Goal: Information Seeking & Learning: Learn about a topic

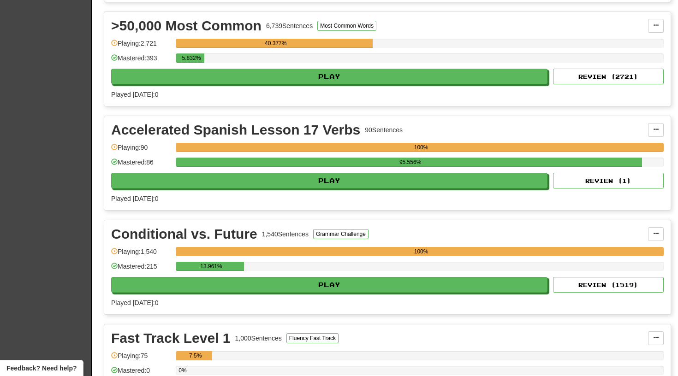
scroll to position [518, 0]
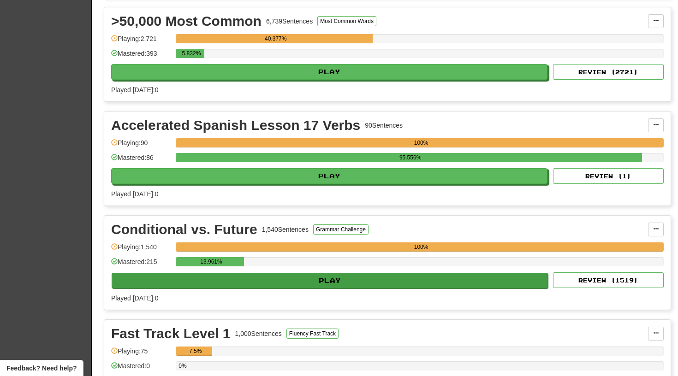
click at [336, 277] on button "Play" at bounding box center [330, 281] width 436 height 16
select select "**"
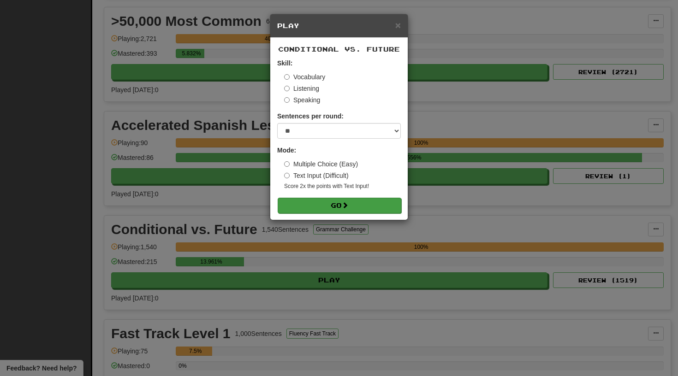
click at [336, 205] on button "Go" at bounding box center [340, 206] width 124 height 16
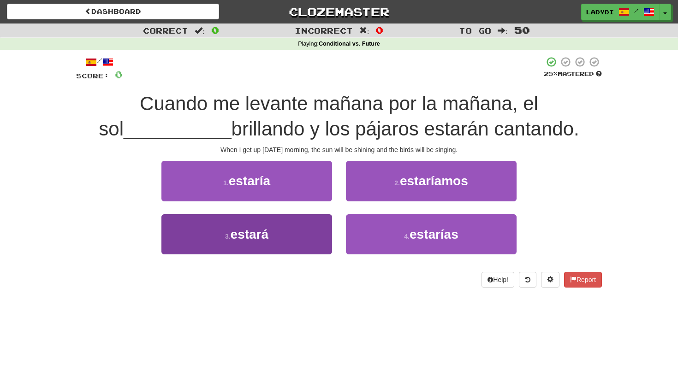
click at [286, 231] on button "3 . estará" at bounding box center [246, 234] width 171 height 40
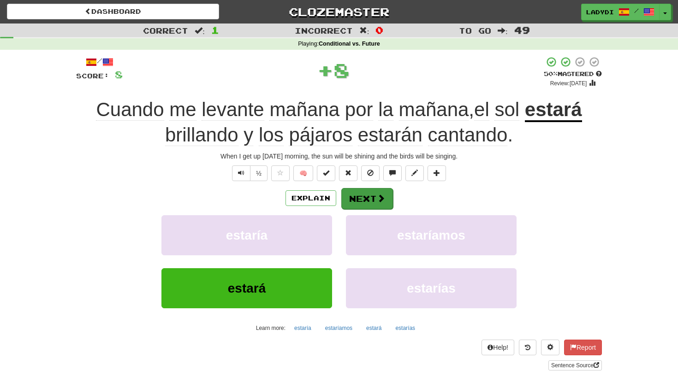
click at [364, 190] on button "Next" at bounding box center [367, 198] width 52 height 21
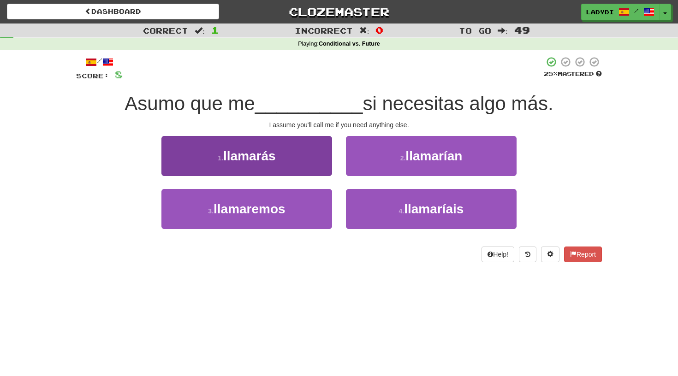
click at [308, 159] on button "1 . llamarás" at bounding box center [246, 156] width 171 height 40
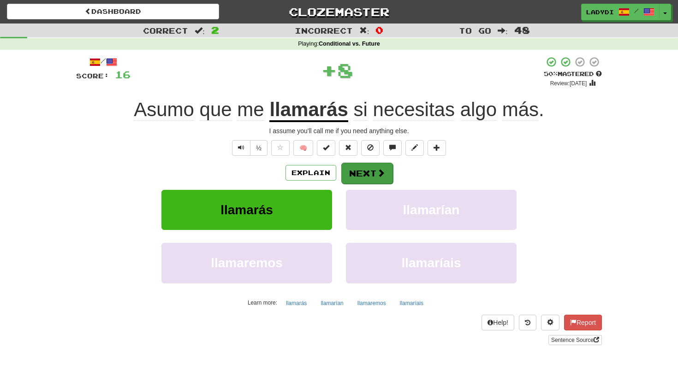
click at [365, 172] on button "Next" at bounding box center [367, 173] width 52 height 21
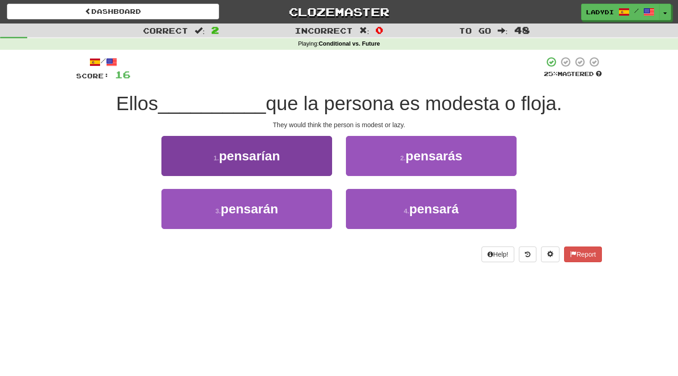
click at [309, 172] on button "1 . pensarían" at bounding box center [246, 156] width 171 height 40
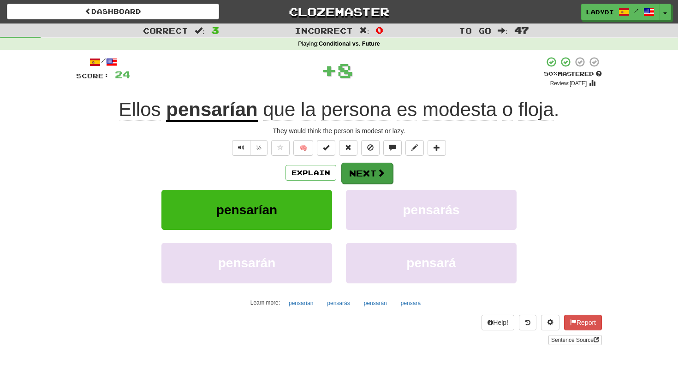
click at [353, 168] on button "Next" at bounding box center [367, 173] width 52 height 21
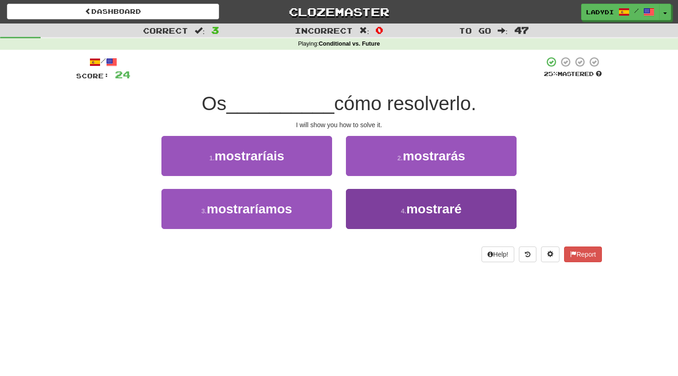
click at [373, 204] on button "4 . mostraré" at bounding box center [431, 209] width 171 height 40
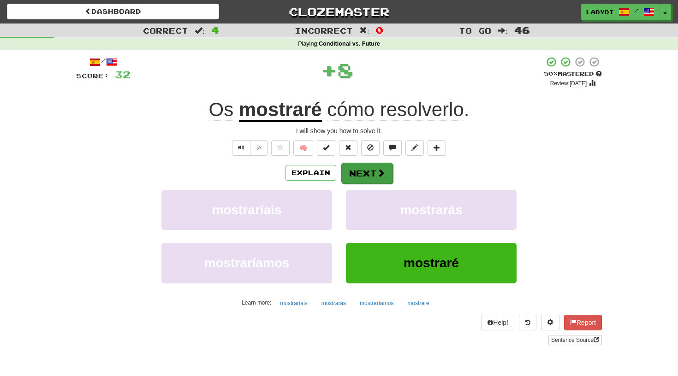
click at [370, 167] on button "Next" at bounding box center [367, 173] width 52 height 21
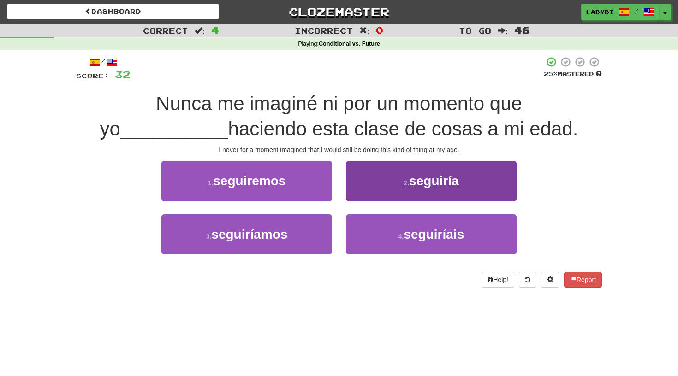
click at [376, 197] on button "2 . seguiría" at bounding box center [431, 181] width 171 height 40
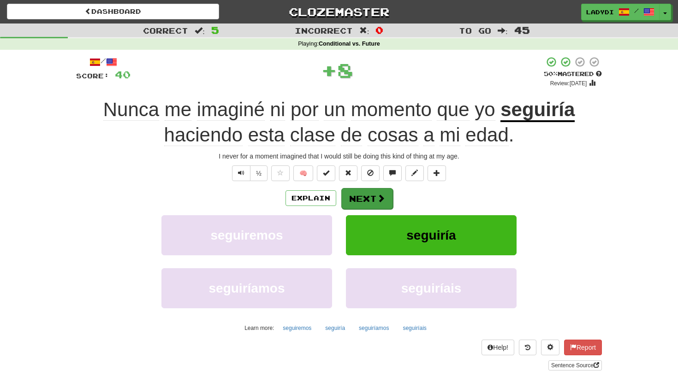
click at [374, 196] on button "Next" at bounding box center [367, 198] width 52 height 21
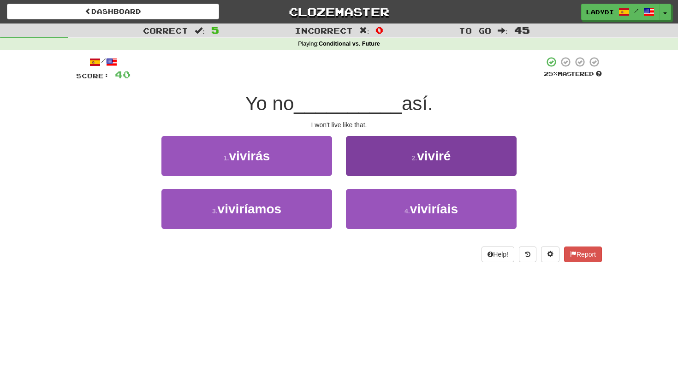
click at [374, 157] on button "2 . viviré" at bounding box center [431, 156] width 171 height 40
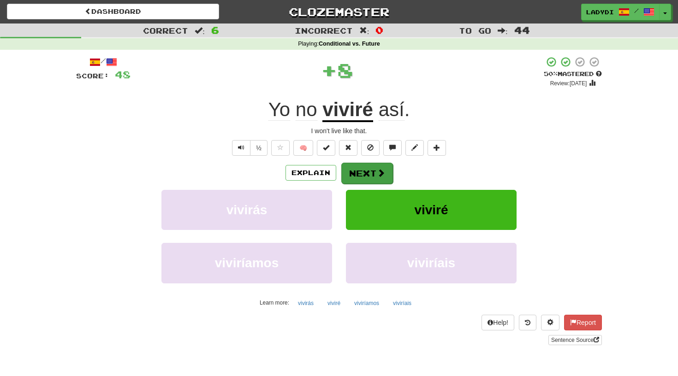
click at [363, 171] on button "Next" at bounding box center [367, 173] width 52 height 21
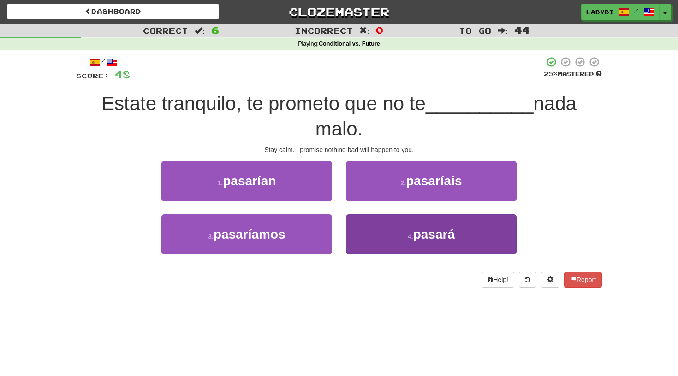
click at [355, 231] on button "4 . pasará" at bounding box center [431, 234] width 171 height 40
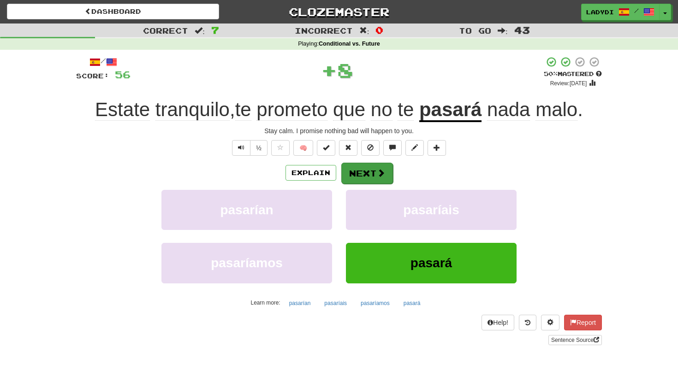
click at [365, 168] on button "Next" at bounding box center [367, 173] width 52 height 21
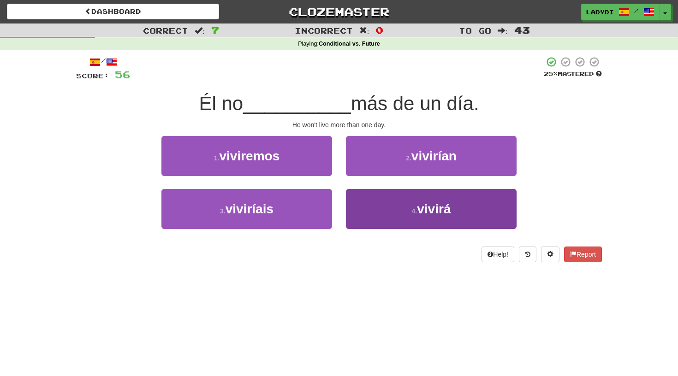
click at [381, 218] on button "4 . vivirá" at bounding box center [431, 209] width 171 height 40
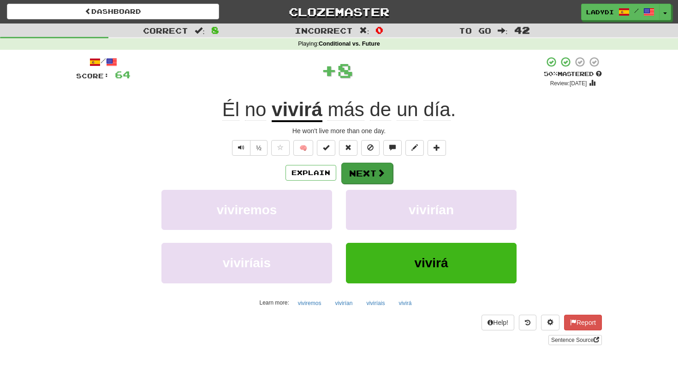
click at [361, 171] on button "Next" at bounding box center [367, 173] width 52 height 21
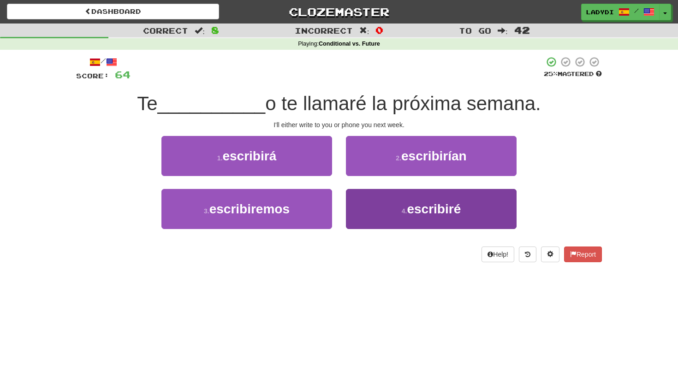
click at [359, 196] on button "4 . escribiré" at bounding box center [431, 209] width 171 height 40
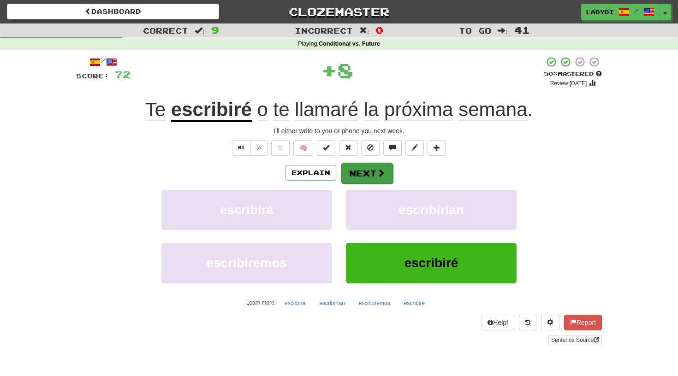
click at [357, 176] on button "Next" at bounding box center [367, 173] width 52 height 21
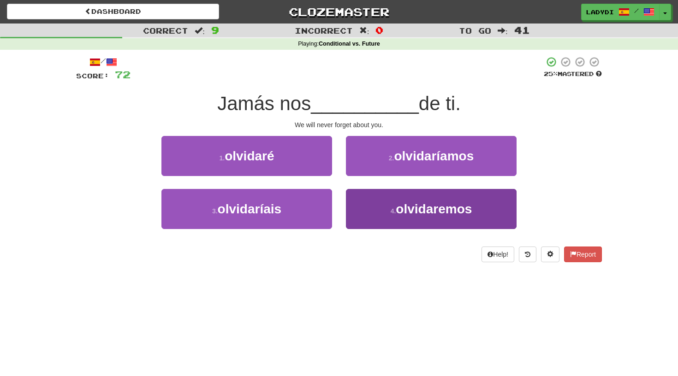
click at [375, 216] on button "4 . olvidaremos" at bounding box center [431, 209] width 171 height 40
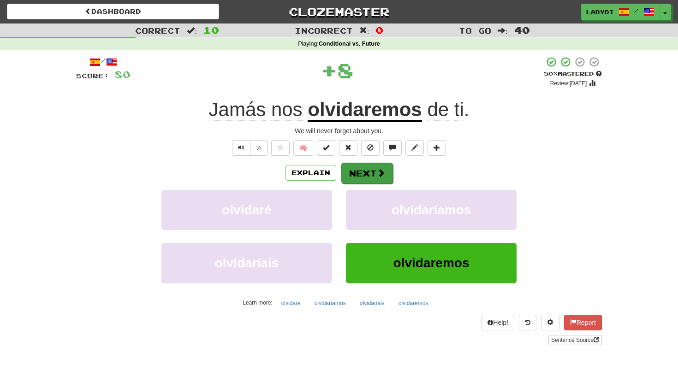
click at [357, 171] on button "Next" at bounding box center [367, 173] width 52 height 21
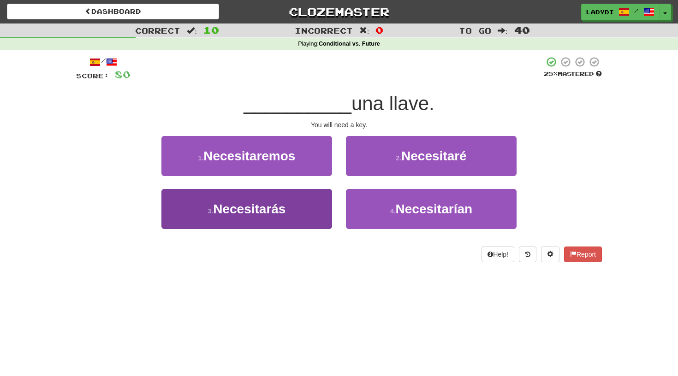
click at [290, 207] on button "3 . Necesitarás" at bounding box center [246, 209] width 171 height 40
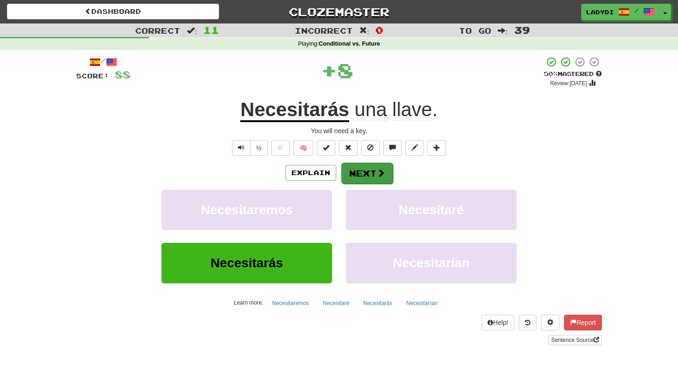
click at [370, 169] on button "Next" at bounding box center [367, 173] width 52 height 21
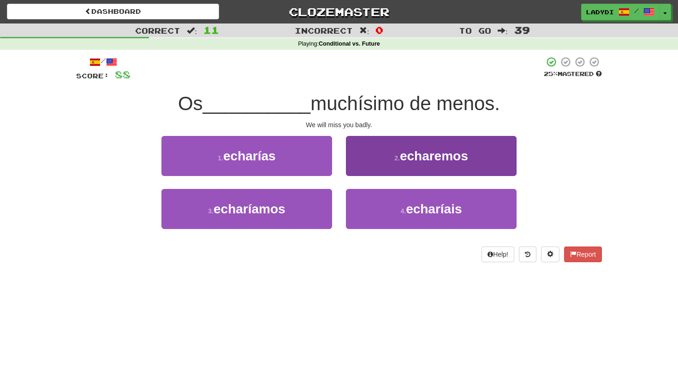
click at [390, 160] on button "2 . echaremos" at bounding box center [431, 156] width 171 height 40
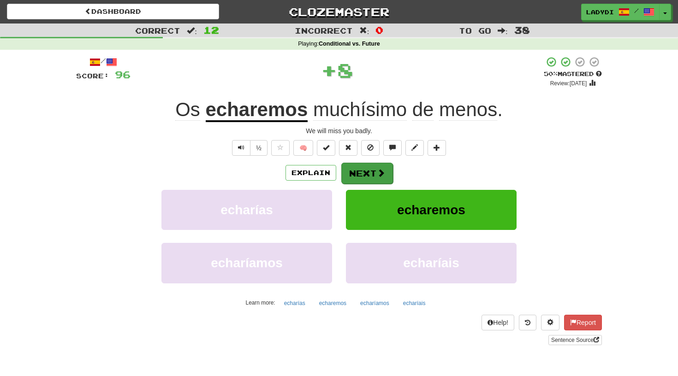
click at [361, 170] on button "Next" at bounding box center [367, 173] width 52 height 21
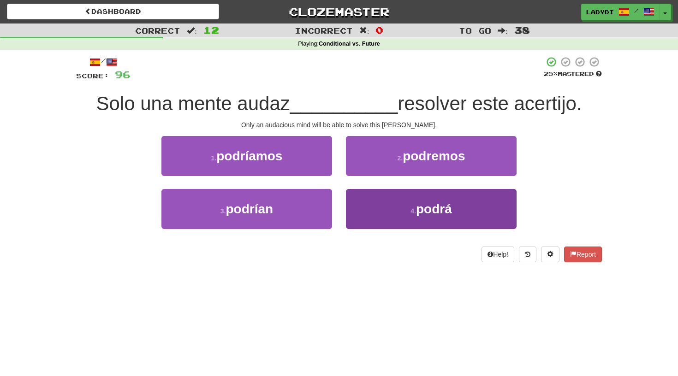
click at [375, 204] on button "4 . podrá" at bounding box center [431, 209] width 171 height 40
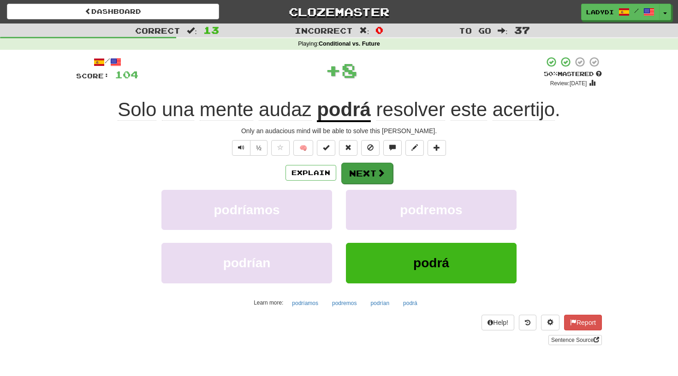
click at [367, 167] on button "Next" at bounding box center [367, 173] width 52 height 21
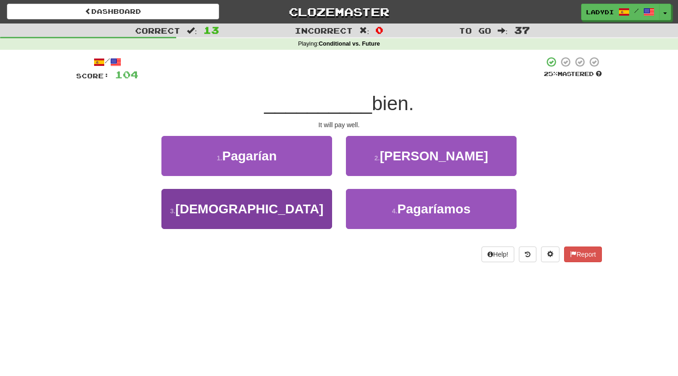
click at [294, 202] on button "3 . Pagará" at bounding box center [246, 209] width 171 height 40
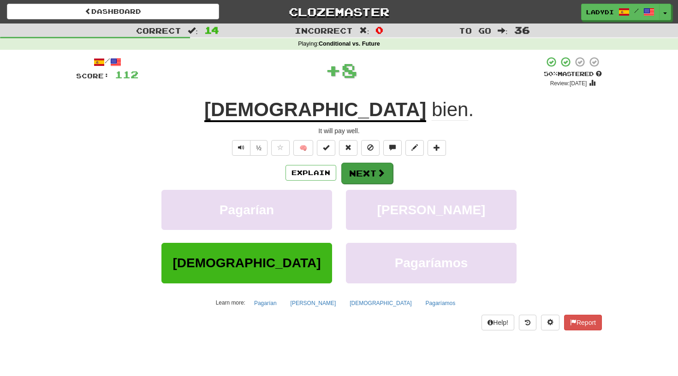
click at [363, 169] on button "Next" at bounding box center [367, 173] width 52 height 21
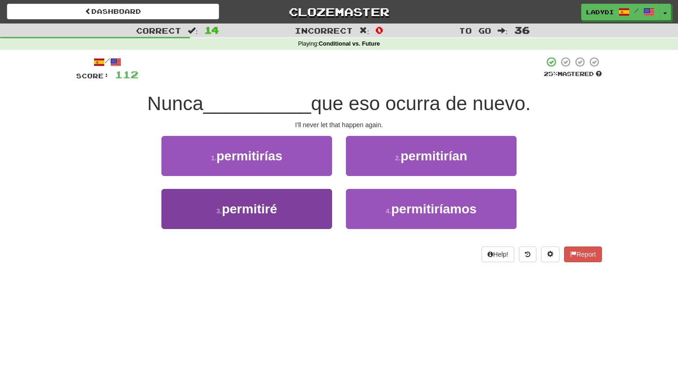
click at [308, 212] on button "3 . permitiré" at bounding box center [246, 209] width 171 height 40
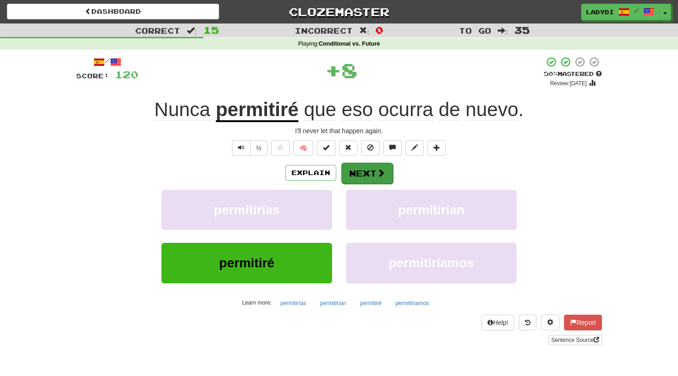
click at [360, 165] on button "Next" at bounding box center [367, 173] width 52 height 21
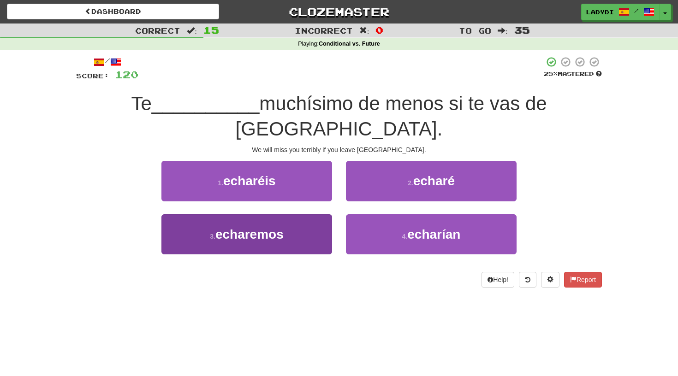
click at [310, 214] on button "3 . echaremos" at bounding box center [246, 234] width 171 height 40
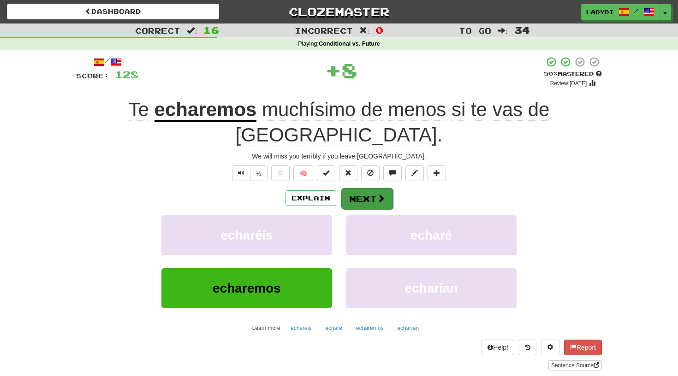
click at [362, 188] on button "Next" at bounding box center [367, 198] width 52 height 21
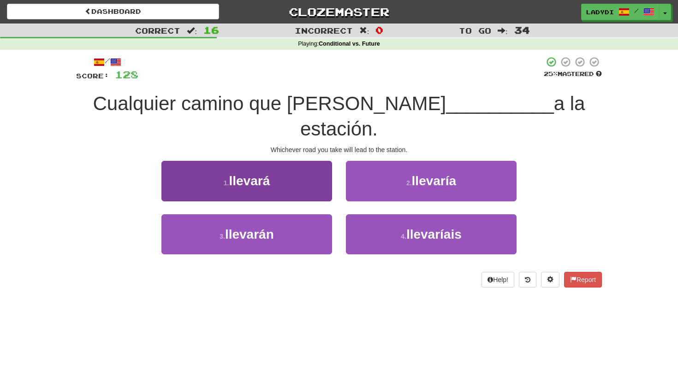
click at [286, 161] on button "1 . llevará" at bounding box center [246, 181] width 171 height 40
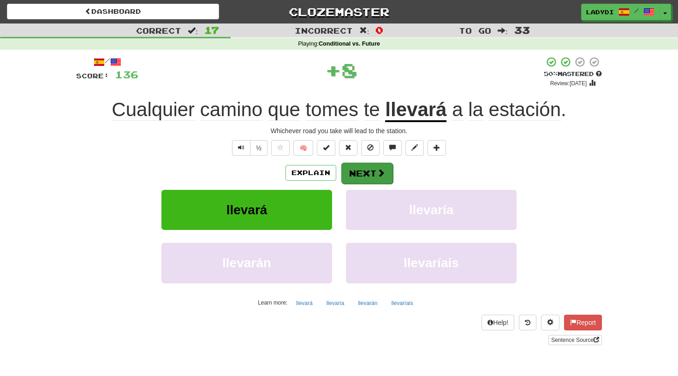
click at [367, 168] on button "Next" at bounding box center [367, 173] width 52 height 21
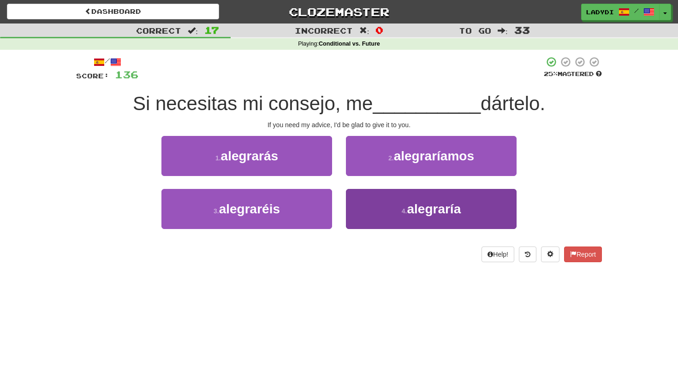
click at [360, 203] on button "4 . alegraría" at bounding box center [431, 209] width 171 height 40
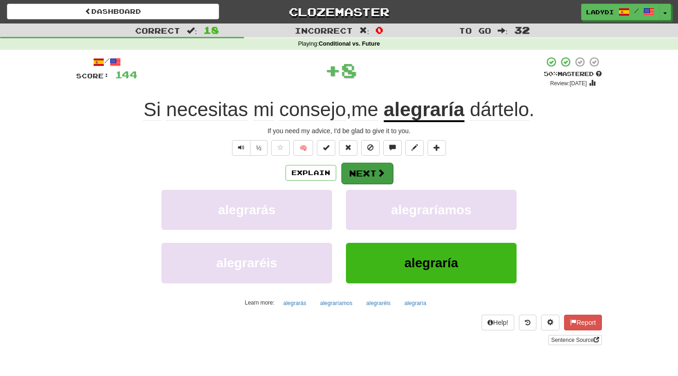
click at [358, 172] on button "Next" at bounding box center [367, 173] width 52 height 21
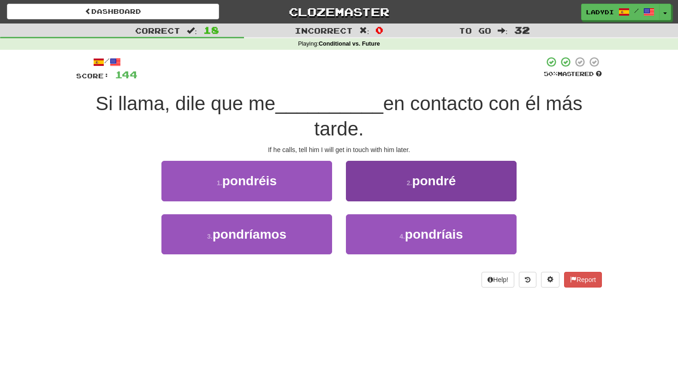
click at [365, 183] on button "2 . pondré" at bounding box center [431, 181] width 171 height 40
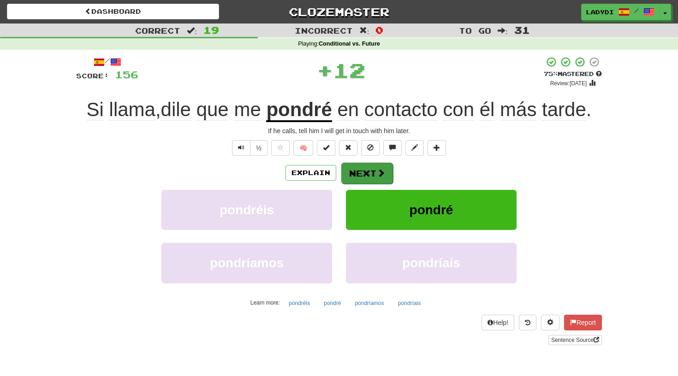
click at [361, 169] on button "Next" at bounding box center [367, 173] width 52 height 21
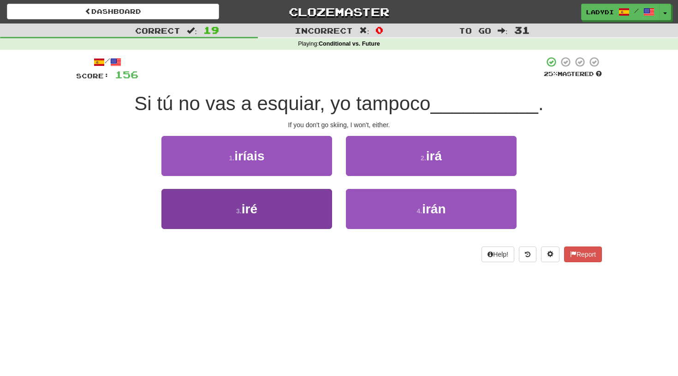
click at [300, 213] on button "3 . iré" at bounding box center [246, 209] width 171 height 40
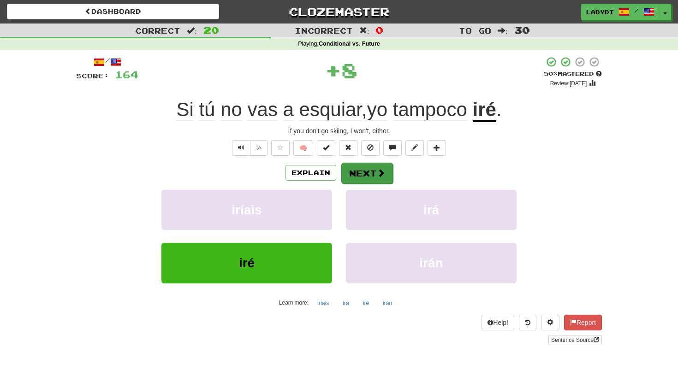
click at [364, 171] on button "Next" at bounding box center [367, 173] width 52 height 21
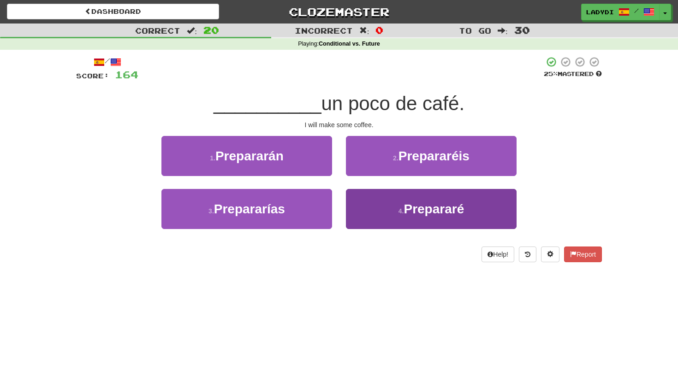
click at [349, 197] on button "4 . Prepararé" at bounding box center [431, 209] width 171 height 40
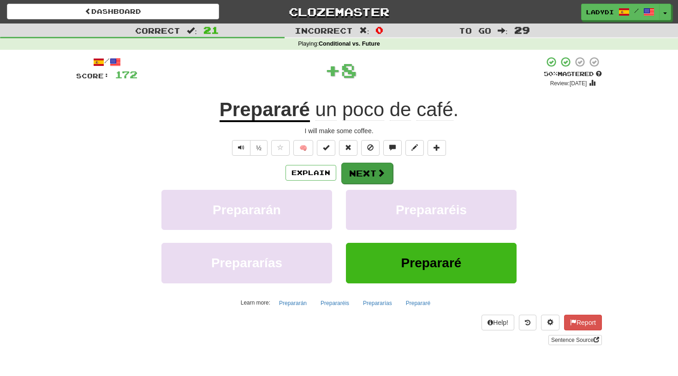
click at [355, 170] on button "Next" at bounding box center [367, 173] width 52 height 21
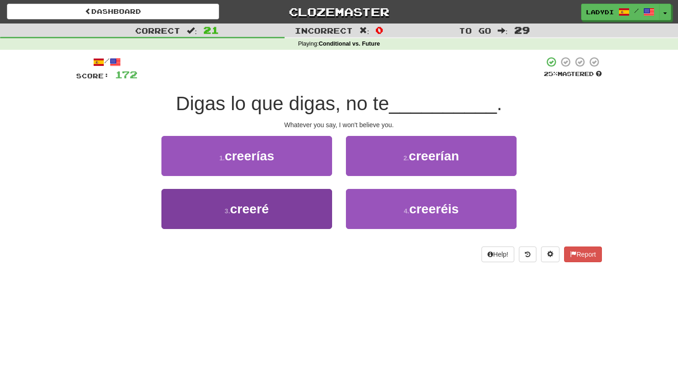
click at [301, 210] on button "3 . creeré" at bounding box center [246, 209] width 171 height 40
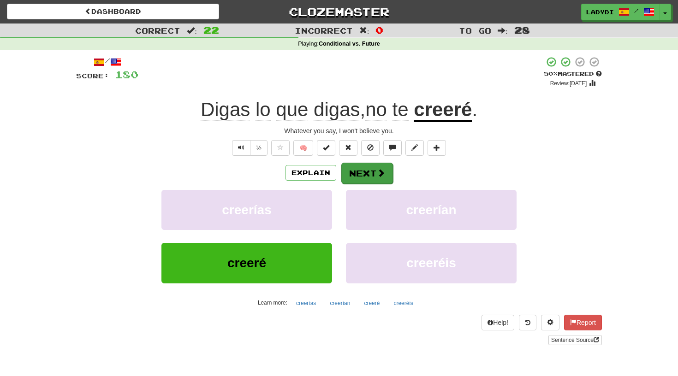
click at [363, 167] on button "Next" at bounding box center [367, 173] width 52 height 21
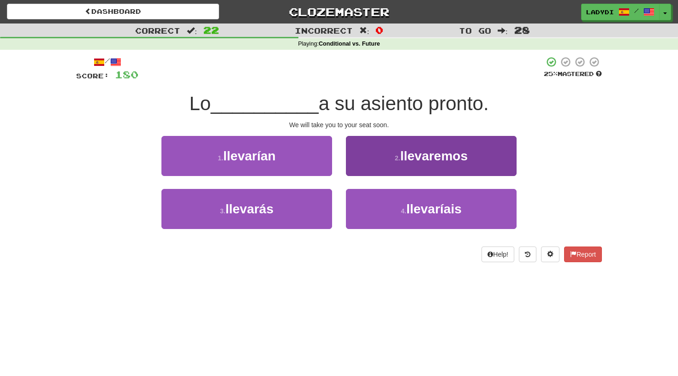
click at [387, 159] on button "2 . llevaremos" at bounding box center [431, 156] width 171 height 40
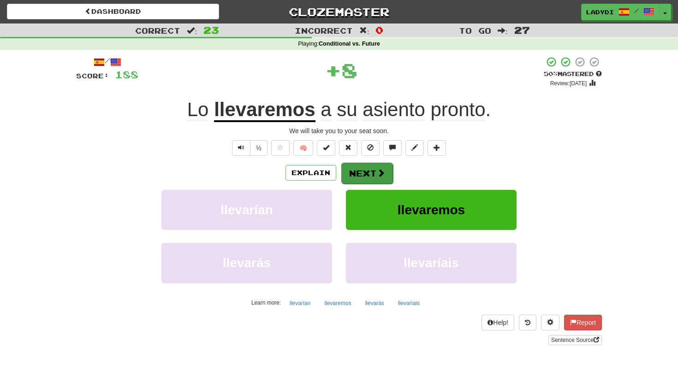
click at [358, 168] on button "Next" at bounding box center [367, 173] width 52 height 21
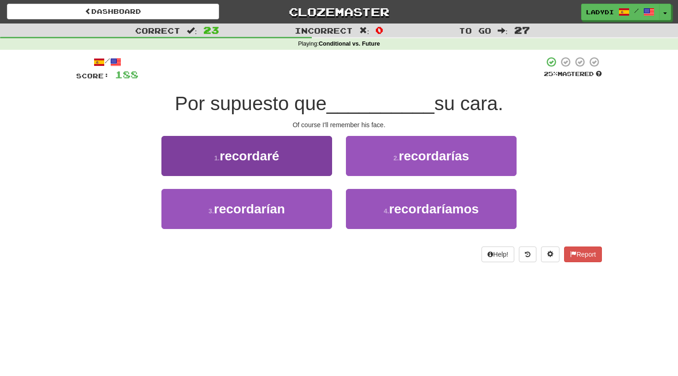
click at [320, 162] on button "1 . recordaré" at bounding box center [246, 156] width 171 height 40
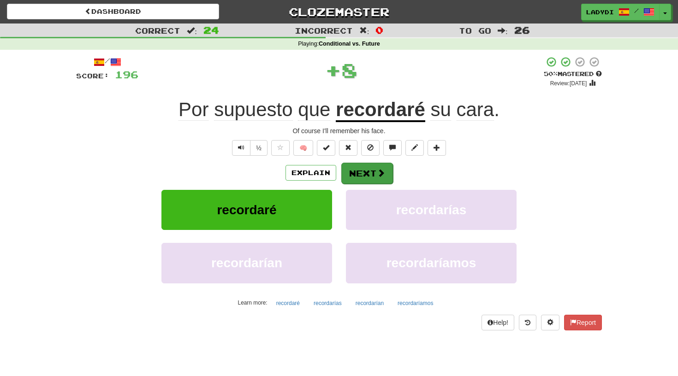
click at [359, 173] on button "Next" at bounding box center [367, 173] width 52 height 21
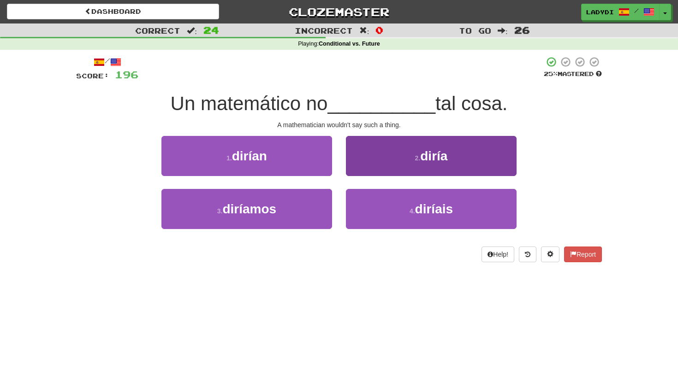
click at [382, 165] on button "2 . diría" at bounding box center [431, 156] width 171 height 40
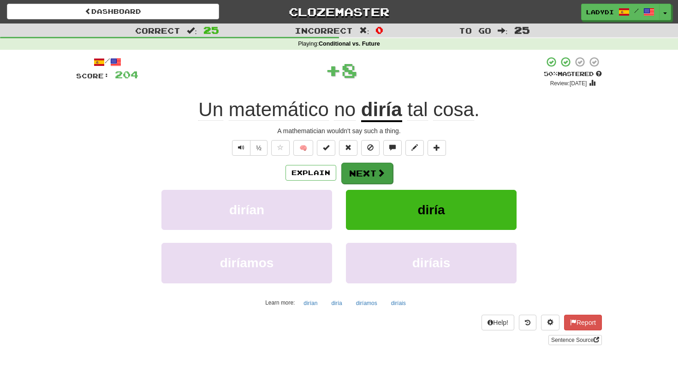
click at [368, 166] on button "Next" at bounding box center [367, 173] width 52 height 21
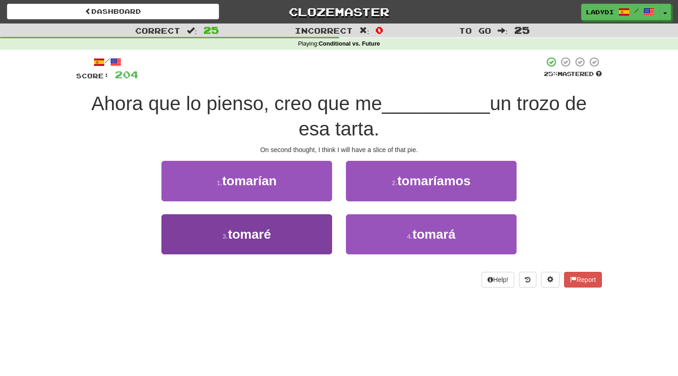
click at [302, 230] on button "3 . tomaré" at bounding box center [246, 234] width 171 height 40
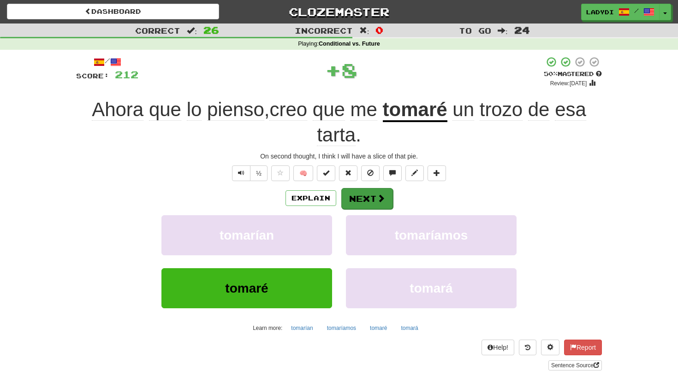
click at [350, 196] on button "Next" at bounding box center [367, 198] width 52 height 21
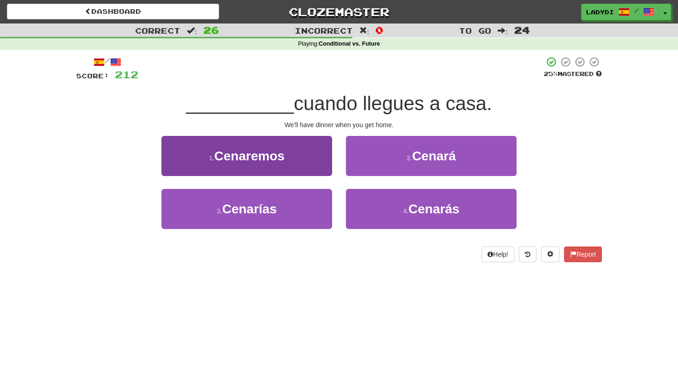
click at [308, 159] on button "1 . Cenaremos" at bounding box center [246, 156] width 171 height 40
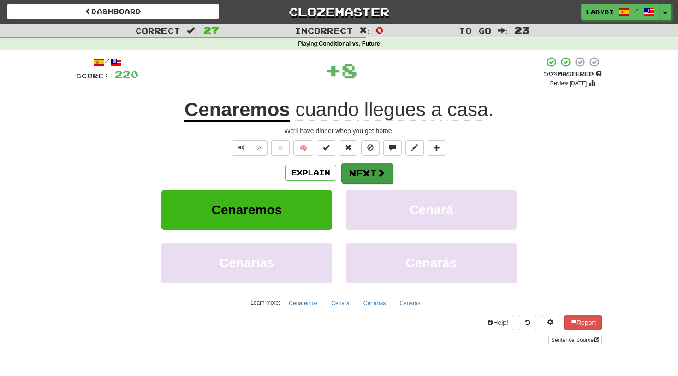
click at [344, 170] on button "Next" at bounding box center [367, 173] width 52 height 21
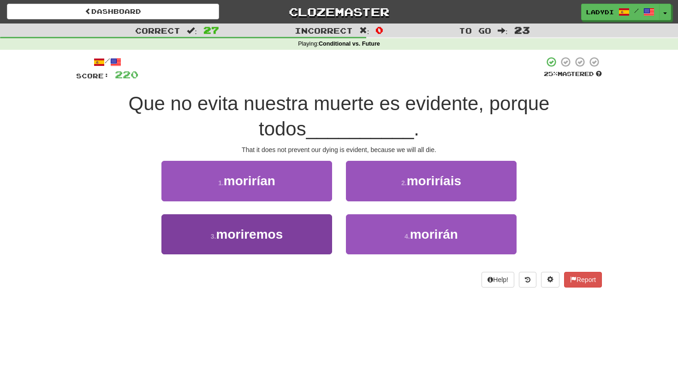
click at [309, 227] on button "3 . moriremos" at bounding box center [246, 234] width 171 height 40
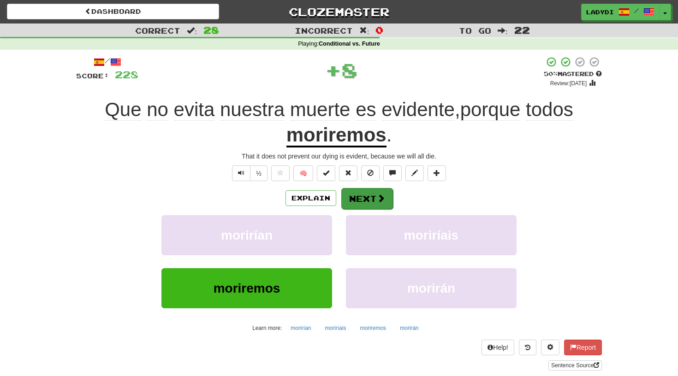
click at [360, 195] on button "Next" at bounding box center [367, 198] width 52 height 21
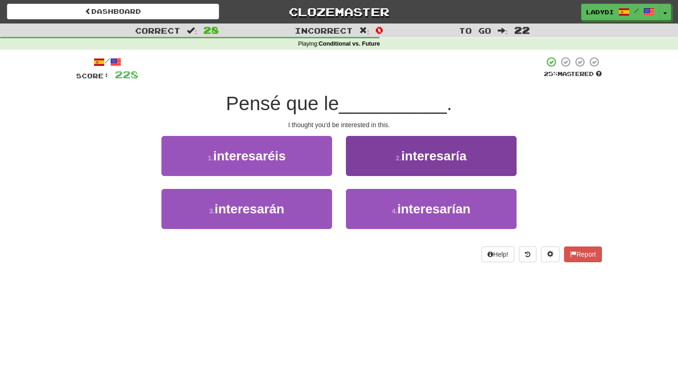
click at [377, 160] on button "2 . interesaría" at bounding box center [431, 156] width 171 height 40
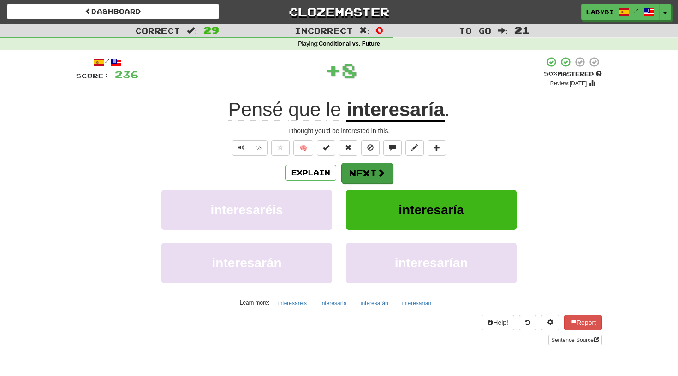
click at [362, 171] on button "Next" at bounding box center [367, 173] width 52 height 21
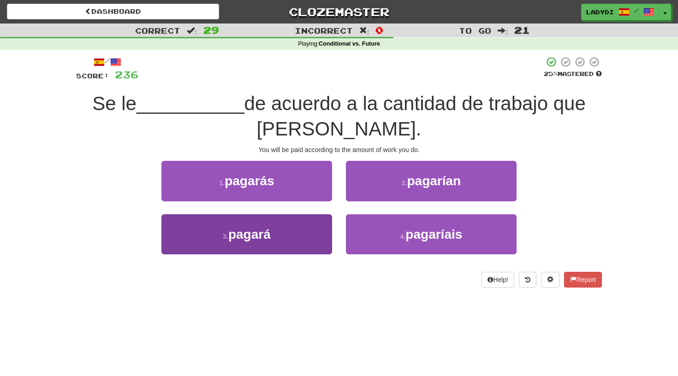
click at [308, 230] on button "3 . pagará" at bounding box center [246, 234] width 171 height 40
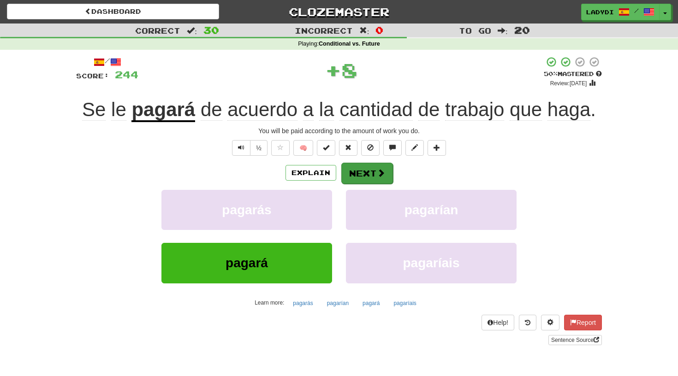
click at [367, 168] on button "Next" at bounding box center [367, 173] width 52 height 21
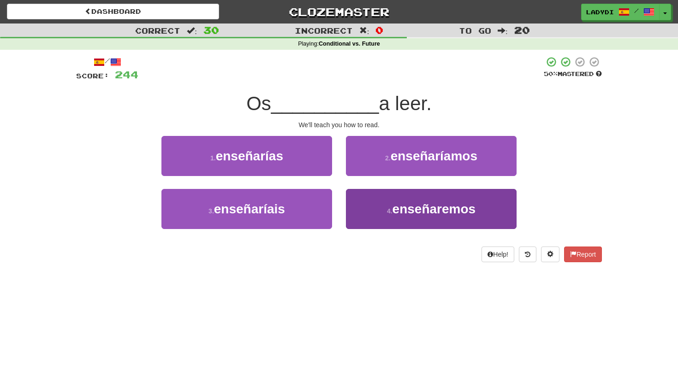
click at [367, 209] on button "4 . enseñaremos" at bounding box center [431, 209] width 171 height 40
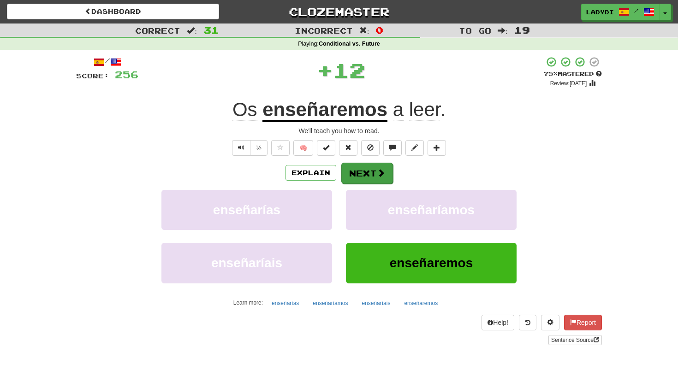
click at [363, 168] on button "Next" at bounding box center [367, 173] width 52 height 21
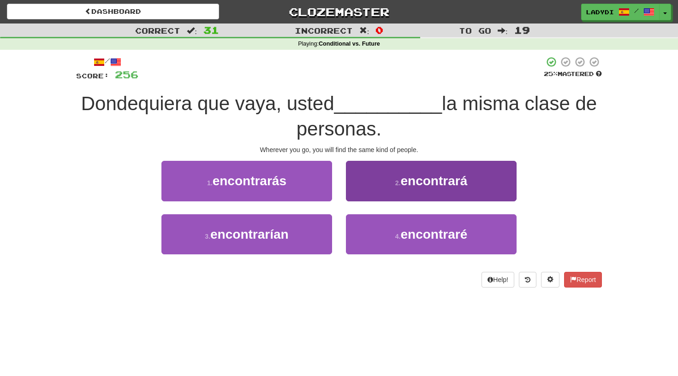
click at [374, 180] on button "2 . encontrará" at bounding box center [431, 181] width 171 height 40
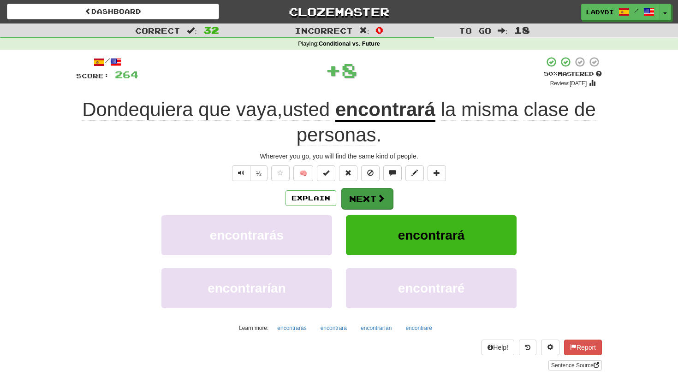
click at [360, 194] on button "Next" at bounding box center [367, 198] width 52 height 21
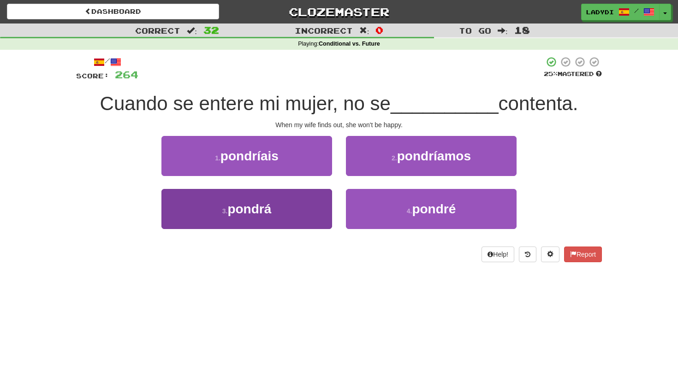
click at [313, 201] on button "3 . pondrá" at bounding box center [246, 209] width 171 height 40
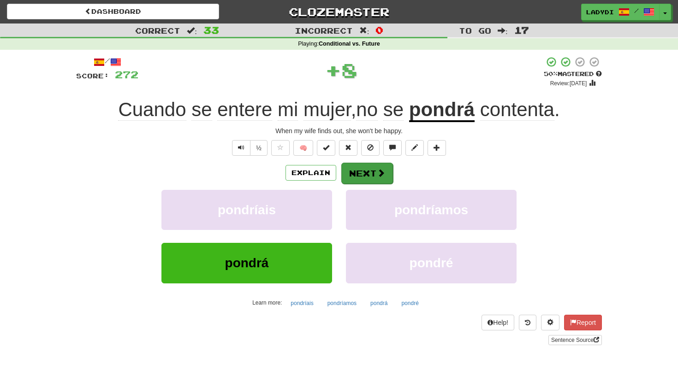
click at [357, 169] on button "Next" at bounding box center [367, 173] width 52 height 21
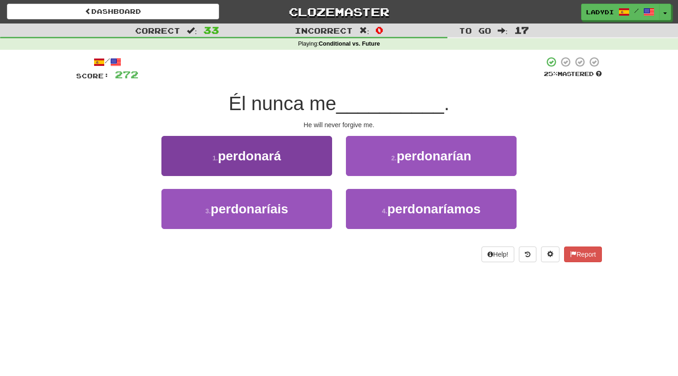
click at [308, 163] on button "1 . perdonará" at bounding box center [246, 156] width 171 height 40
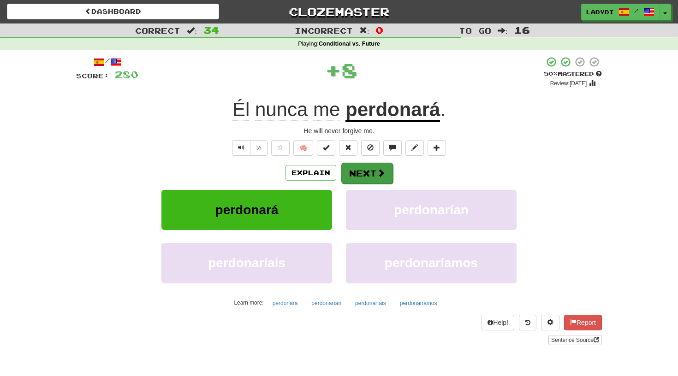
click at [350, 172] on button "Next" at bounding box center [367, 173] width 52 height 21
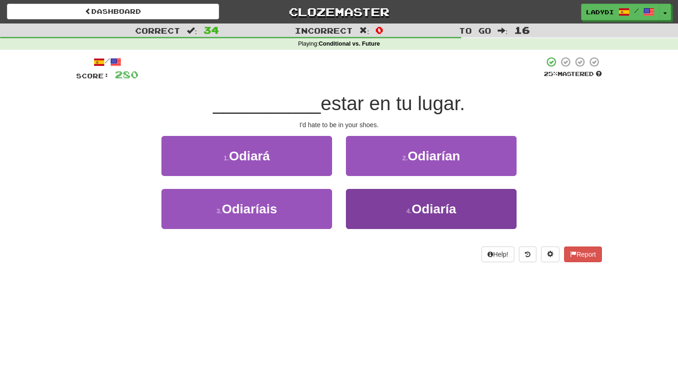
click at [362, 206] on button "4 . Odiaría" at bounding box center [431, 209] width 171 height 40
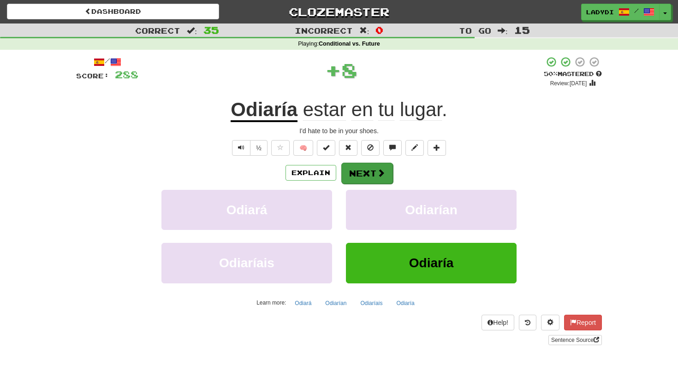
click at [357, 169] on button "Next" at bounding box center [367, 173] width 52 height 21
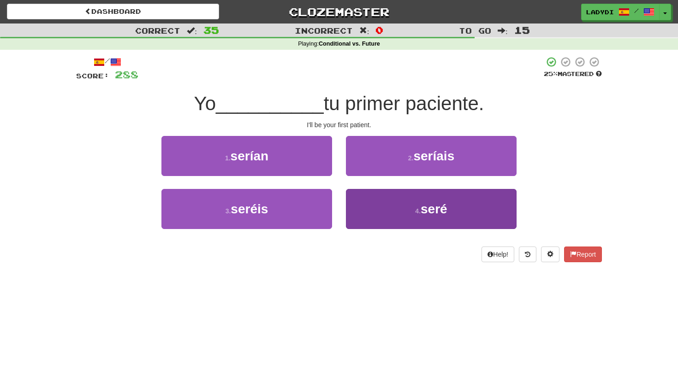
click at [396, 214] on button "4 . seré" at bounding box center [431, 209] width 171 height 40
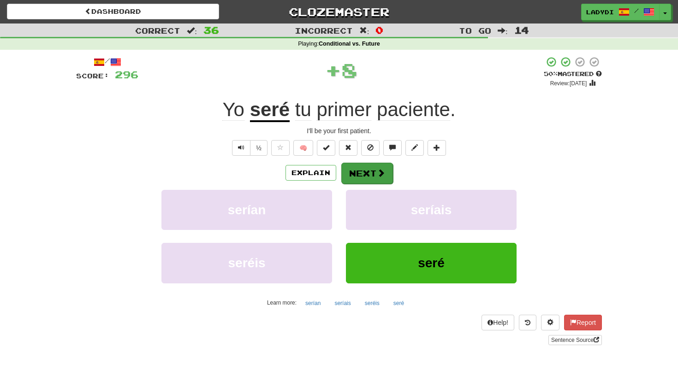
click at [357, 167] on button "Next" at bounding box center [367, 173] width 52 height 21
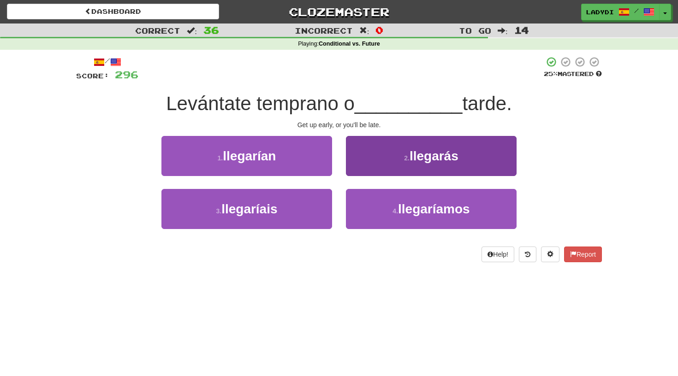
click at [368, 155] on button "2 . llegarás" at bounding box center [431, 156] width 171 height 40
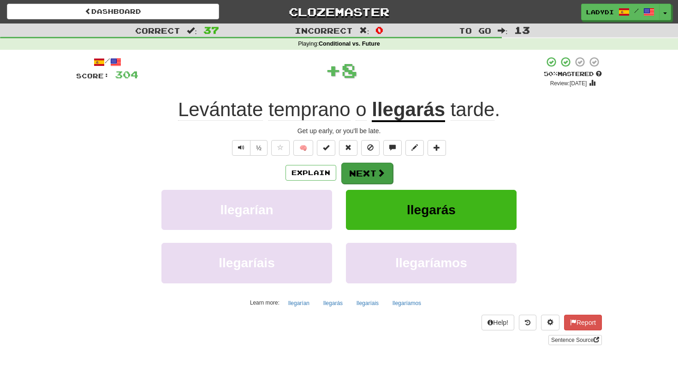
click at [354, 171] on button "Next" at bounding box center [367, 173] width 52 height 21
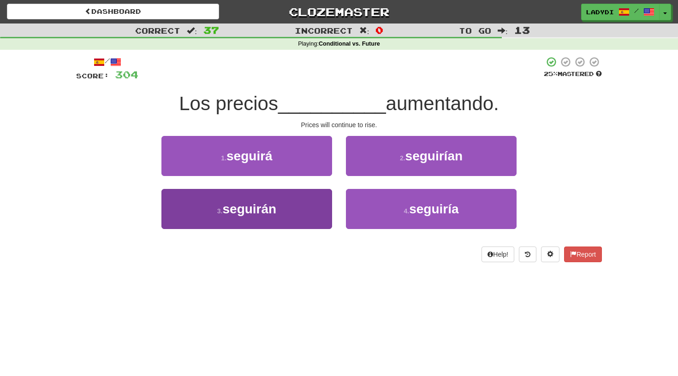
click at [306, 200] on button "3 . seguirán" at bounding box center [246, 209] width 171 height 40
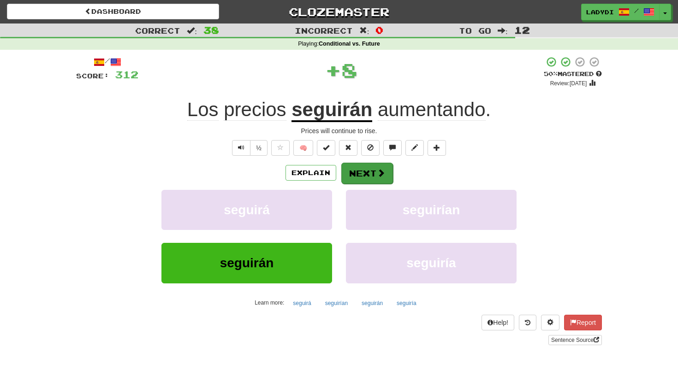
click at [359, 169] on button "Next" at bounding box center [367, 173] width 52 height 21
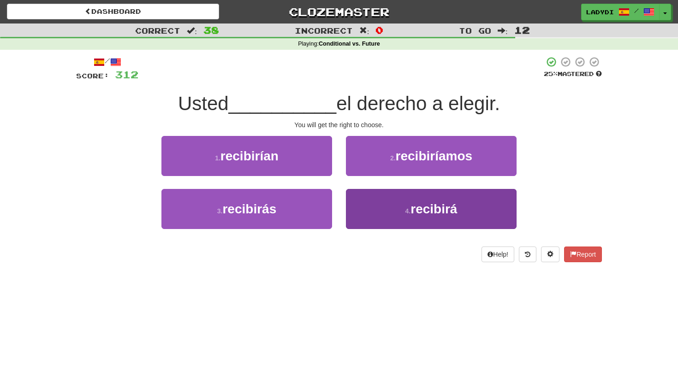
click at [362, 205] on button "4 . recibirá" at bounding box center [431, 209] width 171 height 40
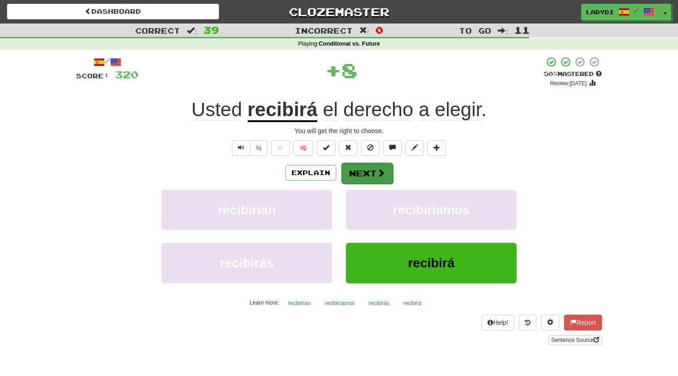
click at [358, 170] on button "Next" at bounding box center [367, 173] width 52 height 21
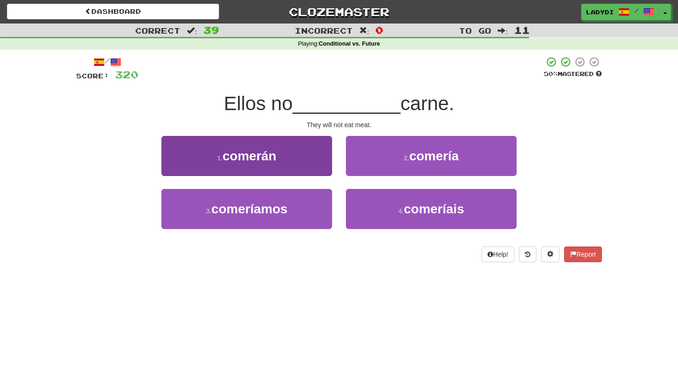
click at [308, 163] on button "1 . comerán" at bounding box center [246, 156] width 171 height 40
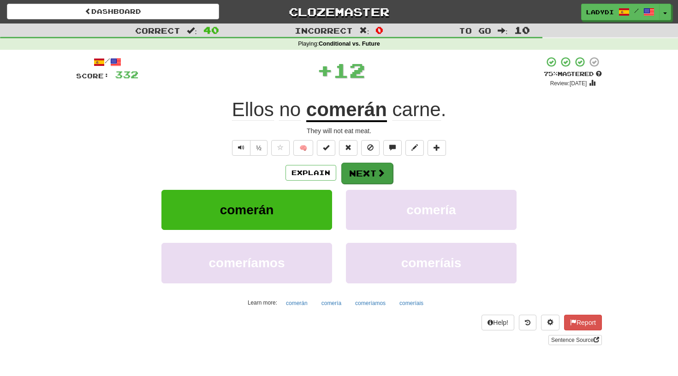
click at [363, 172] on button "Next" at bounding box center [367, 173] width 52 height 21
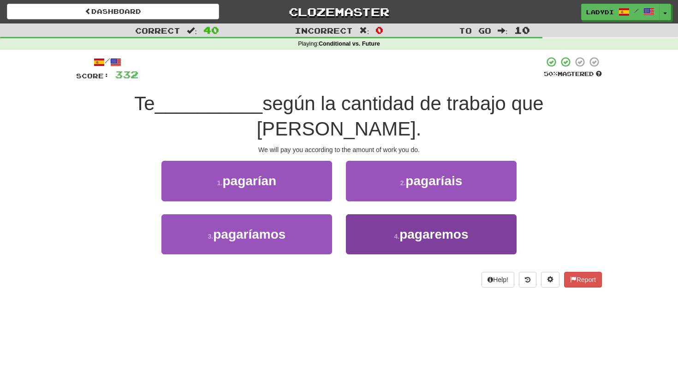
click at [381, 214] on button "4 . pagaremos" at bounding box center [431, 234] width 171 height 40
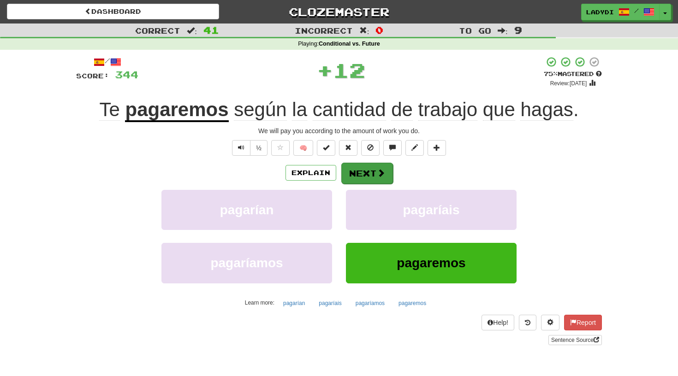
click at [351, 169] on button "Next" at bounding box center [367, 173] width 52 height 21
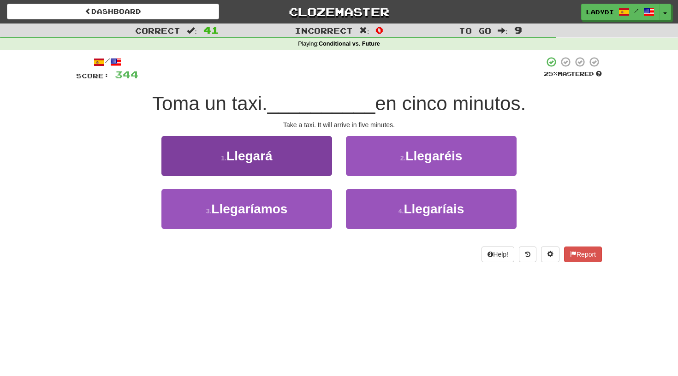
click at [287, 152] on button "1 . Llegará" at bounding box center [246, 156] width 171 height 40
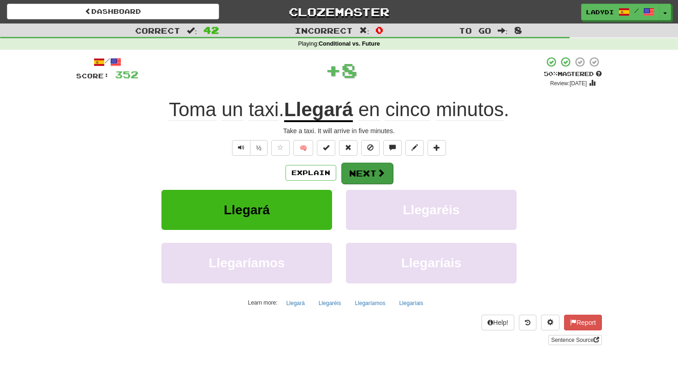
click at [351, 171] on button "Next" at bounding box center [367, 173] width 52 height 21
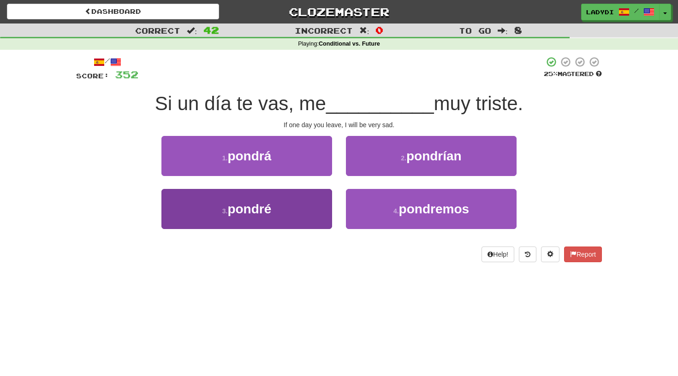
click at [310, 200] on button "3 . pondré" at bounding box center [246, 209] width 171 height 40
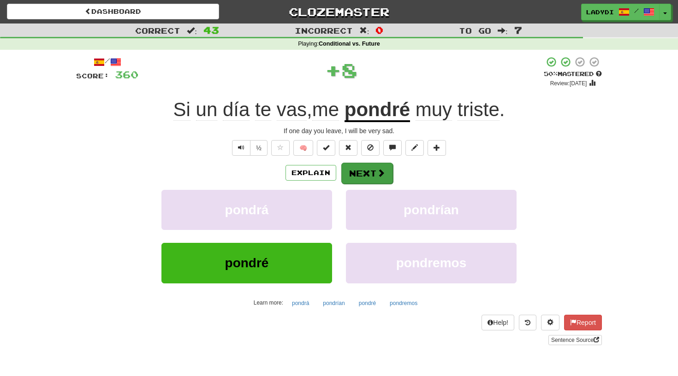
click at [354, 168] on button "Next" at bounding box center [367, 173] width 52 height 21
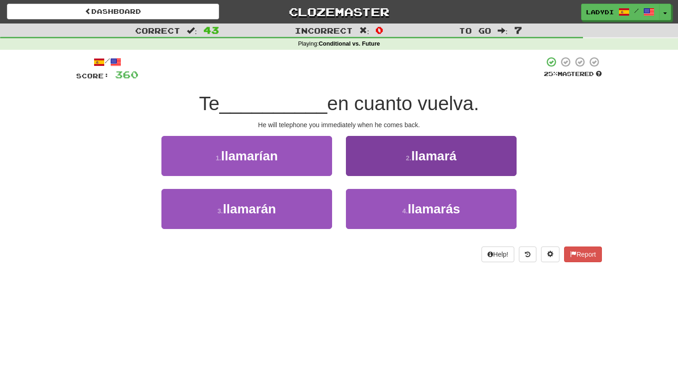
click at [379, 159] on button "2 . llamará" at bounding box center [431, 156] width 171 height 40
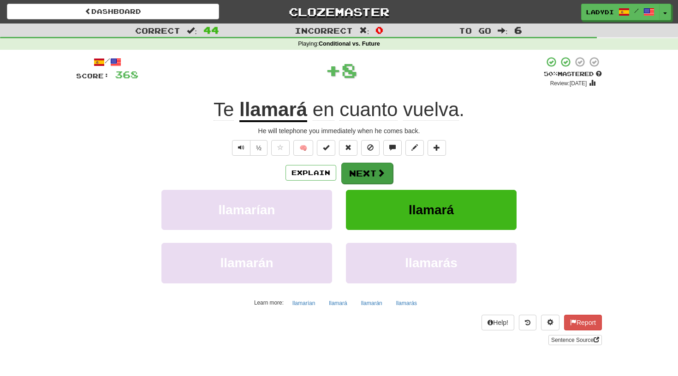
click at [363, 169] on button "Next" at bounding box center [367, 173] width 52 height 21
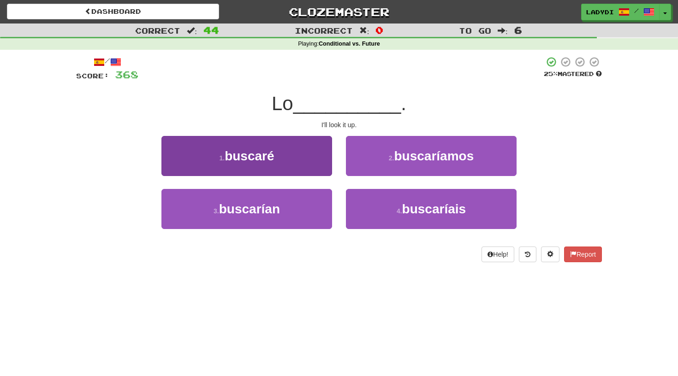
click at [305, 158] on button "1 . buscaré" at bounding box center [246, 156] width 171 height 40
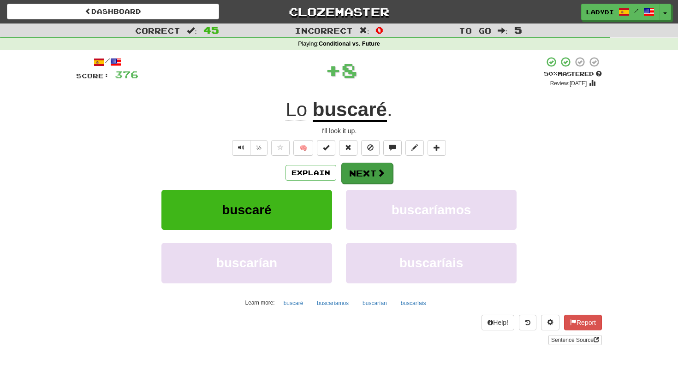
click at [360, 171] on button "Next" at bounding box center [367, 173] width 52 height 21
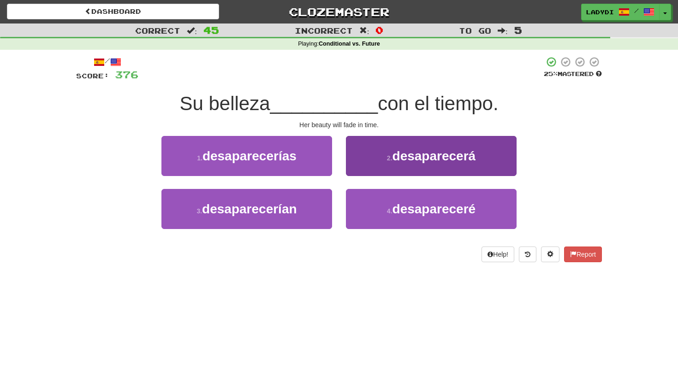
click at [380, 158] on button "2 . desaparecerá" at bounding box center [431, 156] width 171 height 40
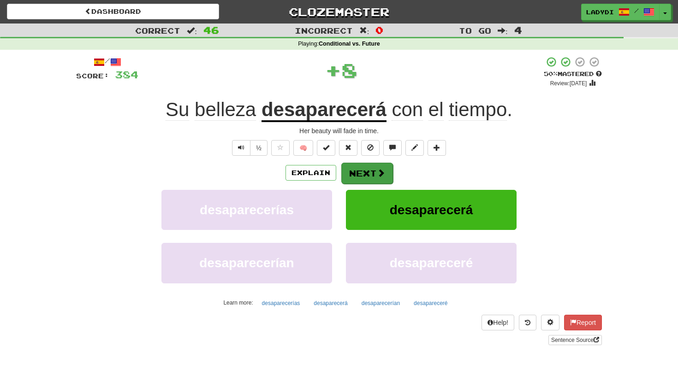
click at [356, 169] on button "Next" at bounding box center [367, 173] width 52 height 21
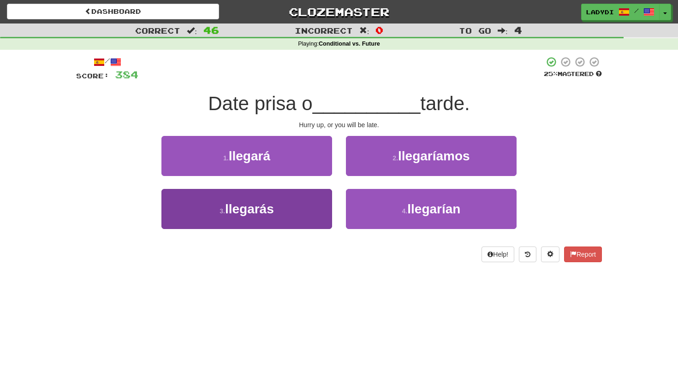
click at [301, 206] on button "3 . llegarás" at bounding box center [246, 209] width 171 height 40
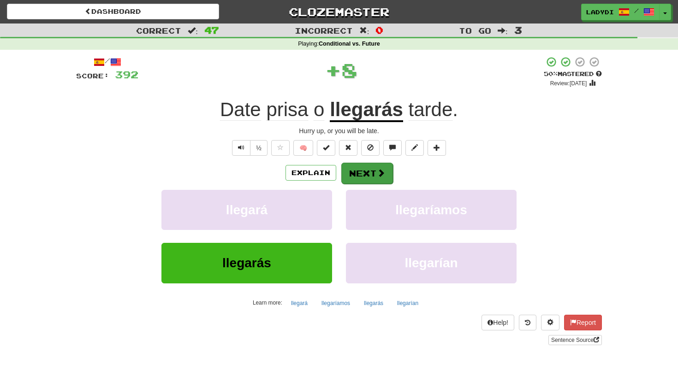
click at [360, 170] on button "Next" at bounding box center [367, 173] width 52 height 21
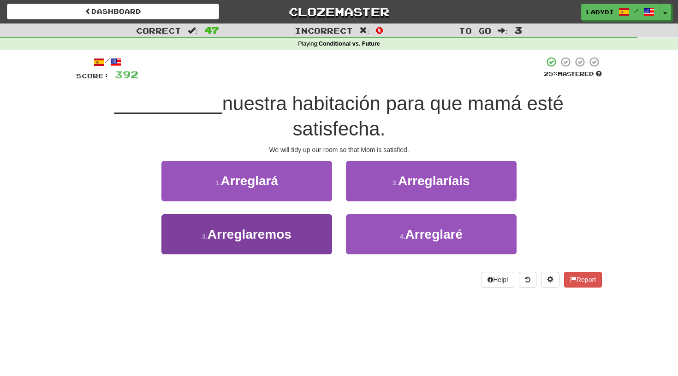
click at [307, 229] on button "3 . Arreglaremos" at bounding box center [246, 234] width 171 height 40
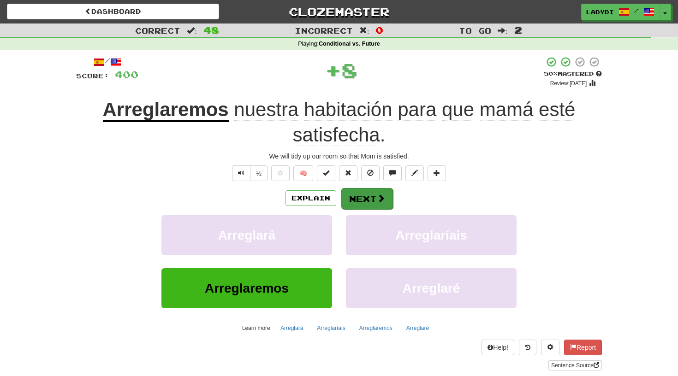
click at [364, 190] on button "Next" at bounding box center [367, 198] width 52 height 21
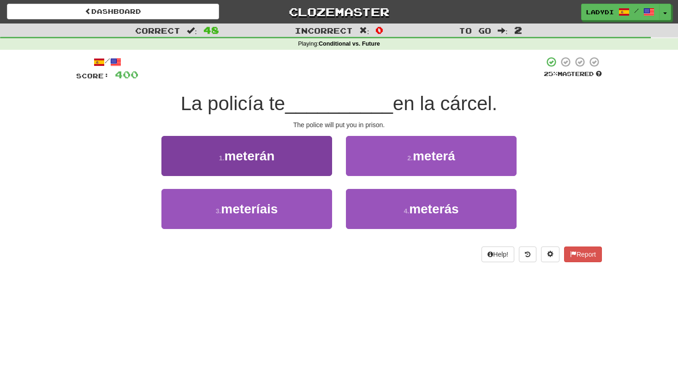
click at [303, 159] on button "1 . meterán" at bounding box center [246, 156] width 171 height 40
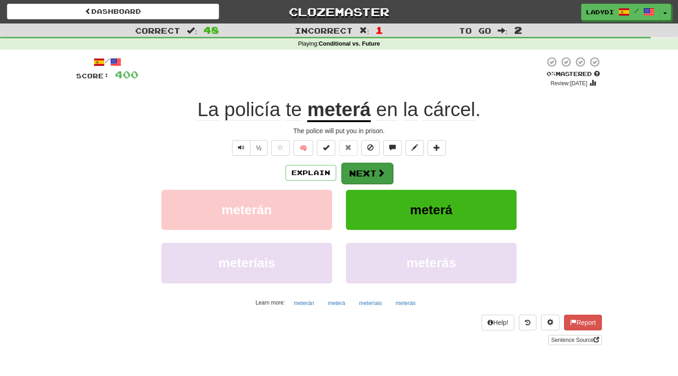
click at [366, 167] on button "Next" at bounding box center [367, 173] width 52 height 21
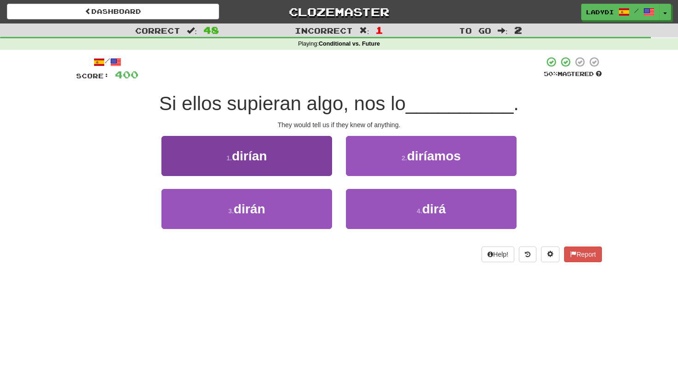
click at [316, 163] on button "1 . dirían" at bounding box center [246, 156] width 171 height 40
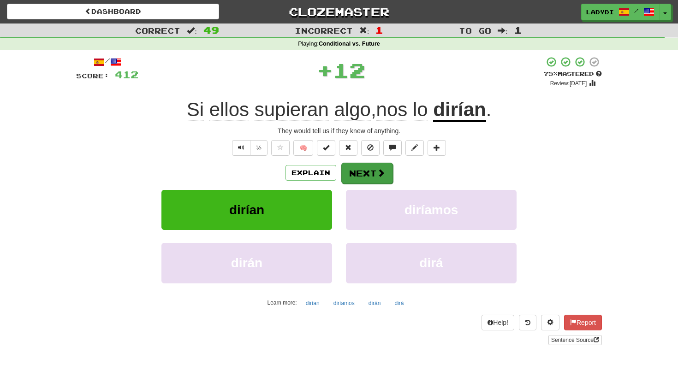
click at [375, 164] on button "Next" at bounding box center [367, 173] width 52 height 21
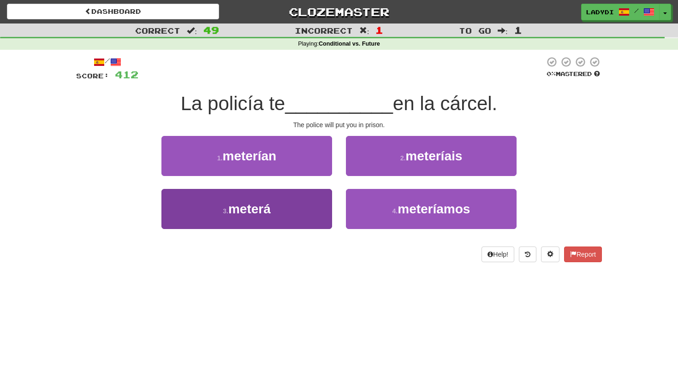
click at [303, 204] on button "3 . meterá" at bounding box center [246, 209] width 171 height 40
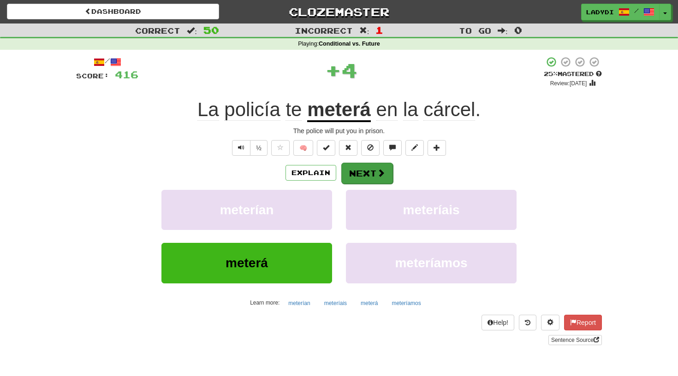
click at [357, 169] on button "Next" at bounding box center [367, 173] width 52 height 21
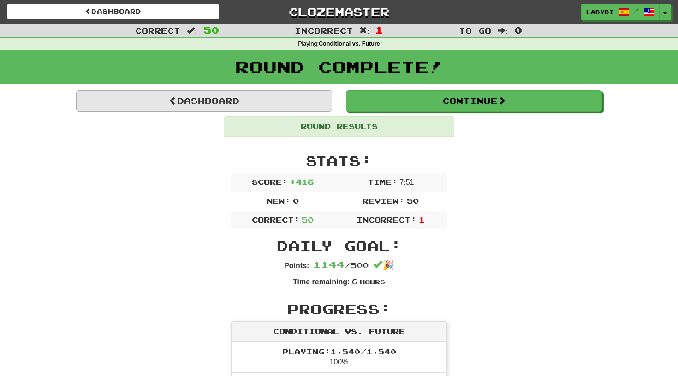
click at [180, 101] on link "Dashboard" at bounding box center [204, 100] width 256 height 21
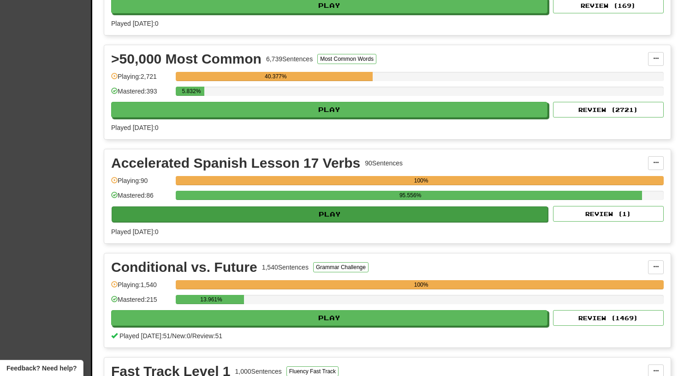
scroll to position [480, 0]
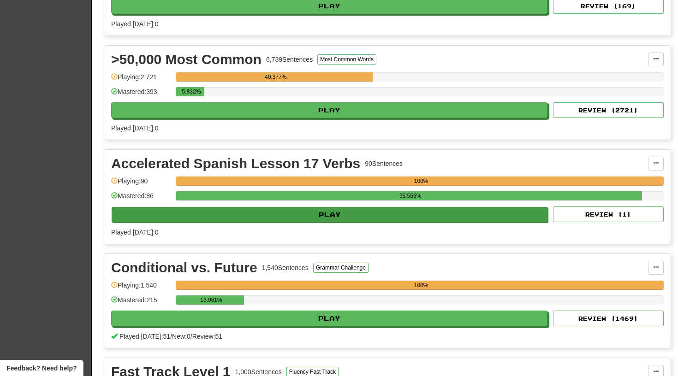
click at [337, 215] on button "Play" at bounding box center [330, 215] width 436 height 16
select select "**"
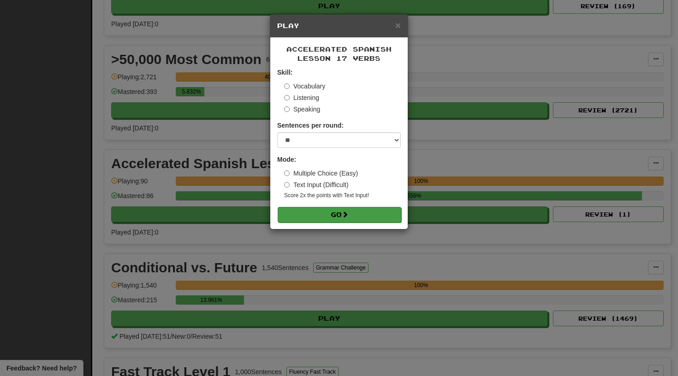
click at [336, 210] on button "Go" at bounding box center [340, 215] width 124 height 16
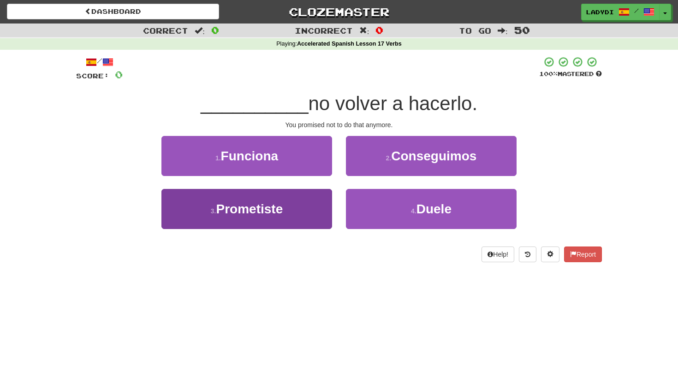
click at [308, 208] on button "3 . Prometiste" at bounding box center [246, 209] width 171 height 40
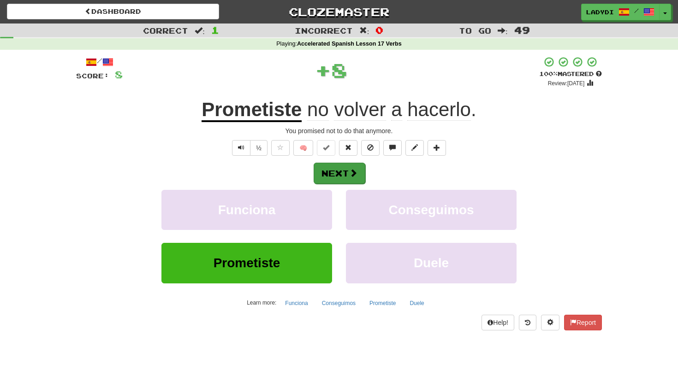
click at [338, 171] on button "Next" at bounding box center [340, 173] width 52 height 21
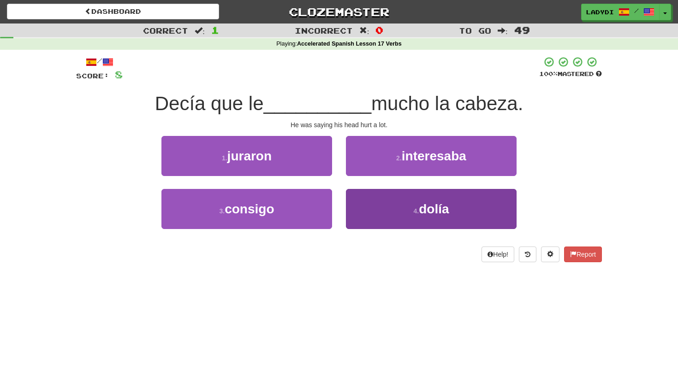
click at [395, 205] on button "4 . dolía" at bounding box center [431, 209] width 171 height 40
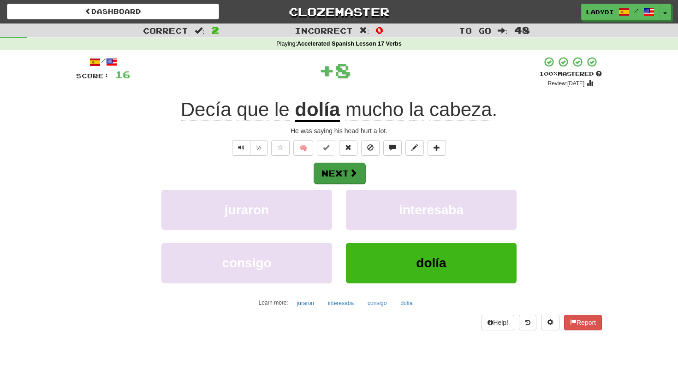
click at [353, 173] on span at bounding box center [353, 173] width 8 height 8
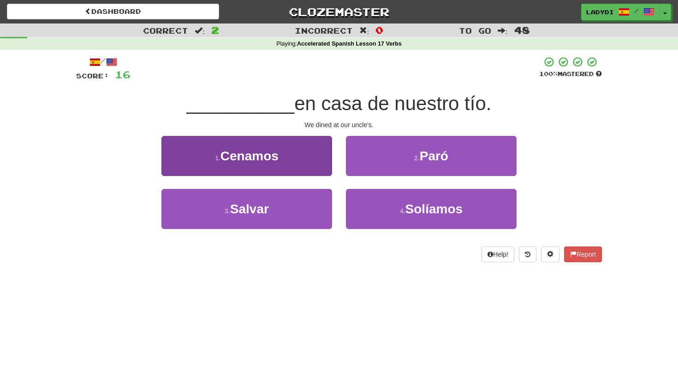
click at [304, 160] on button "1 . Cenamos" at bounding box center [246, 156] width 171 height 40
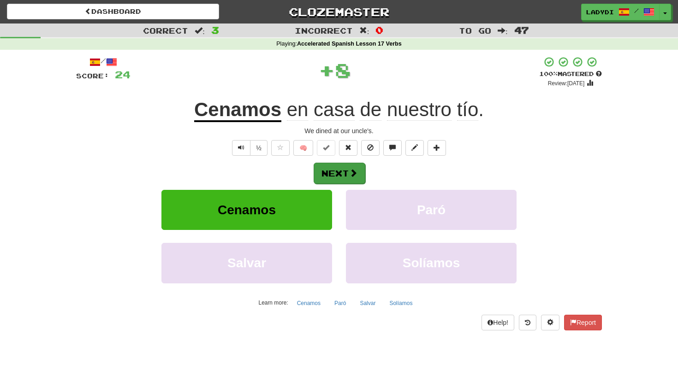
click at [345, 167] on button "Next" at bounding box center [340, 173] width 52 height 21
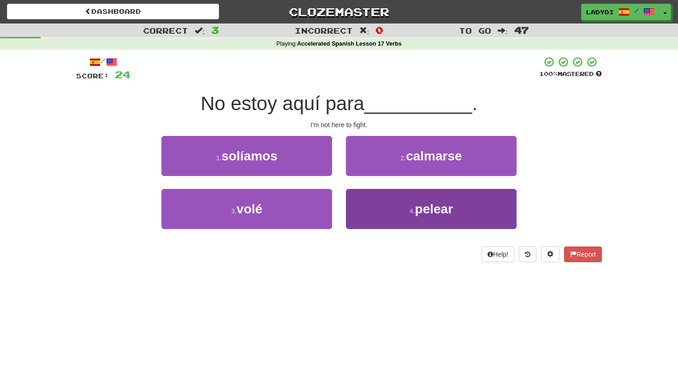
click at [385, 208] on button "4 . pelear" at bounding box center [431, 209] width 171 height 40
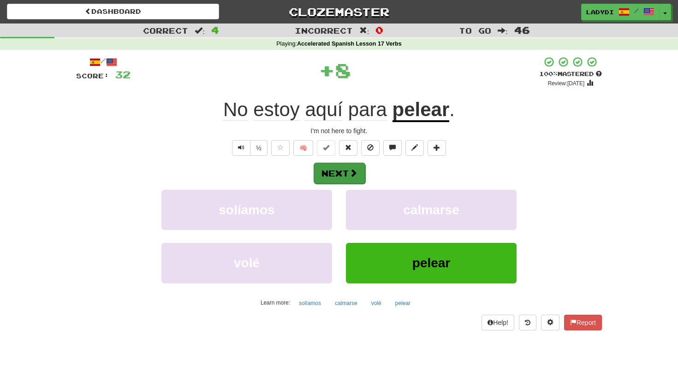
click at [355, 171] on span at bounding box center [353, 173] width 8 height 8
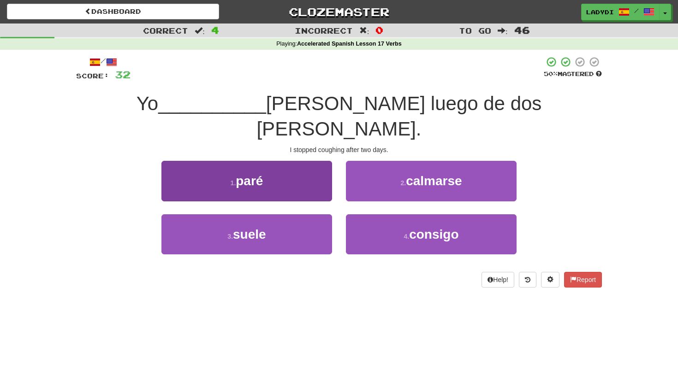
click at [318, 167] on button "1 . paré" at bounding box center [246, 181] width 171 height 40
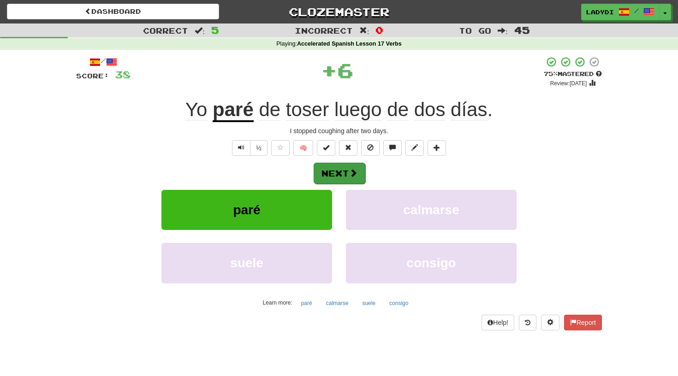
click at [345, 170] on button "Next" at bounding box center [340, 173] width 52 height 21
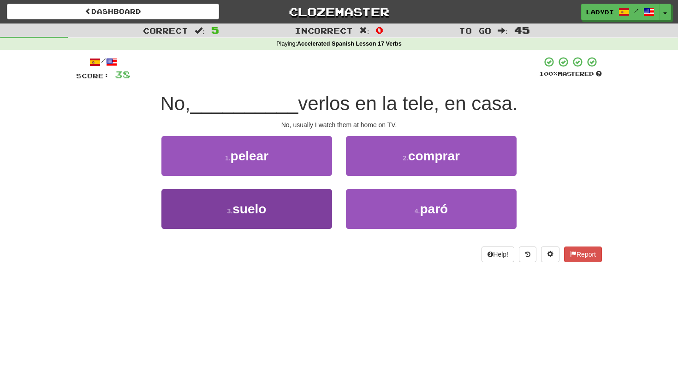
click at [320, 207] on button "3 . suelo" at bounding box center [246, 209] width 171 height 40
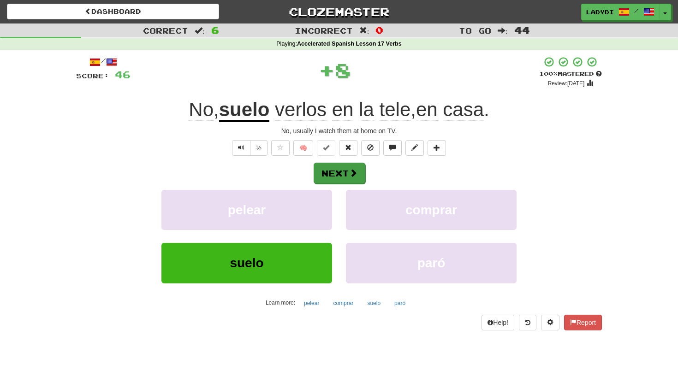
click at [346, 167] on button "Next" at bounding box center [340, 173] width 52 height 21
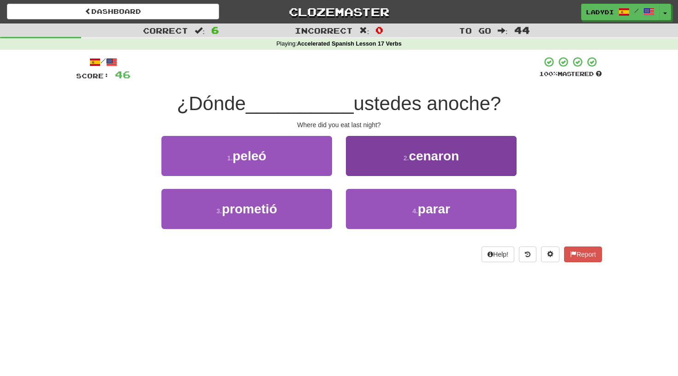
click at [373, 161] on button "2 . cenaron" at bounding box center [431, 156] width 171 height 40
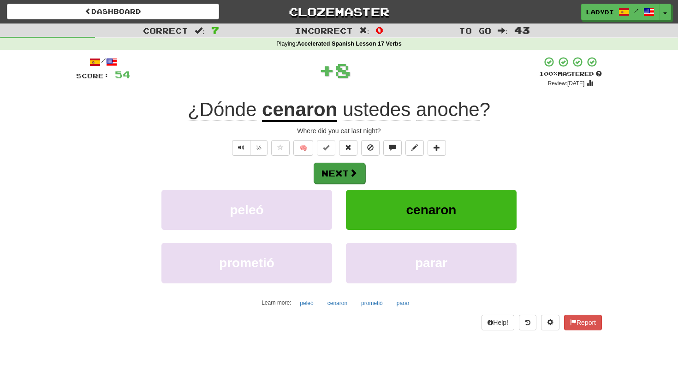
click at [347, 175] on button "Next" at bounding box center [340, 173] width 52 height 21
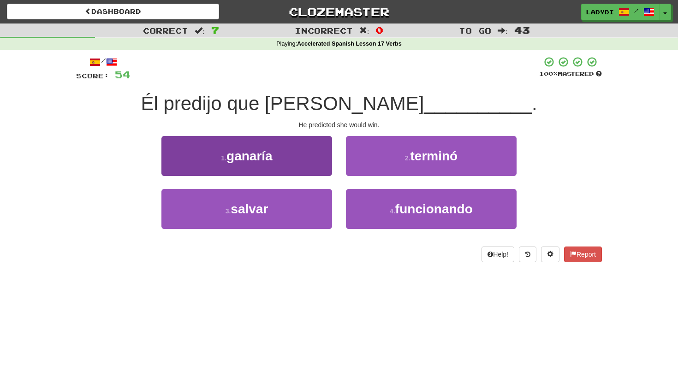
click at [302, 164] on button "1 . ganaría" at bounding box center [246, 156] width 171 height 40
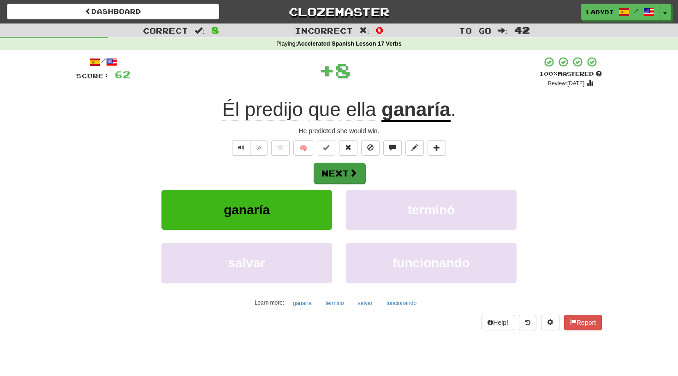
click at [336, 167] on button "Next" at bounding box center [340, 173] width 52 height 21
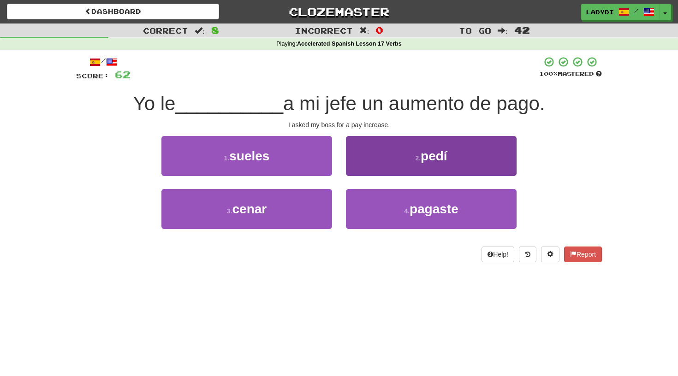
click at [359, 158] on button "2 . pedí" at bounding box center [431, 156] width 171 height 40
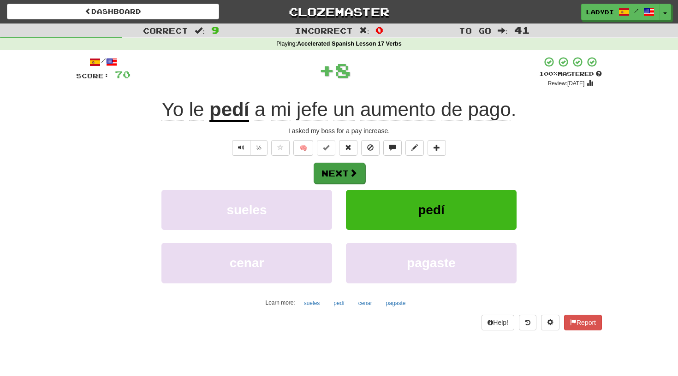
click at [347, 176] on button "Next" at bounding box center [340, 173] width 52 height 21
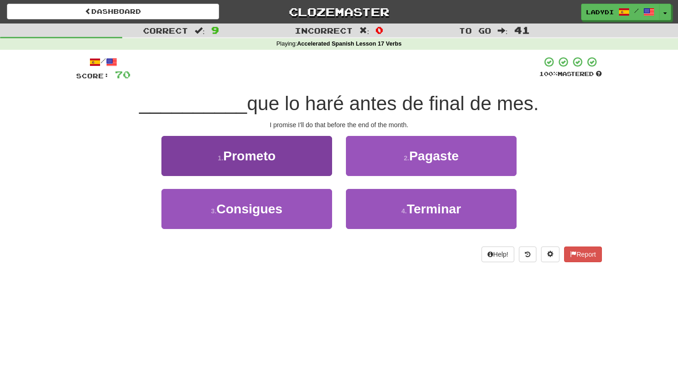
click at [311, 158] on button "1 . Prometo" at bounding box center [246, 156] width 171 height 40
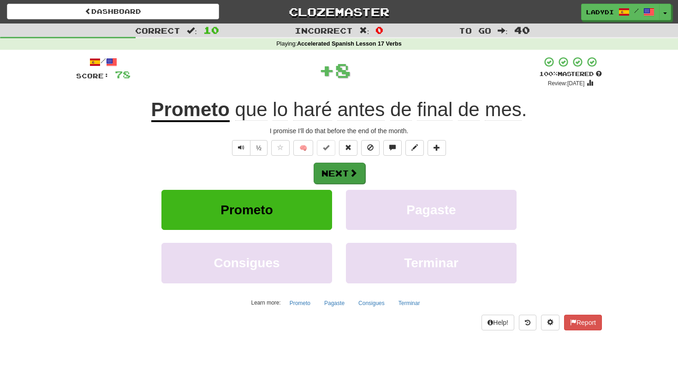
click at [342, 167] on button "Next" at bounding box center [340, 173] width 52 height 21
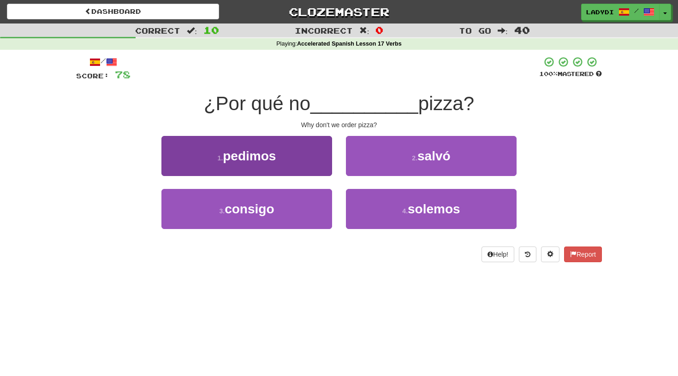
click at [304, 163] on button "1 . pedimos" at bounding box center [246, 156] width 171 height 40
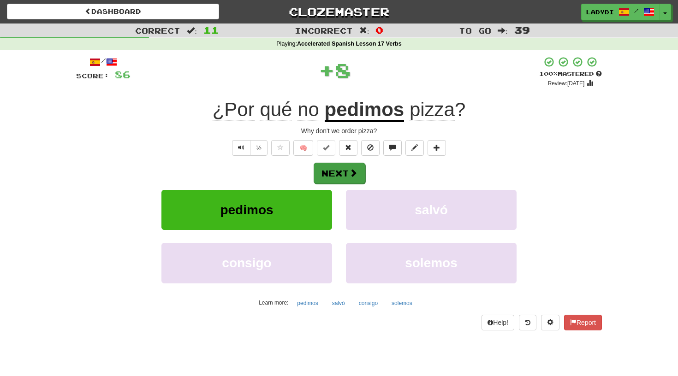
click at [348, 169] on button "Next" at bounding box center [340, 173] width 52 height 21
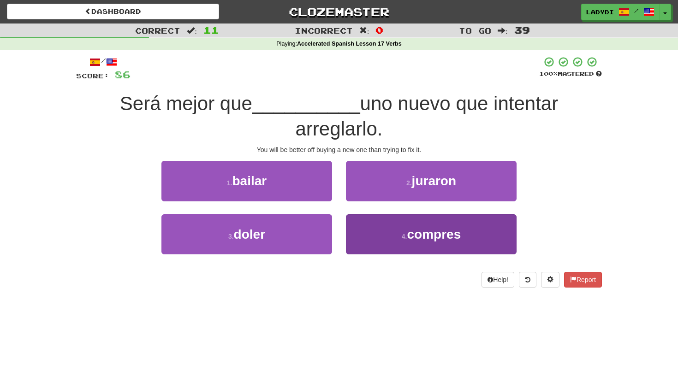
click at [381, 235] on button "4 . compres" at bounding box center [431, 234] width 171 height 40
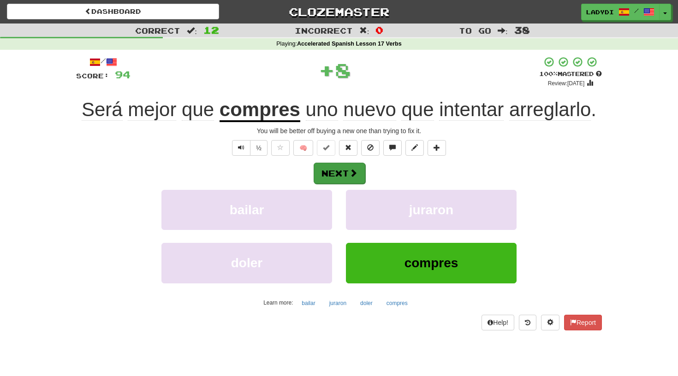
click at [347, 173] on button "Next" at bounding box center [340, 173] width 52 height 21
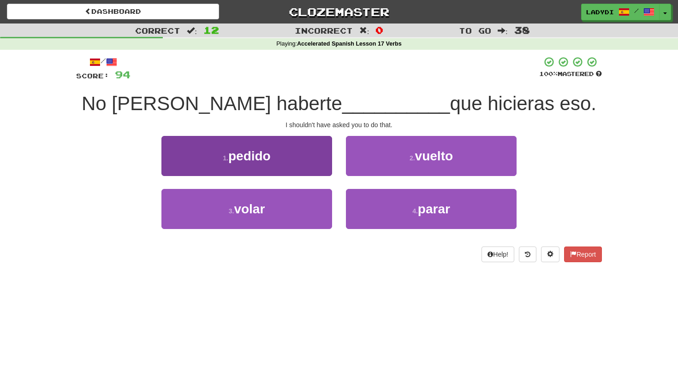
click at [280, 164] on button "1 . pedido" at bounding box center [246, 156] width 171 height 40
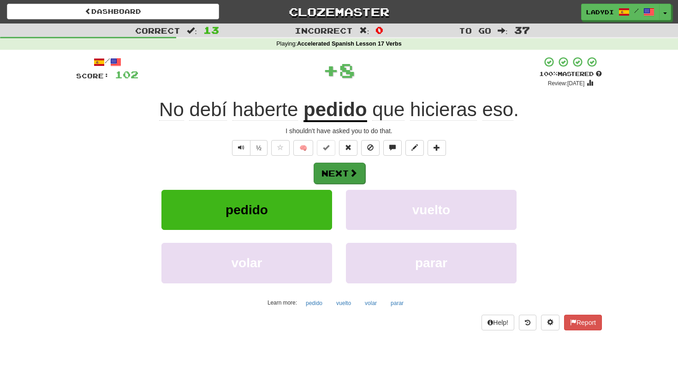
click at [354, 166] on button "Next" at bounding box center [340, 173] width 52 height 21
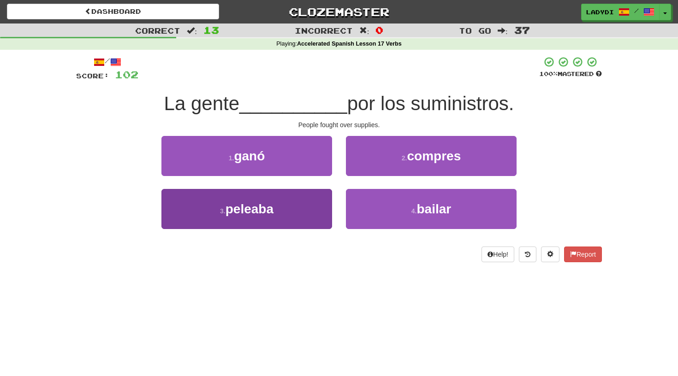
click at [309, 204] on button "3 . peleaba" at bounding box center [246, 209] width 171 height 40
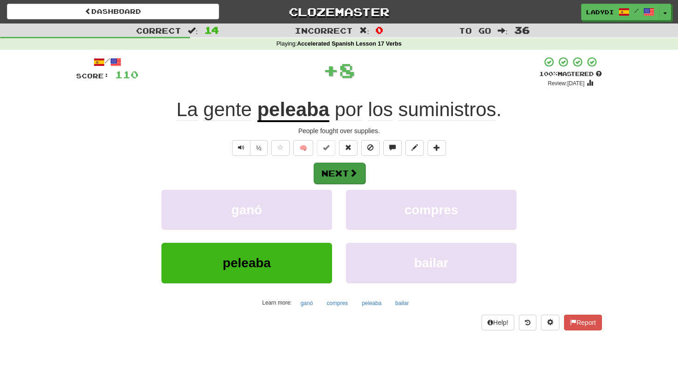
click at [351, 172] on span at bounding box center [353, 173] width 8 height 8
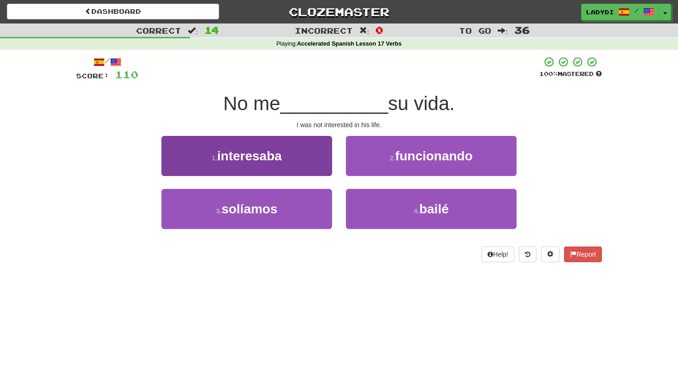
click at [302, 157] on button "1 . interesaba" at bounding box center [246, 156] width 171 height 40
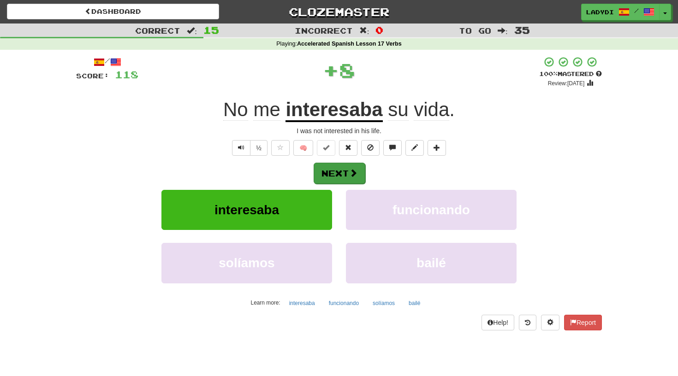
click at [343, 166] on button "Next" at bounding box center [340, 173] width 52 height 21
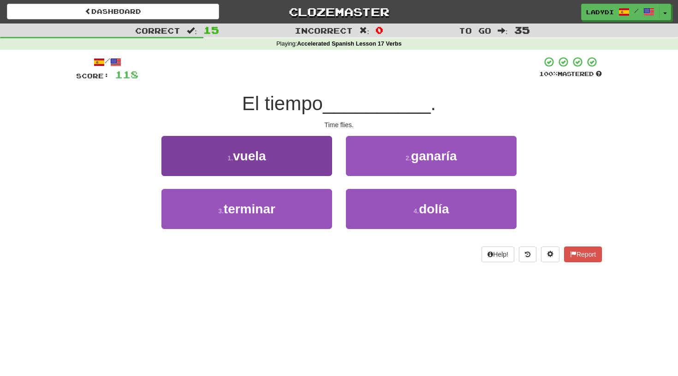
click at [303, 164] on button "1 . vuela" at bounding box center [246, 156] width 171 height 40
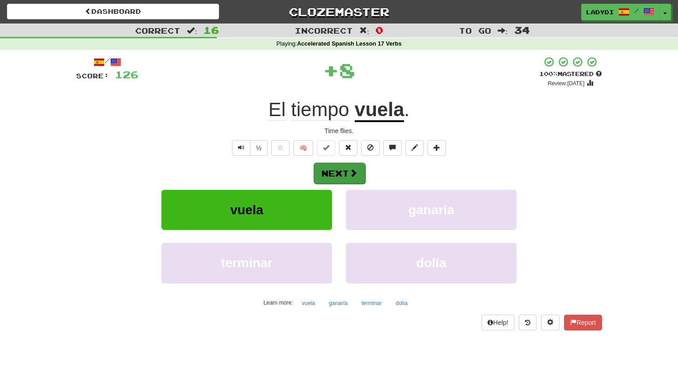
click at [358, 164] on button "Next" at bounding box center [340, 173] width 52 height 21
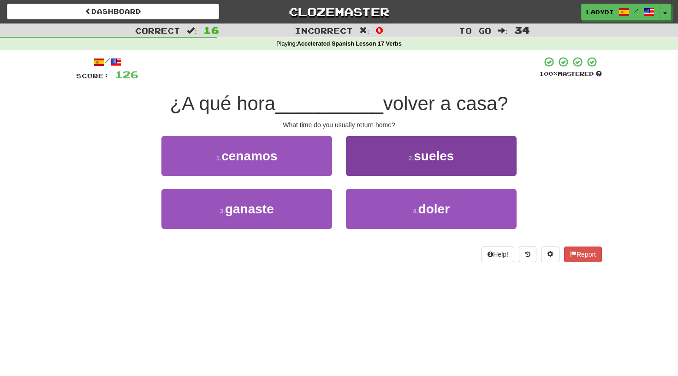
click at [385, 158] on button "2 . sueles" at bounding box center [431, 156] width 171 height 40
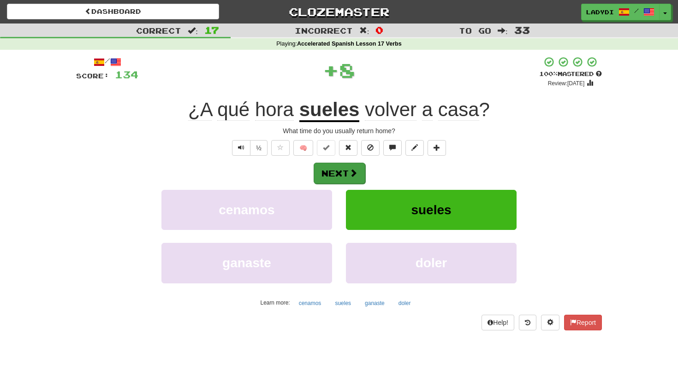
click at [336, 170] on button "Next" at bounding box center [340, 173] width 52 height 21
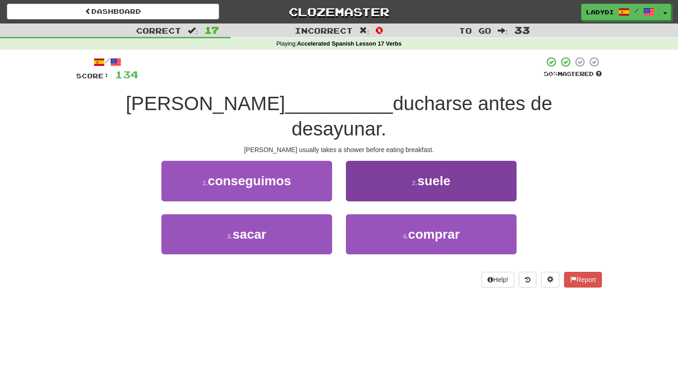
click at [375, 161] on button "2 . suele" at bounding box center [431, 181] width 171 height 40
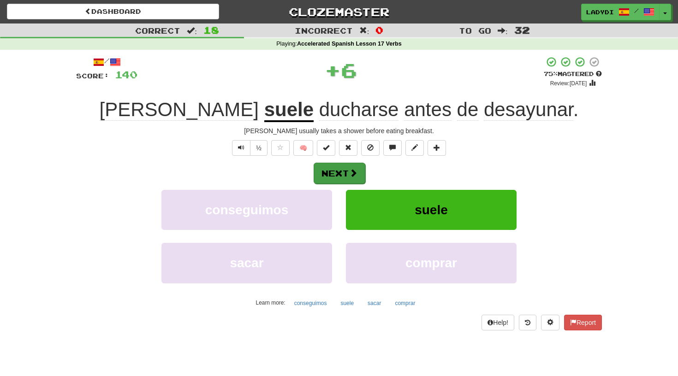
click at [347, 166] on button "Next" at bounding box center [340, 173] width 52 height 21
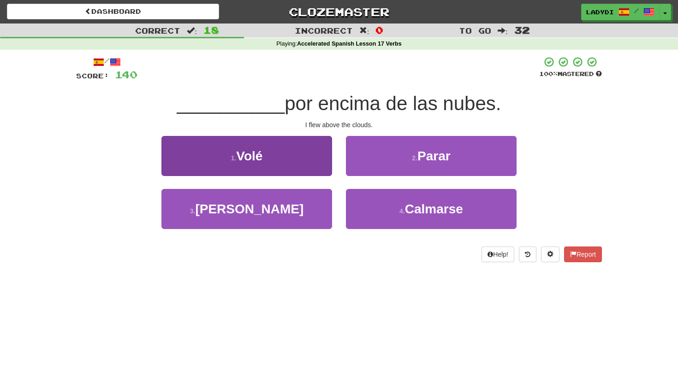
click at [299, 166] on button "1 . Volé" at bounding box center [246, 156] width 171 height 40
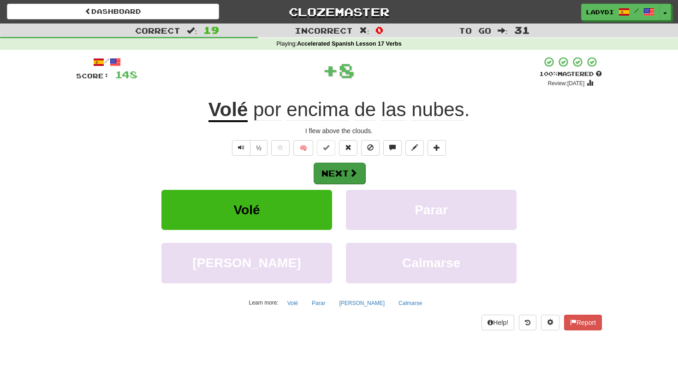
click at [334, 173] on button "Next" at bounding box center [340, 173] width 52 height 21
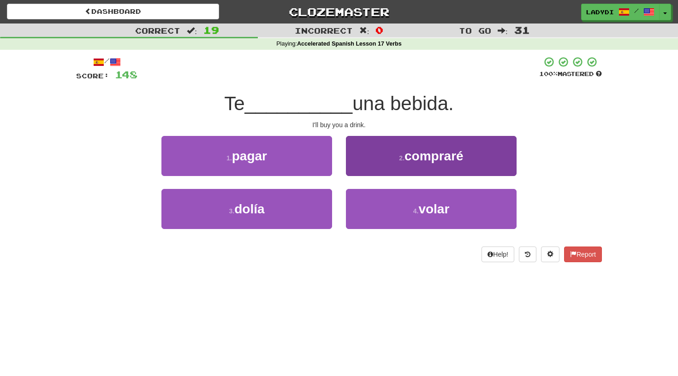
click at [369, 164] on button "2 . compraré" at bounding box center [431, 156] width 171 height 40
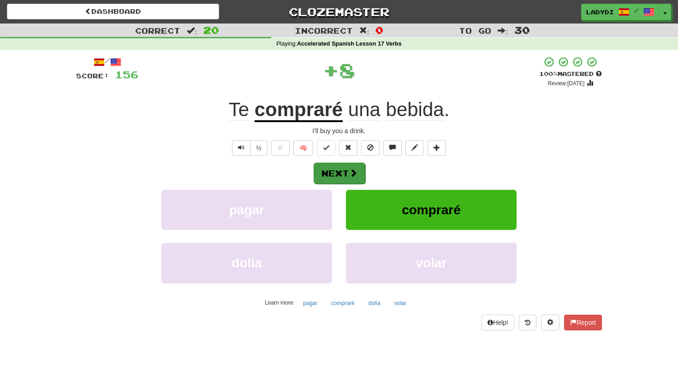
click at [344, 171] on button "Next" at bounding box center [340, 173] width 52 height 21
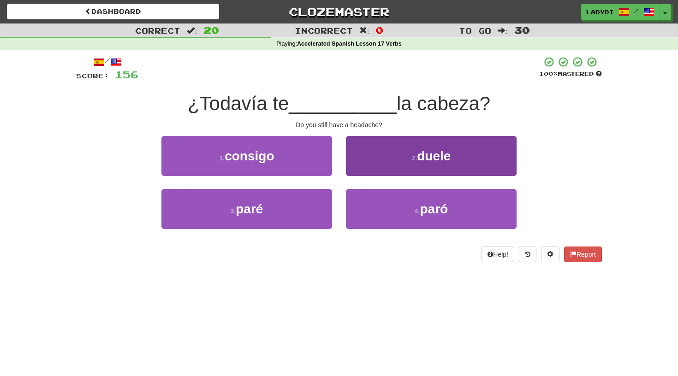
click at [369, 166] on button "2 . duele" at bounding box center [431, 156] width 171 height 40
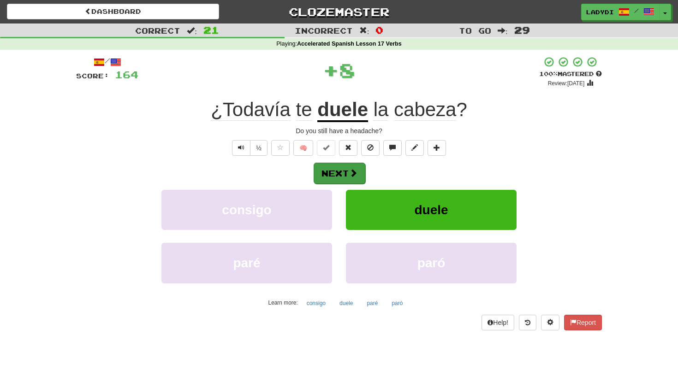
click at [335, 169] on button "Next" at bounding box center [340, 173] width 52 height 21
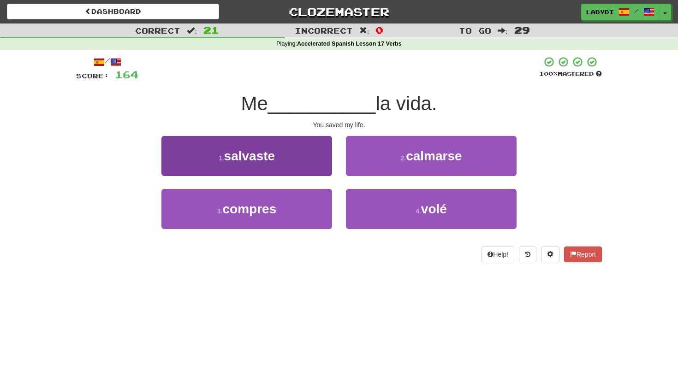
click at [306, 163] on button "1 . salvaste" at bounding box center [246, 156] width 171 height 40
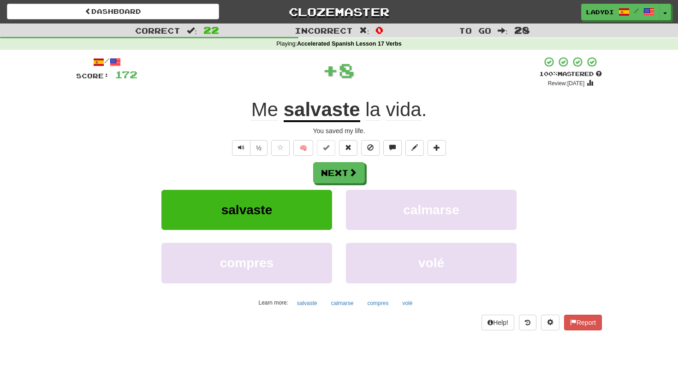
click at [346, 160] on div "/ Score: 172 + 8 100 % Mastered Review: 2026-03-17 Me salvaste la vida . You sa…" at bounding box center [339, 193] width 526 height 274
click at [337, 172] on button "Next" at bounding box center [340, 173] width 52 height 21
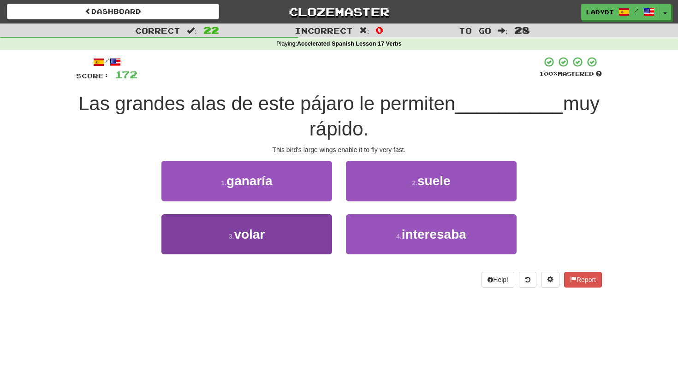
click at [307, 232] on button "3 . volar" at bounding box center [246, 234] width 171 height 40
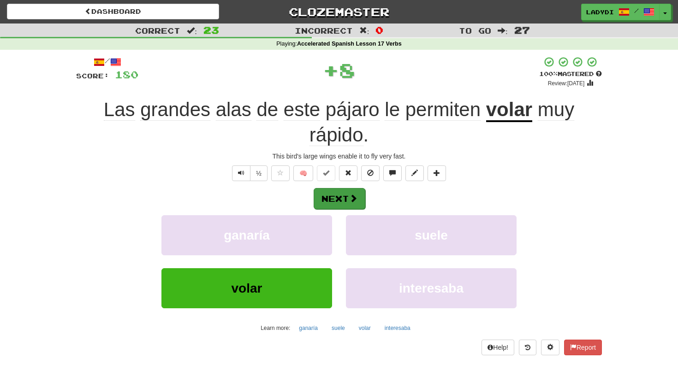
click at [338, 192] on button "Next" at bounding box center [340, 198] width 52 height 21
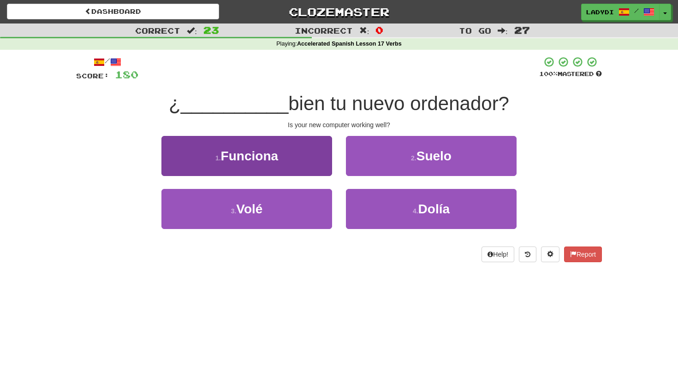
click at [315, 162] on button "1 . Funciona" at bounding box center [246, 156] width 171 height 40
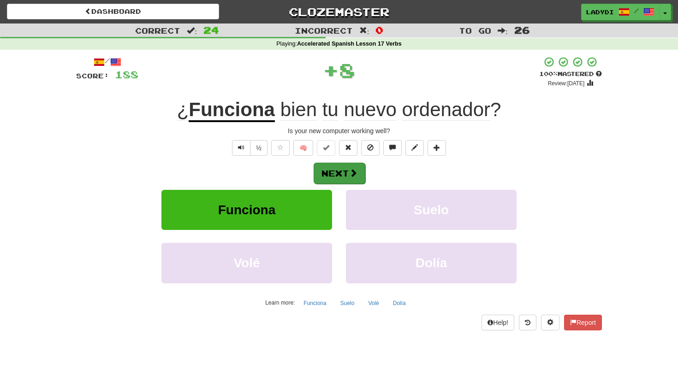
click at [335, 169] on button "Next" at bounding box center [340, 173] width 52 height 21
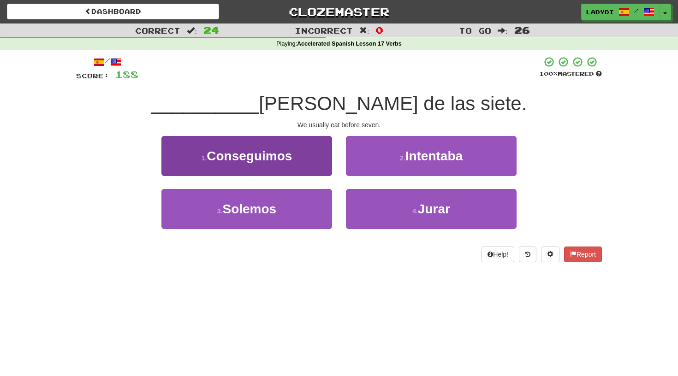
click at [295, 164] on button "1 . Conseguimos" at bounding box center [246, 156] width 171 height 40
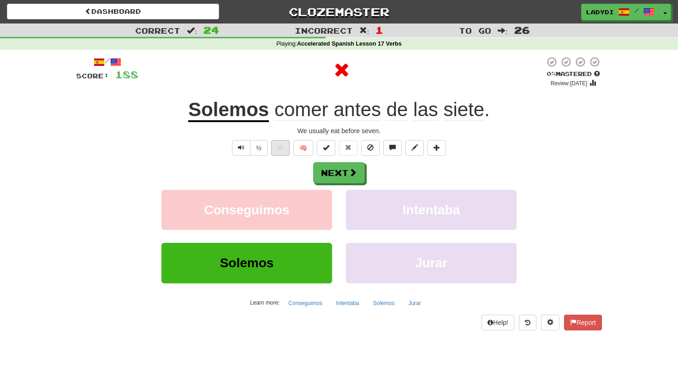
click at [280, 145] on span at bounding box center [280, 147] width 6 height 6
click at [329, 169] on button "Next" at bounding box center [340, 173] width 52 height 21
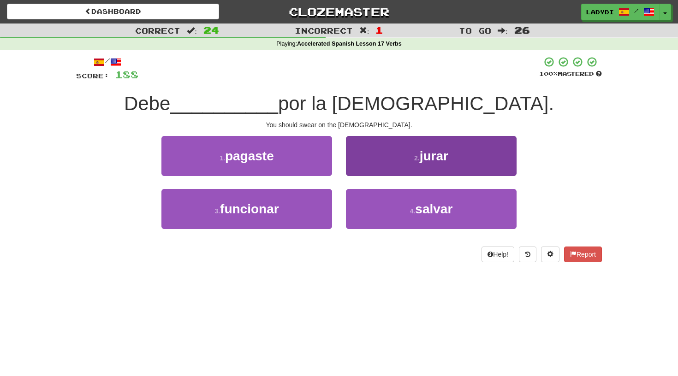
click at [380, 155] on button "2 . jurar" at bounding box center [431, 156] width 171 height 40
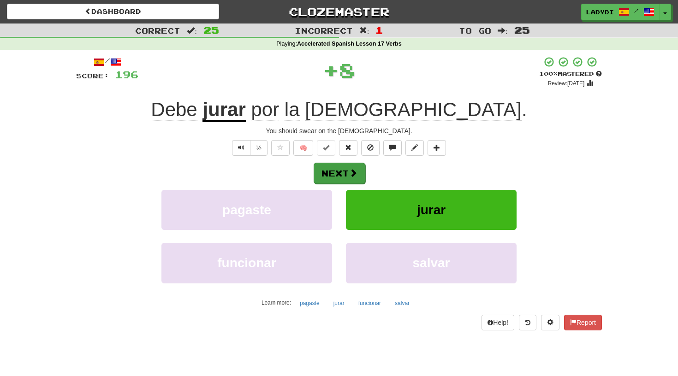
click at [345, 165] on button "Next" at bounding box center [340, 173] width 52 height 21
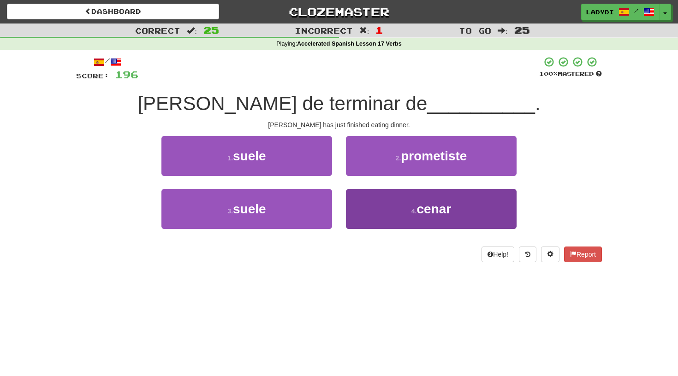
click at [360, 205] on button "4 . cenar" at bounding box center [431, 209] width 171 height 40
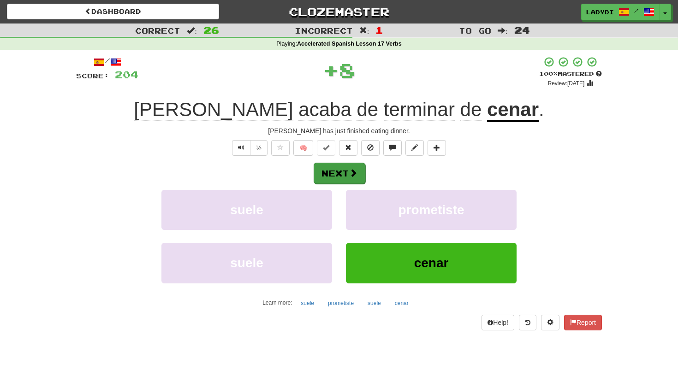
click at [351, 165] on button "Next" at bounding box center [340, 173] width 52 height 21
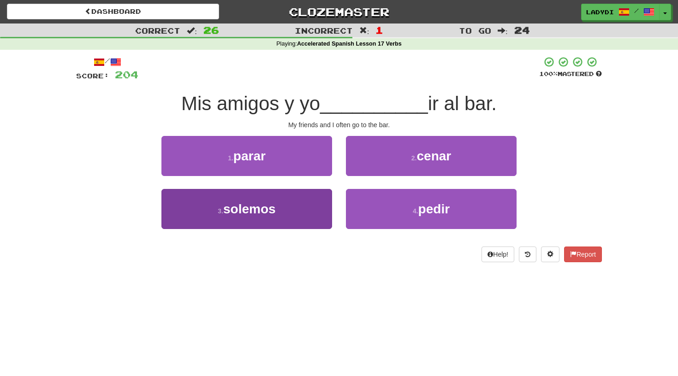
click at [302, 203] on button "3 . solemos" at bounding box center [246, 209] width 171 height 40
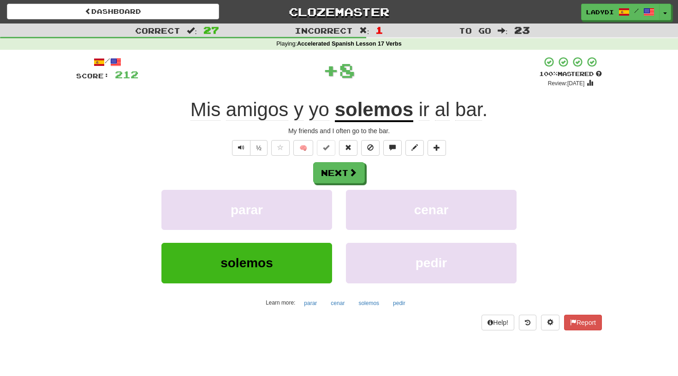
click at [346, 160] on div "/ Score: 212 + 8 100 % Mastered Review: 2026-03-17 Mis amigos y yo solemos ir a…" at bounding box center [339, 193] width 526 height 274
click at [341, 169] on button "Next" at bounding box center [340, 173] width 52 height 21
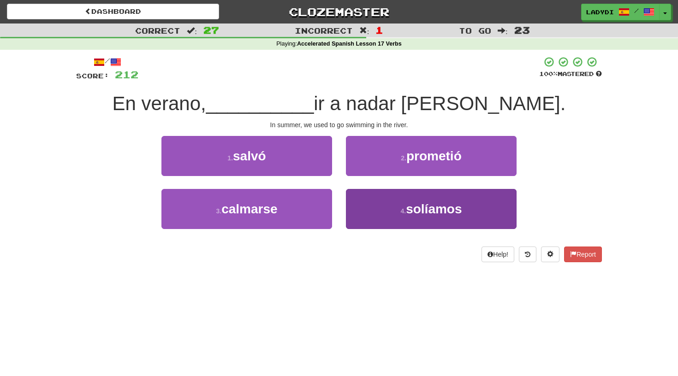
click at [363, 202] on button "4 . solíamos" at bounding box center [431, 209] width 171 height 40
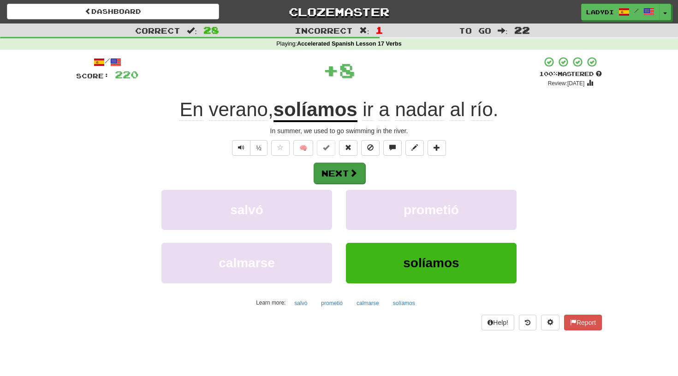
click at [345, 164] on button "Next" at bounding box center [340, 173] width 52 height 21
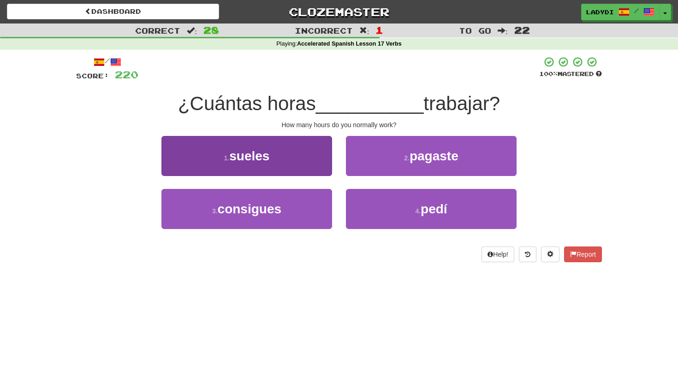
click at [304, 165] on button "1 . sueles" at bounding box center [246, 156] width 171 height 40
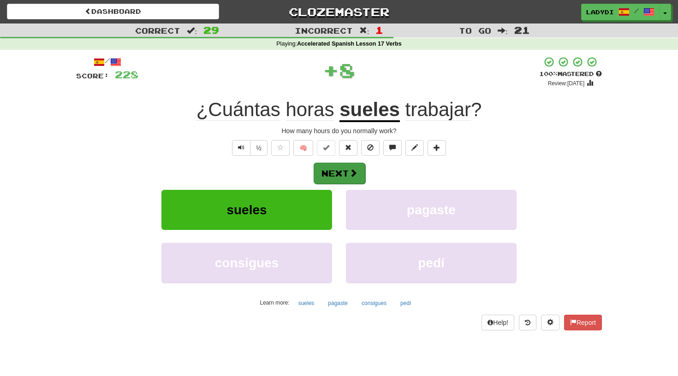
click at [358, 172] on button "Next" at bounding box center [340, 173] width 52 height 21
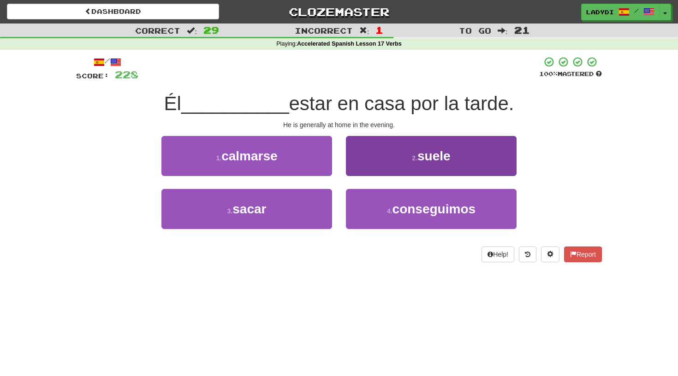
click at [372, 163] on button "2 . suele" at bounding box center [431, 156] width 171 height 40
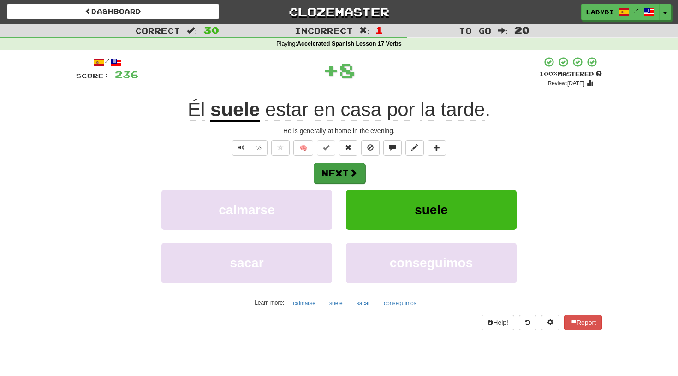
click at [339, 170] on button "Next" at bounding box center [340, 173] width 52 height 21
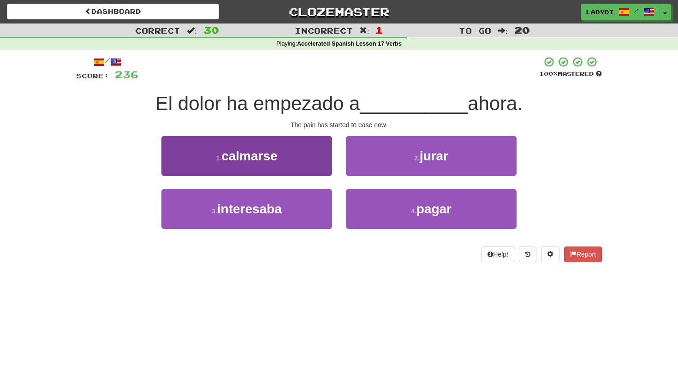
click at [302, 160] on button "1 . calmarse" at bounding box center [246, 156] width 171 height 40
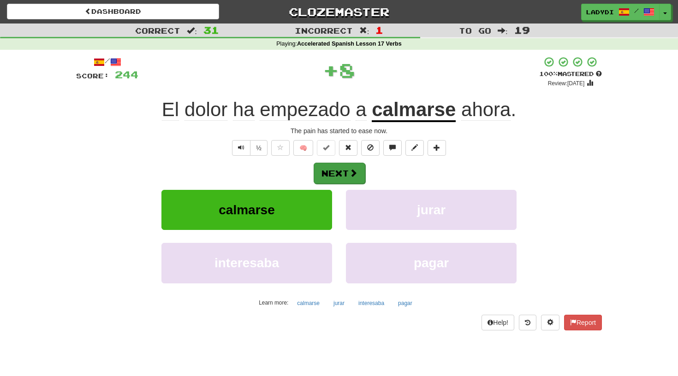
click at [357, 166] on button "Next" at bounding box center [340, 173] width 52 height 21
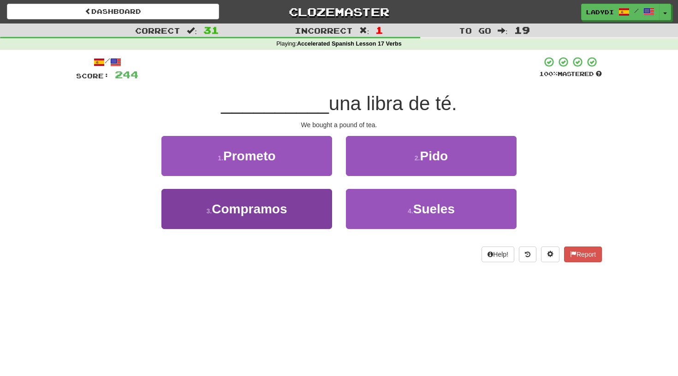
click at [308, 196] on button "3 . Compramos" at bounding box center [246, 209] width 171 height 40
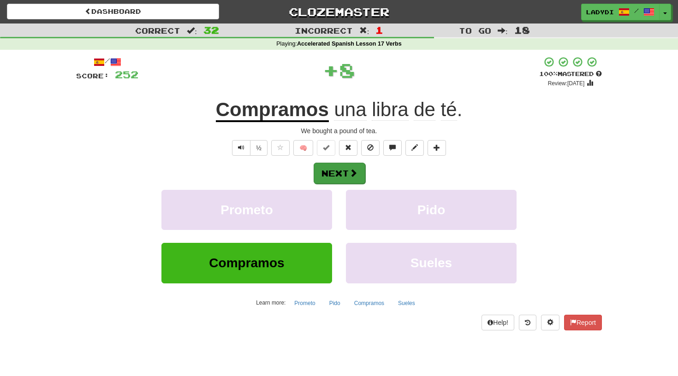
click at [346, 166] on button "Next" at bounding box center [340, 173] width 52 height 21
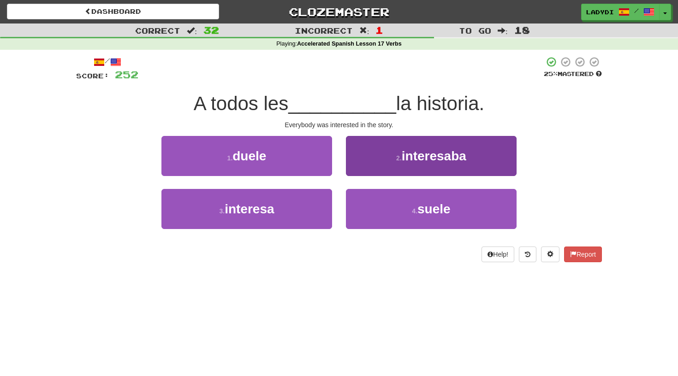
click at [366, 167] on button "2 . interesaba" at bounding box center [431, 156] width 171 height 40
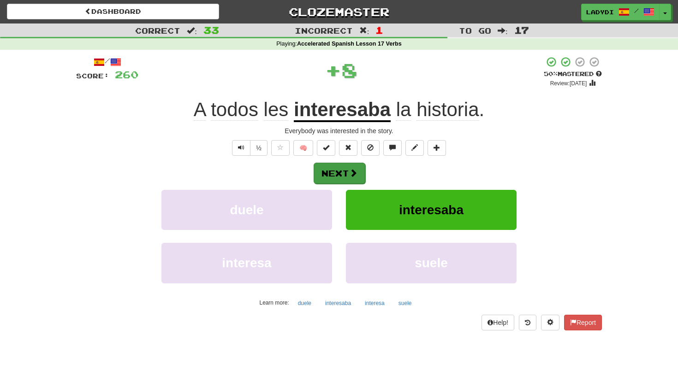
click at [341, 175] on button "Next" at bounding box center [340, 173] width 52 height 21
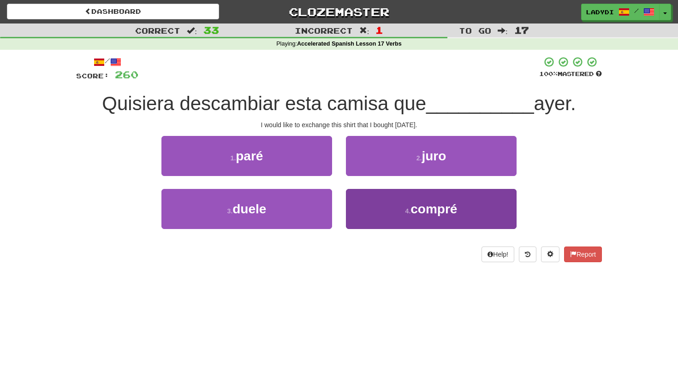
click at [375, 201] on button "4 . compré" at bounding box center [431, 209] width 171 height 40
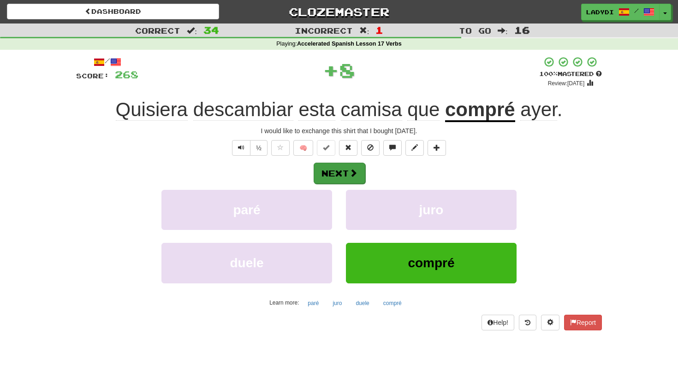
click at [343, 171] on button "Next" at bounding box center [340, 173] width 52 height 21
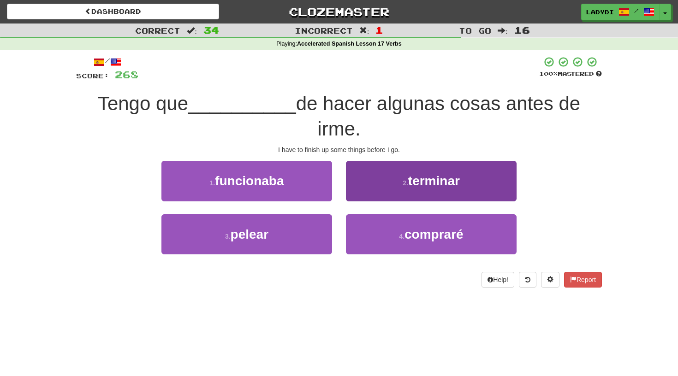
click at [392, 179] on button "2 . terminar" at bounding box center [431, 181] width 171 height 40
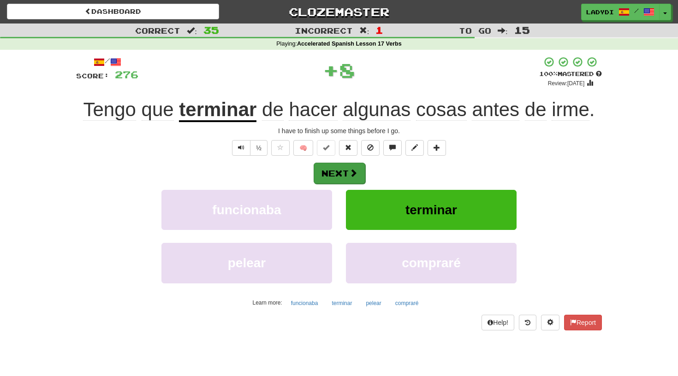
click at [334, 173] on button "Next" at bounding box center [340, 173] width 52 height 21
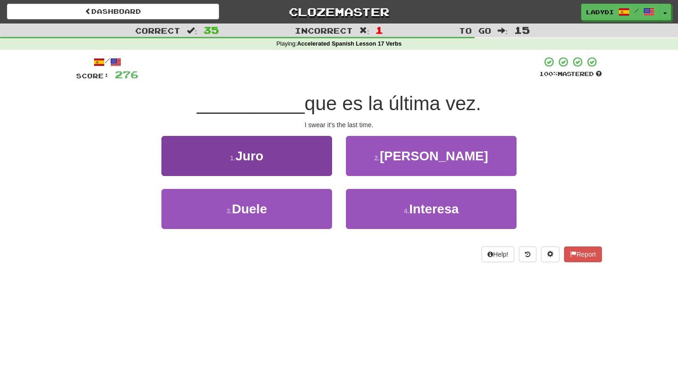
click at [309, 157] on button "1 . Juro" at bounding box center [246, 156] width 171 height 40
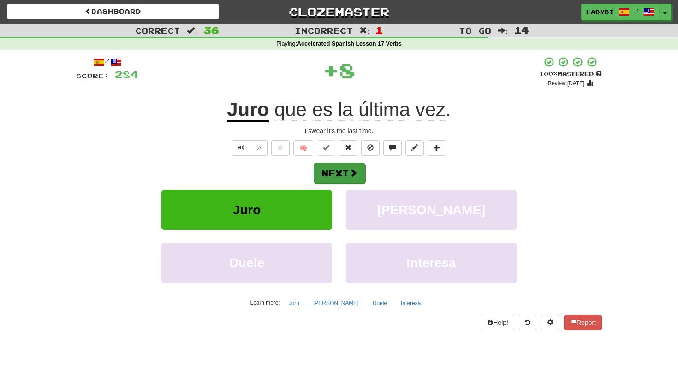
click at [336, 165] on button "Next" at bounding box center [340, 173] width 52 height 21
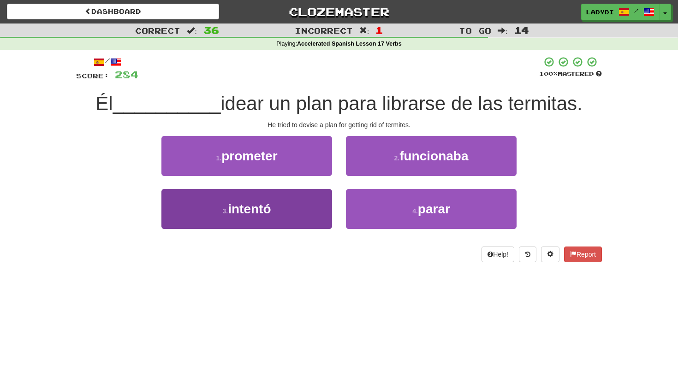
click at [299, 203] on button "3 . intentó" at bounding box center [246, 209] width 171 height 40
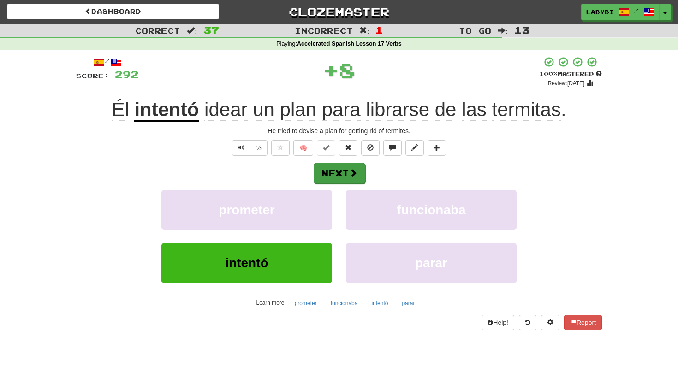
click at [336, 172] on button "Next" at bounding box center [340, 173] width 52 height 21
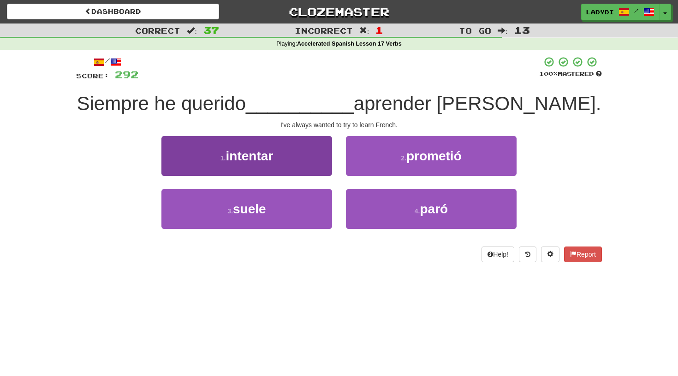
click at [309, 161] on button "1 . intentar" at bounding box center [246, 156] width 171 height 40
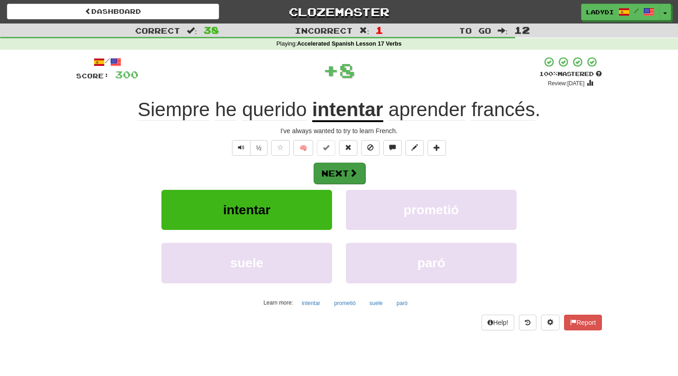
click at [341, 167] on button "Next" at bounding box center [340, 173] width 52 height 21
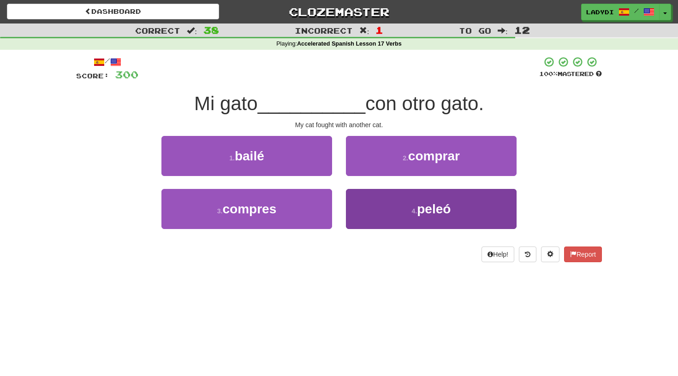
click at [361, 200] on button "4 . peleó" at bounding box center [431, 209] width 171 height 40
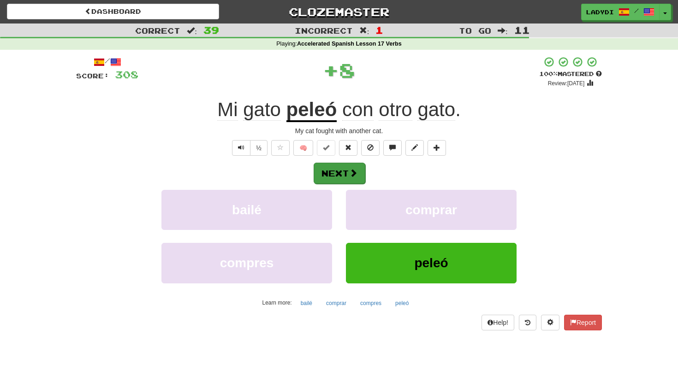
click at [347, 168] on button "Next" at bounding box center [340, 173] width 52 height 21
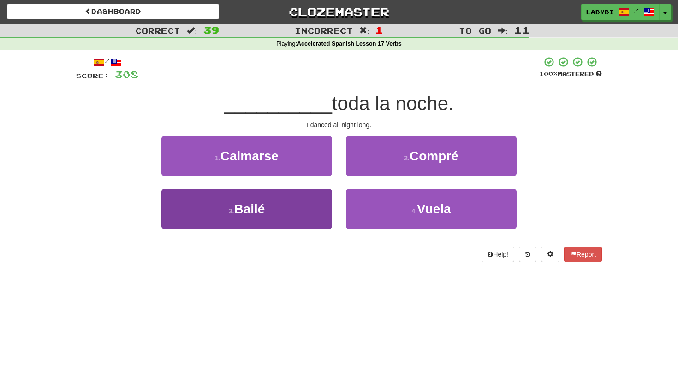
click at [300, 203] on button "3 . Bailé" at bounding box center [246, 209] width 171 height 40
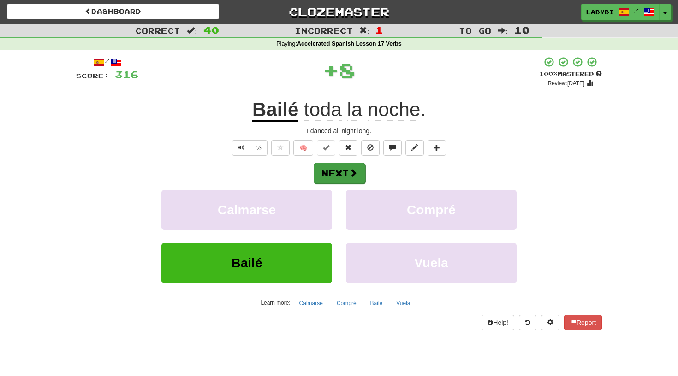
click at [340, 172] on button "Next" at bounding box center [340, 173] width 52 height 21
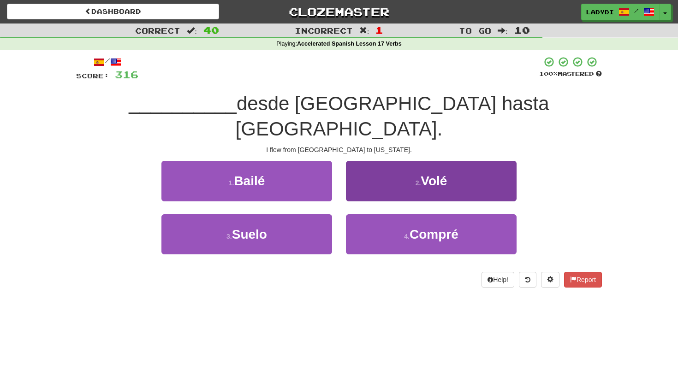
click at [365, 161] on button "2 . Volé" at bounding box center [431, 181] width 171 height 40
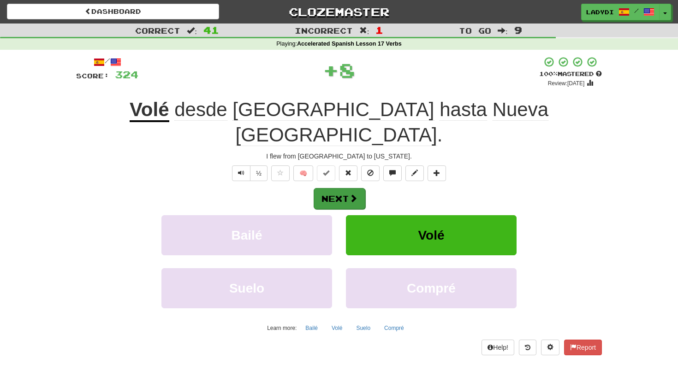
click at [336, 188] on button "Next" at bounding box center [340, 198] width 52 height 21
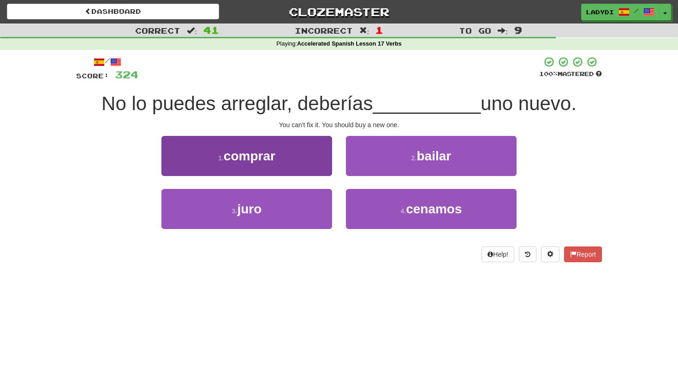
click at [271, 165] on button "1 . comprar" at bounding box center [246, 156] width 171 height 40
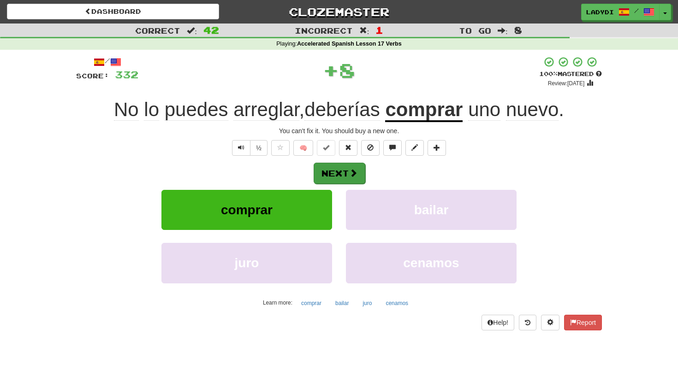
click at [341, 165] on button "Next" at bounding box center [340, 173] width 52 height 21
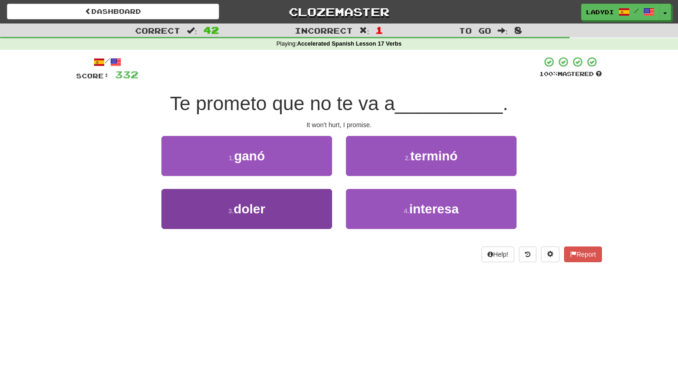
click at [291, 196] on button "3 . doler" at bounding box center [246, 209] width 171 height 40
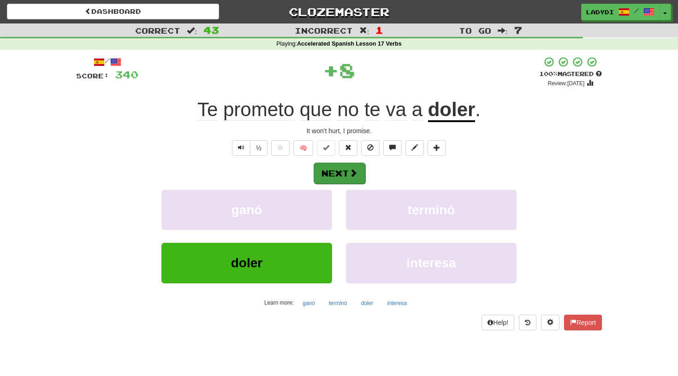
click at [338, 163] on button "Next" at bounding box center [340, 173] width 52 height 21
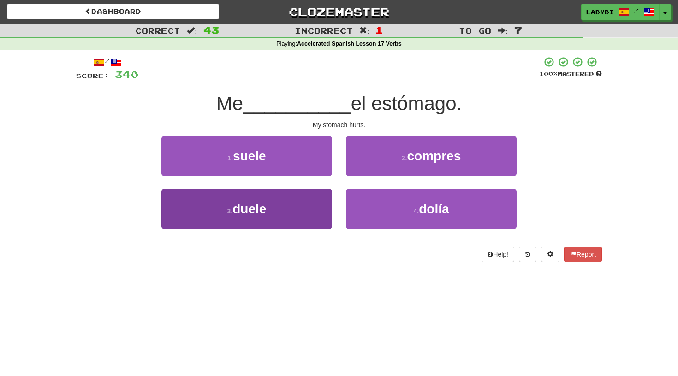
click at [297, 196] on button "3 . duele" at bounding box center [246, 209] width 171 height 40
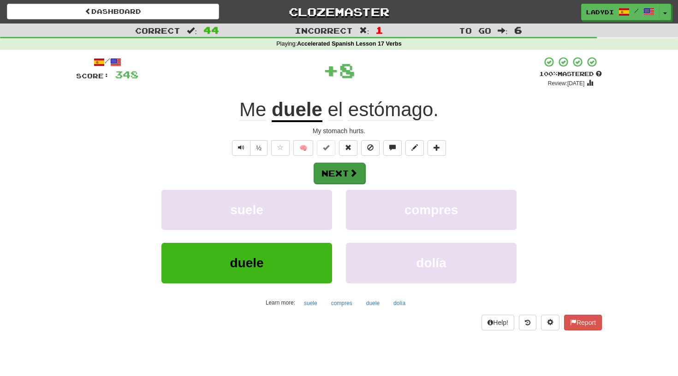
click at [337, 173] on button "Next" at bounding box center [340, 173] width 52 height 21
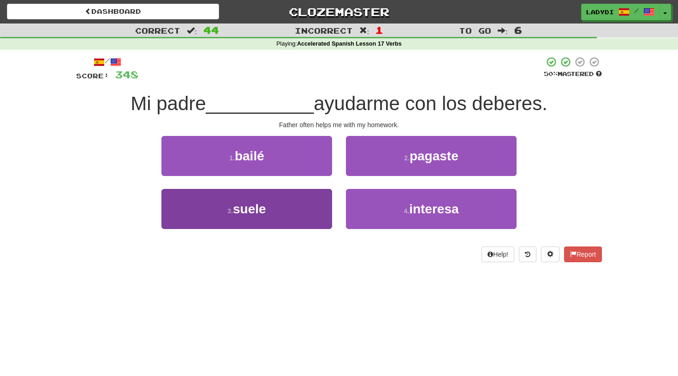
click at [306, 212] on button "3 . suele" at bounding box center [246, 209] width 171 height 40
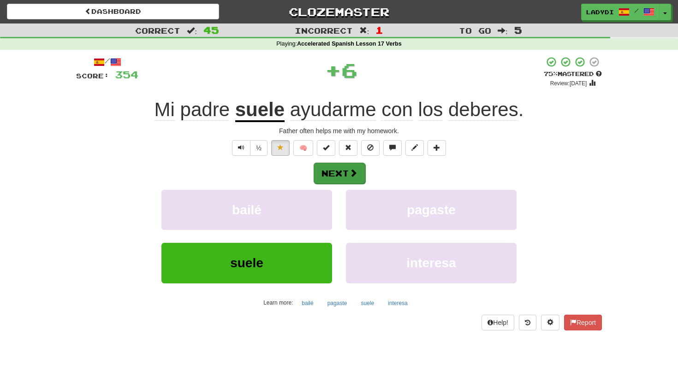
click at [336, 173] on button "Next" at bounding box center [340, 173] width 52 height 21
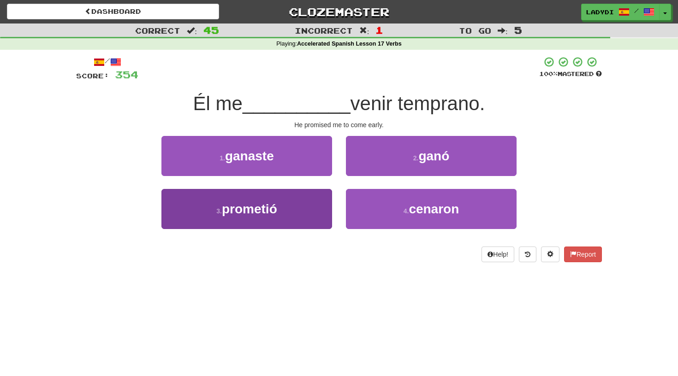
click at [303, 214] on button "3 . prometió" at bounding box center [246, 209] width 171 height 40
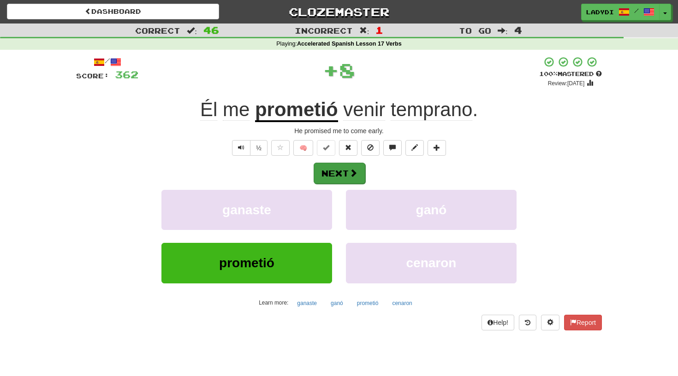
click at [341, 171] on button "Next" at bounding box center [340, 173] width 52 height 21
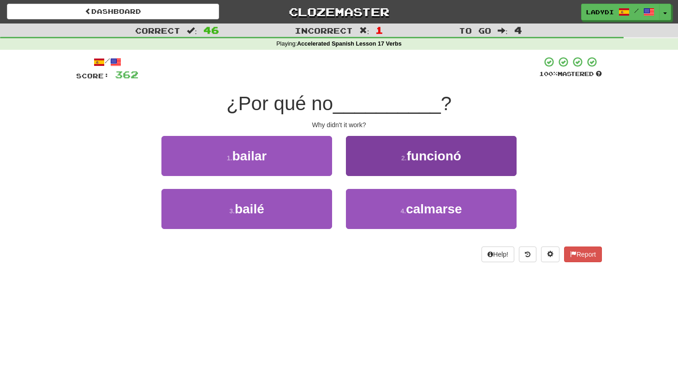
click at [369, 157] on button "2 . funcionó" at bounding box center [431, 156] width 171 height 40
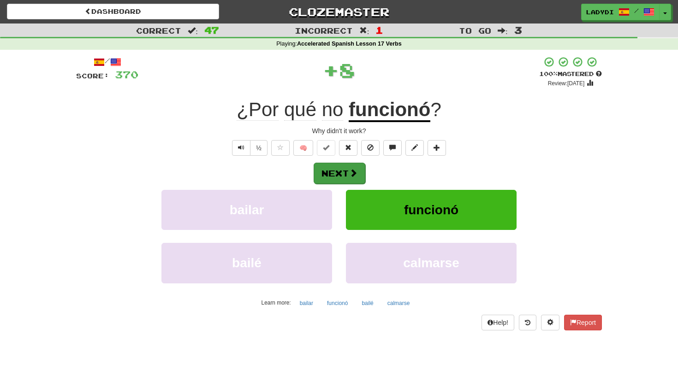
click at [336, 171] on button "Next" at bounding box center [340, 173] width 52 height 21
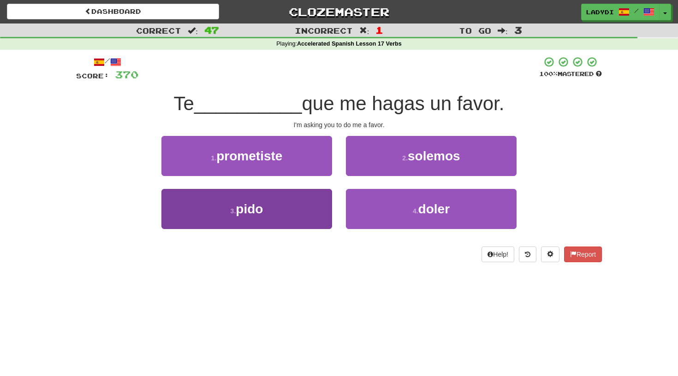
click at [296, 201] on button "3 . pido" at bounding box center [246, 209] width 171 height 40
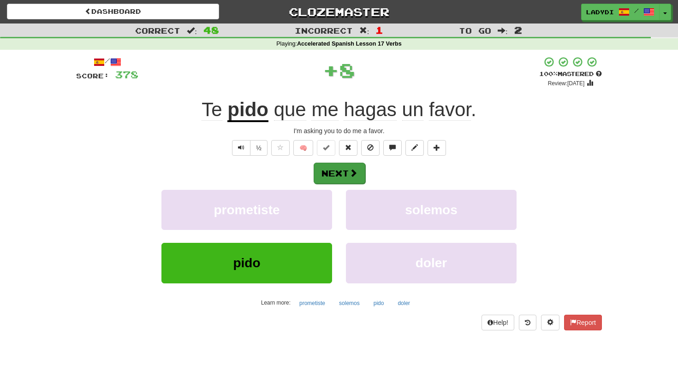
click at [343, 166] on button "Next" at bounding box center [340, 173] width 52 height 21
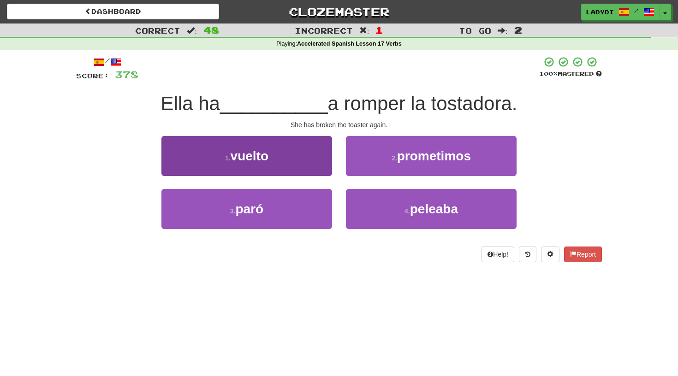
click at [298, 163] on button "1 . vuelto" at bounding box center [246, 156] width 171 height 40
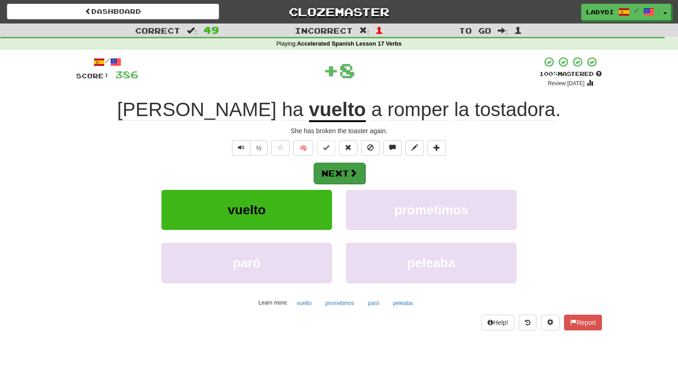
click at [341, 173] on button "Next" at bounding box center [340, 173] width 52 height 21
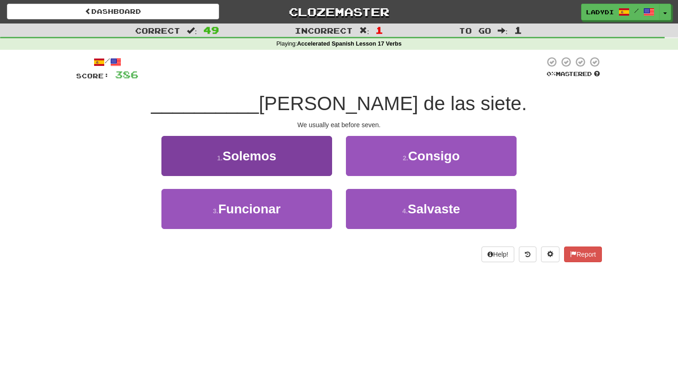
click at [320, 173] on button "1 . Solemos" at bounding box center [246, 156] width 171 height 40
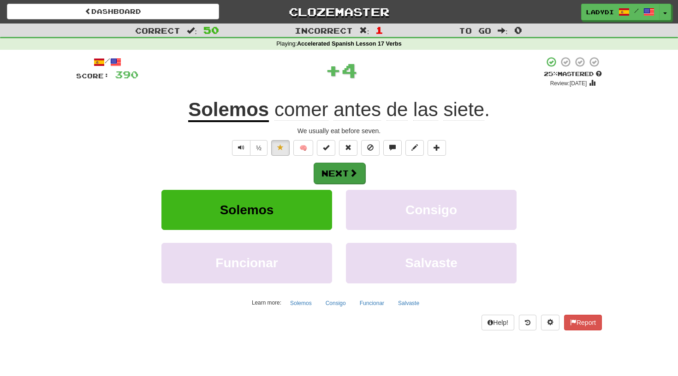
click at [332, 169] on button "Next" at bounding box center [340, 173] width 52 height 21
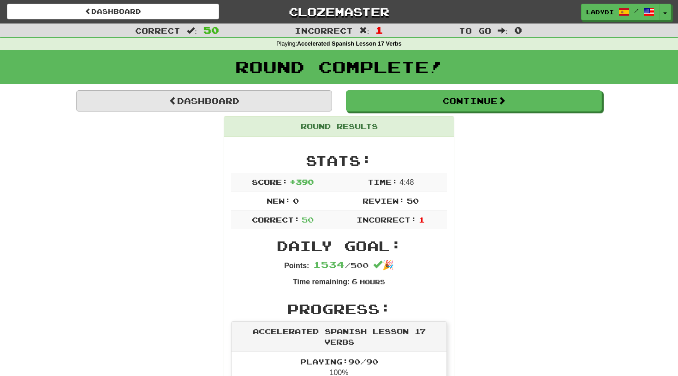
click at [285, 95] on link "Dashboard" at bounding box center [204, 100] width 256 height 21
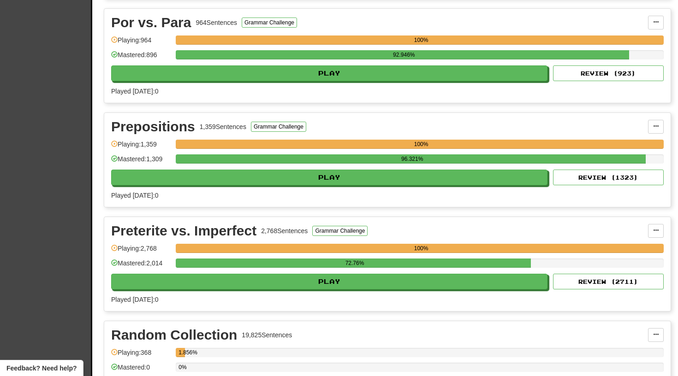
scroll to position [1769, 0]
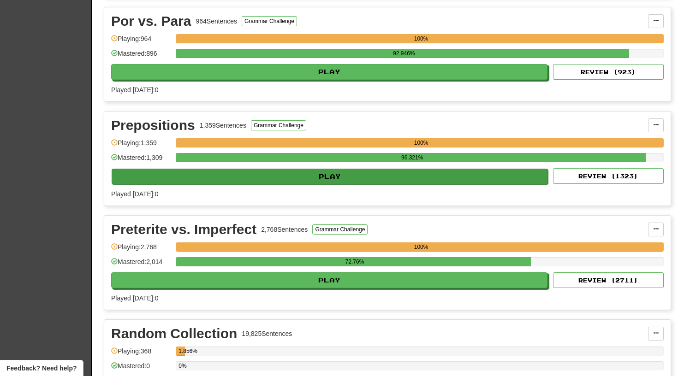
click at [330, 176] on button "Play" at bounding box center [330, 177] width 436 height 16
select select "**"
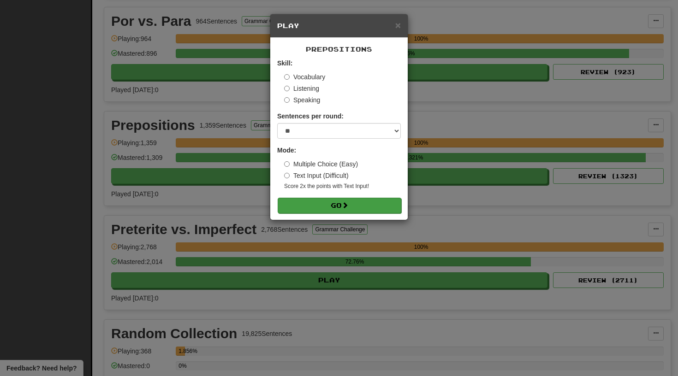
click at [327, 201] on button "Go" at bounding box center [340, 206] width 124 height 16
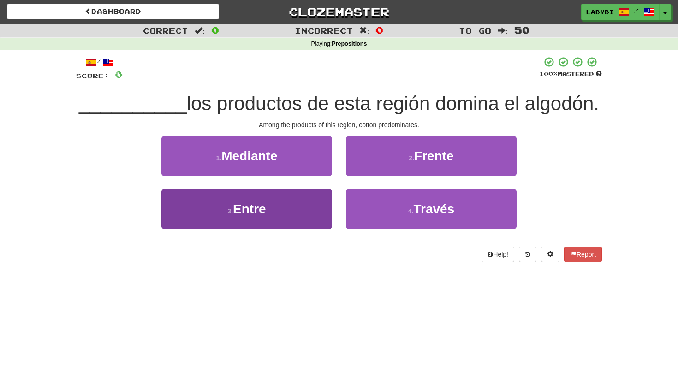
click at [294, 219] on button "3 . Entre" at bounding box center [246, 209] width 171 height 40
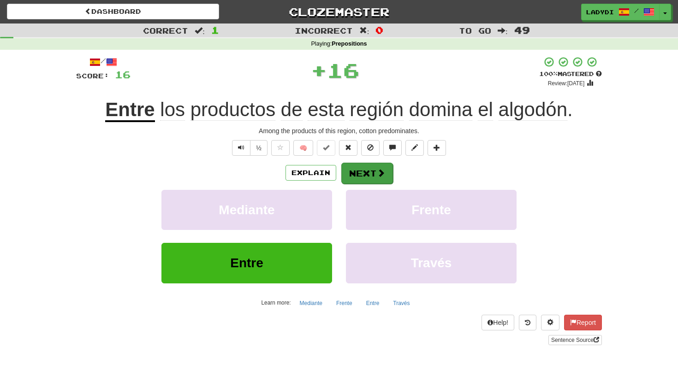
click at [367, 164] on button "Next" at bounding box center [367, 173] width 52 height 21
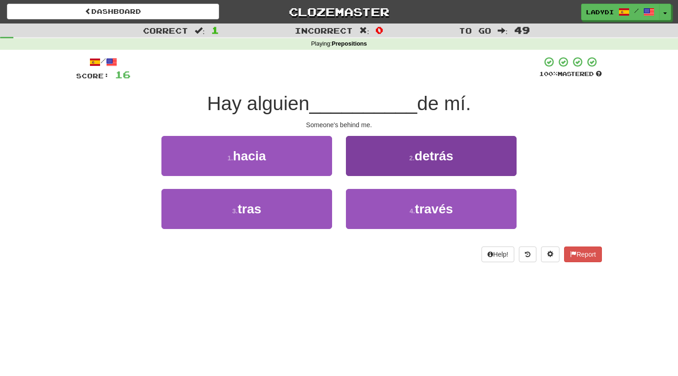
click at [375, 160] on button "2 . detrás" at bounding box center [431, 156] width 171 height 40
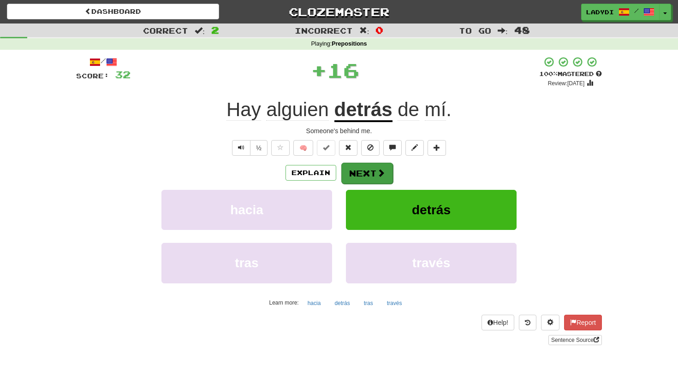
click at [363, 166] on button "Next" at bounding box center [367, 173] width 52 height 21
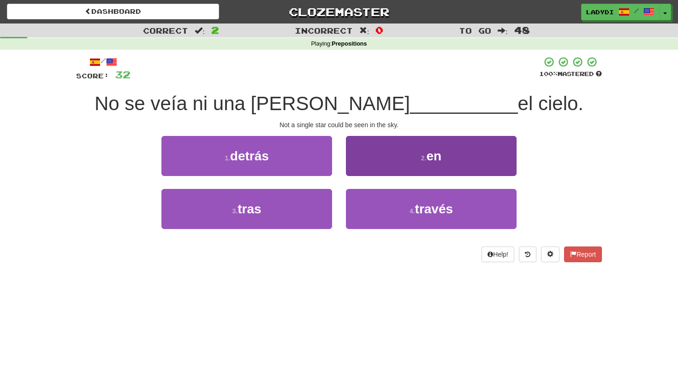
click at [384, 160] on button "2 . en" at bounding box center [431, 156] width 171 height 40
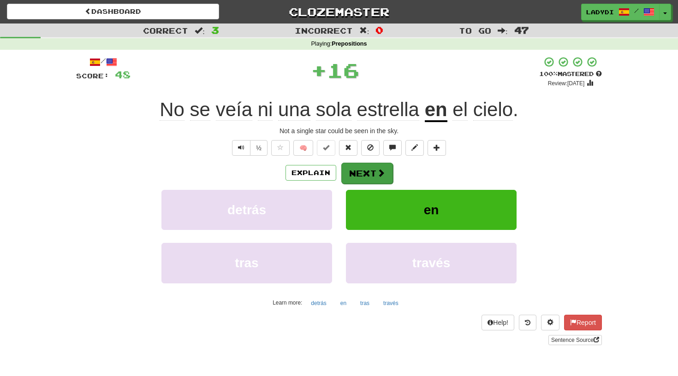
click at [368, 166] on button "Next" at bounding box center [367, 173] width 52 height 21
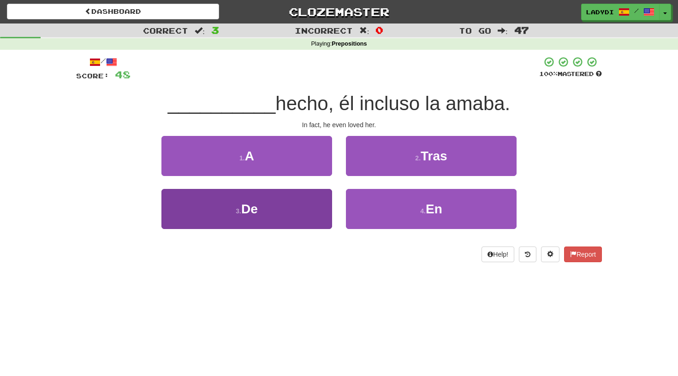
click at [296, 215] on button "3 . De" at bounding box center [246, 209] width 171 height 40
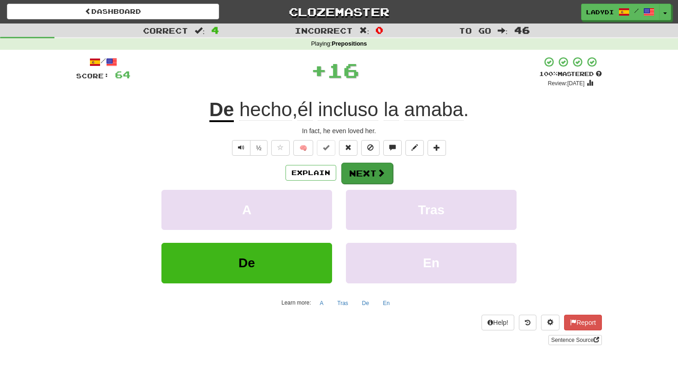
click at [350, 173] on button "Next" at bounding box center [367, 173] width 52 height 21
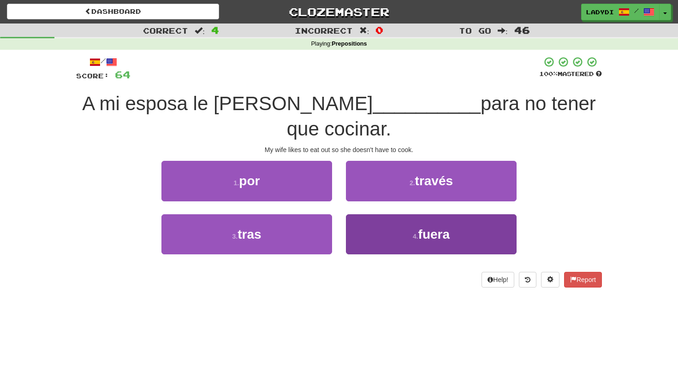
click at [373, 226] on button "4 . fuera" at bounding box center [431, 234] width 171 height 40
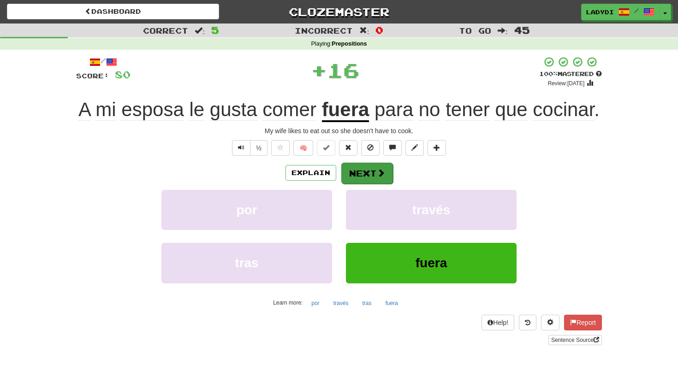
click at [364, 184] on button "Next" at bounding box center [367, 173] width 52 height 21
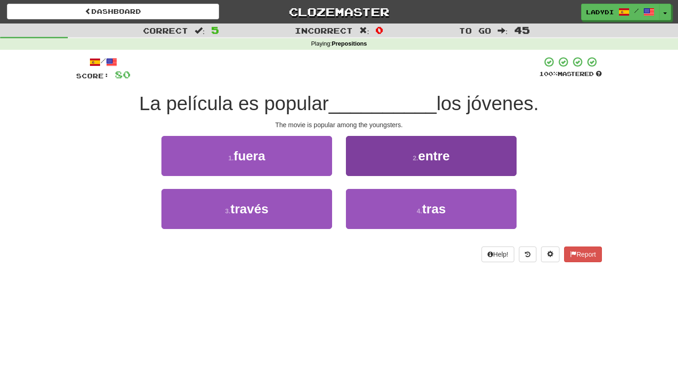
click at [379, 162] on button "2 . entre" at bounding box center [431, 156] width 171 height 40
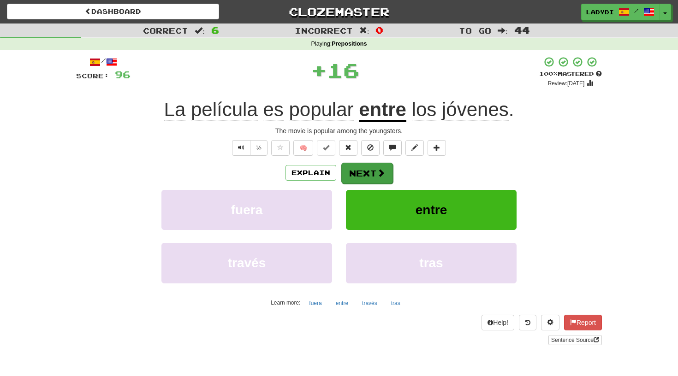
click at [366, 167] on button "Next" at bounding box center [367, 173] width 52 height 21
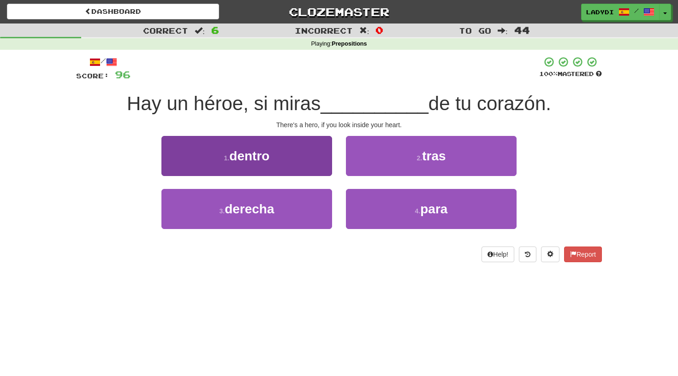
click at [308, 163] on button "1 . dentro" at bounding box center [246, 156] width 171 height 40
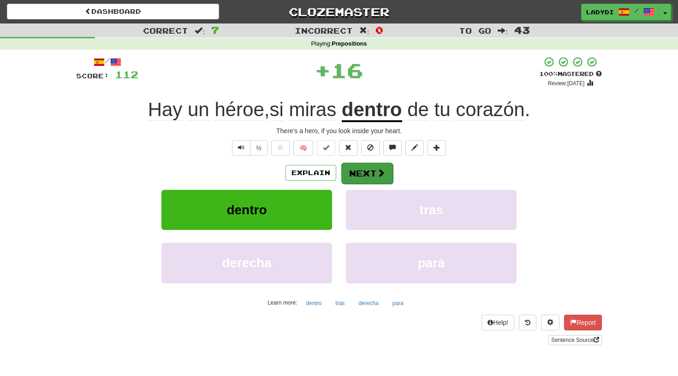
click at [355, 166] on button "Next" at bounding box center [367, 173] width 52 height 21
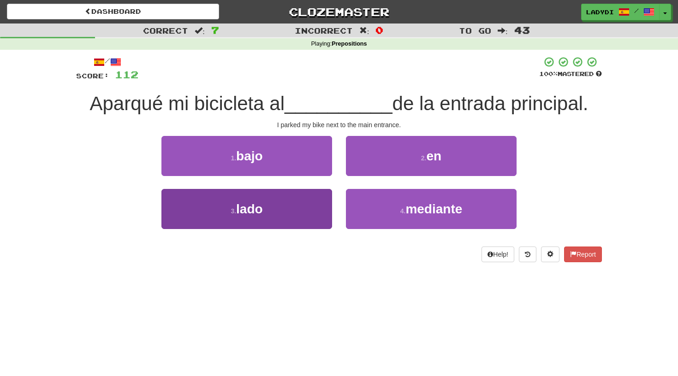
click at [317, 190] on button "3 . lado" at bounding box center [246, 209] width 171 height 40
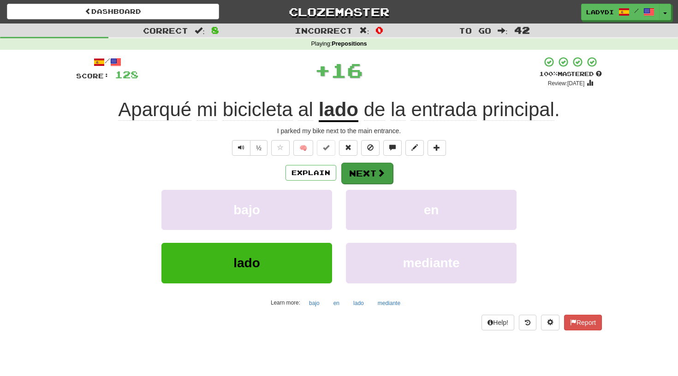
click at [354, 168] on button "Next" at bounding box center [367, 173] width 52 height 21
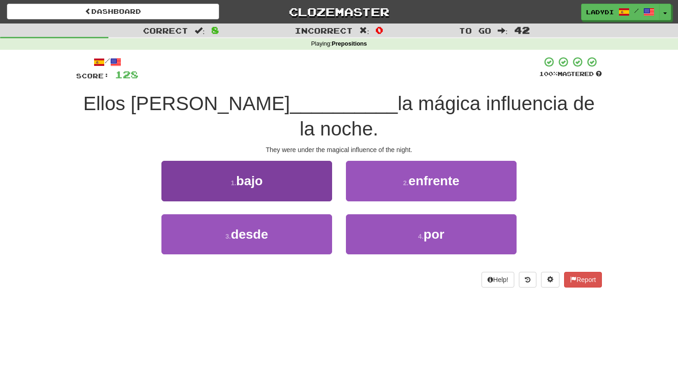
click at [307, 161] on button "1 . bajo" at bounding box center [246, 181] width 171 height 40
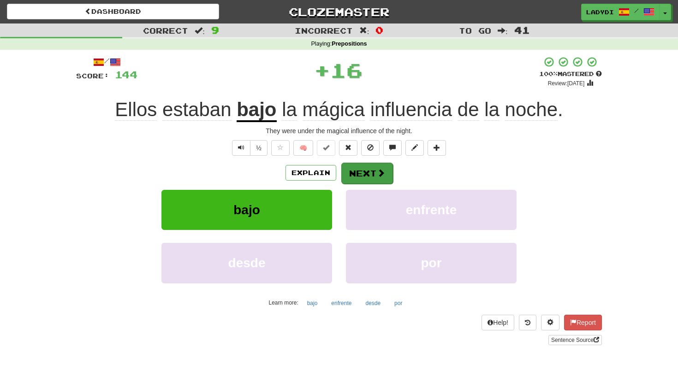
click at [352, 169] on button "Next" at bounding box center [367, 173] width 52 height 21
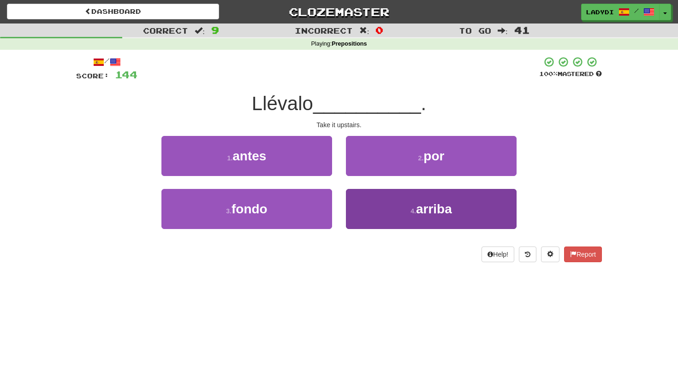
click at [364, 204] on button "4 . arriba" at bounding box center [431, 209] width 171 height 40
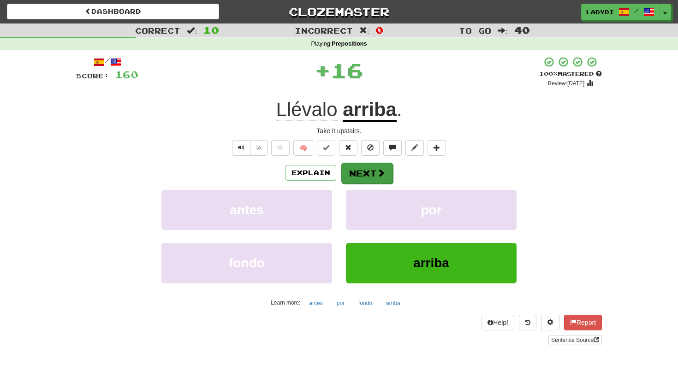
click at [353, 167] on button "Next" at bounding box center [367, 173] width 52 height 21
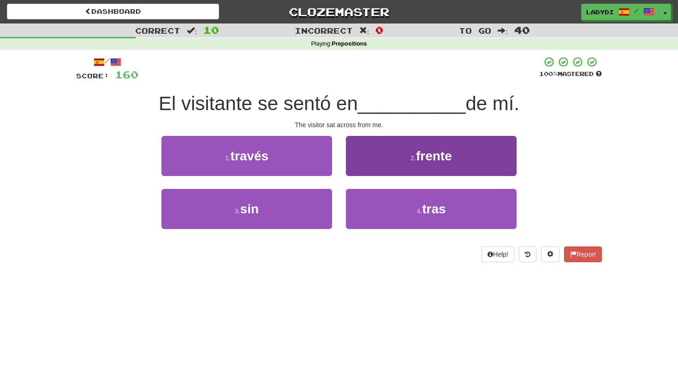
click at [382, 160] on button "2 . frente" at bounding box center [431, 156] width 171 height 40
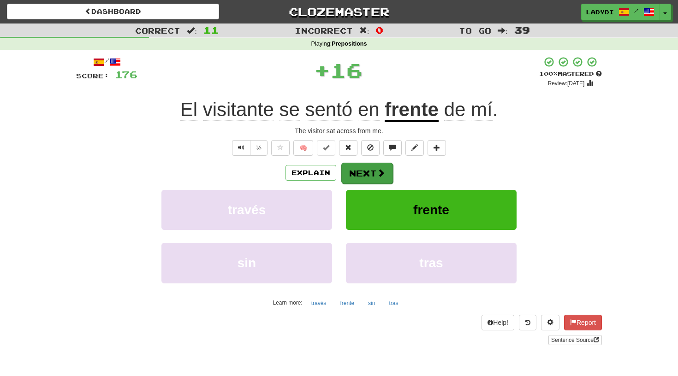
click at [353, 169] on button "Next" at bounding box center [367, 173] width 52 height 21
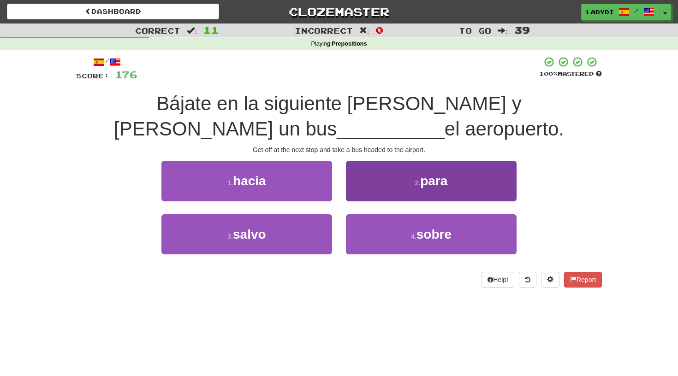
click at [359, 177] on button "2 . para" at bounding box center [431, 181] width 171 height 40
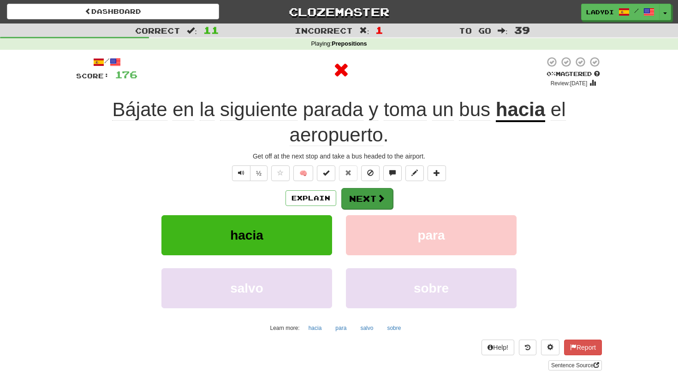
click at [359, 192] on button "Next" at bounding box center [367, 198] width 52 height 21
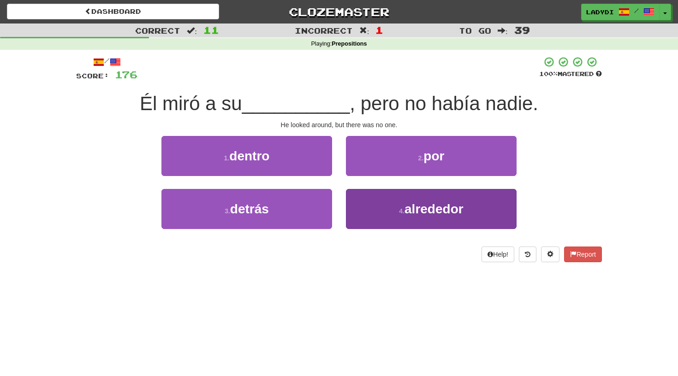
click at [372, 206] on button "4 . alrededor" at bounding box center [431, 209] width 171 height 40
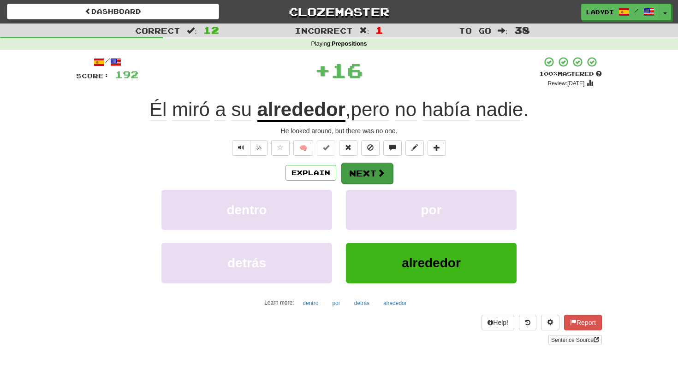
click at [363, 172] on button "Next" at bounding box center [367, 173] width 52 height 21
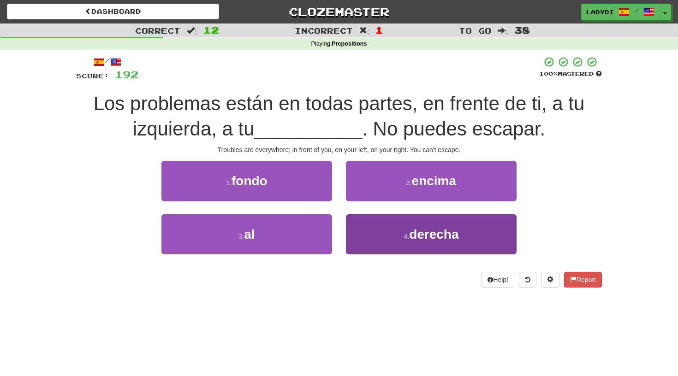
click at [354, 236] on button "4 . derecha" at bounding box center [431, 234] width 171 height 40
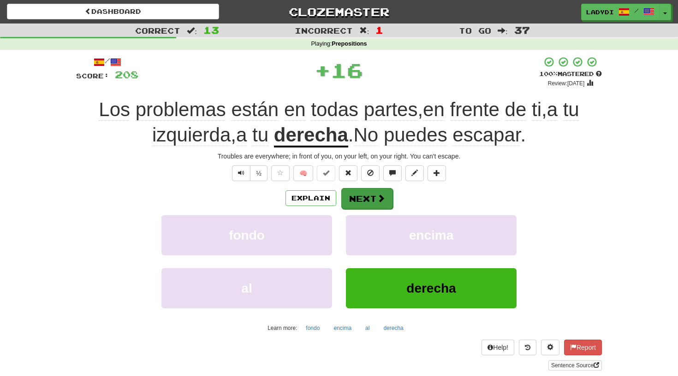
click at [352, 195] on button "Next" at bounding box center [367, 198] width 52 height 21
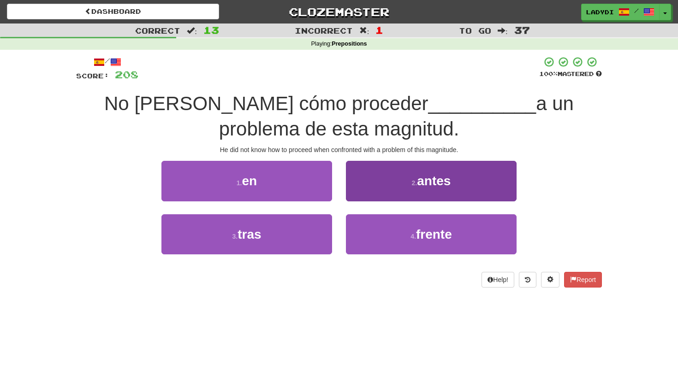
click at [370, 183] on button "2 . antes" at bounding box center [431, 181] width 171 height 40
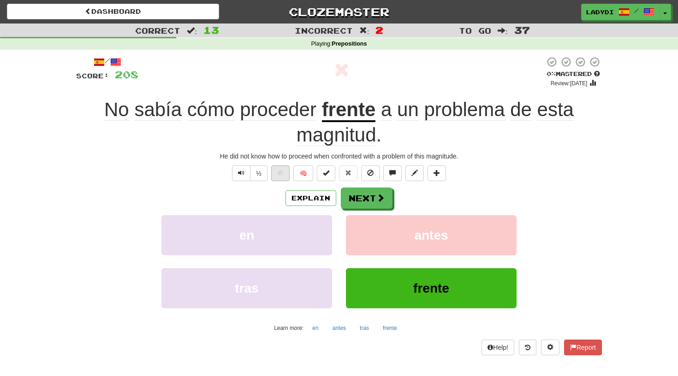
click at [276, 177] on button at bounding box center [280, 174] width 18 height 16
click at [362, 194] on button "Next" at bounding box center [367, 198] width 52 height 21
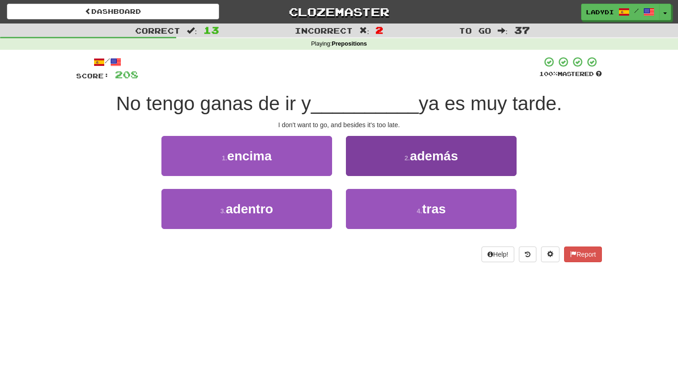
click at [372, 151] on button "2 . además" at bounding box center [431, 156] width 171 height 40
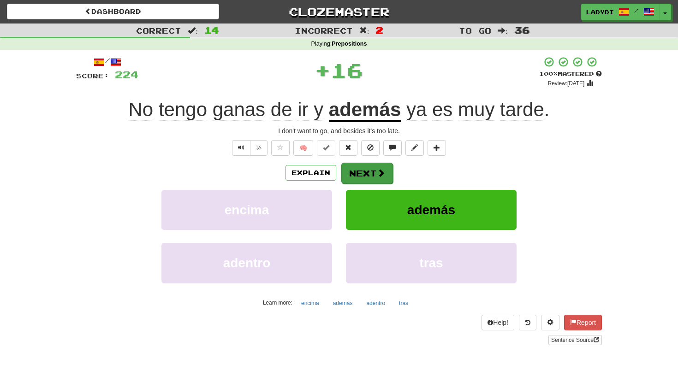
click at [359, 172] on button "Next" at bounding box center [367, 173] width 52 height 21
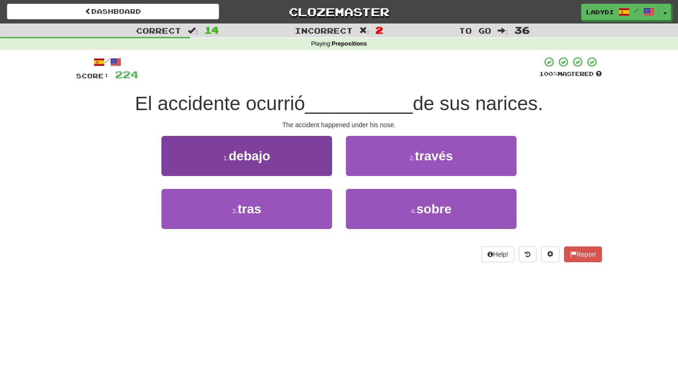
click at [302, 165] on button "1 . debajo" at bounding box center [246, 156] width 171 height 40
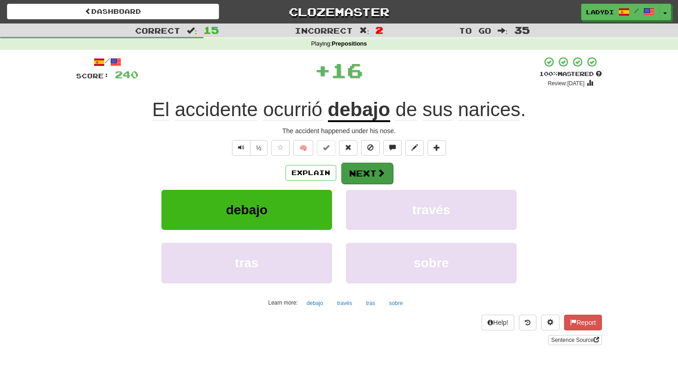
click at [351, 170] on button "Next" at bounding box center [367, 173] width 52 height 21
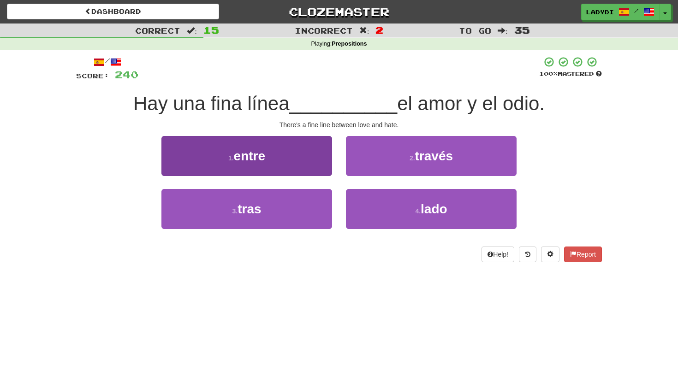
click at [304, 161] on button "1 . entre" at bounding box center [246, 156] width 171 height 40
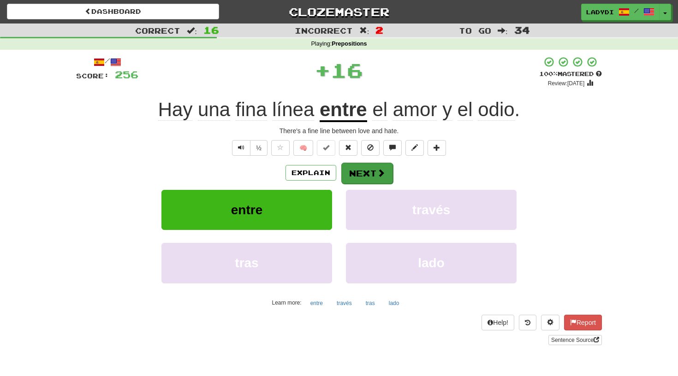
click at [347, 172] on button "Next" at bounding box center [367, 173] width 52 height 21
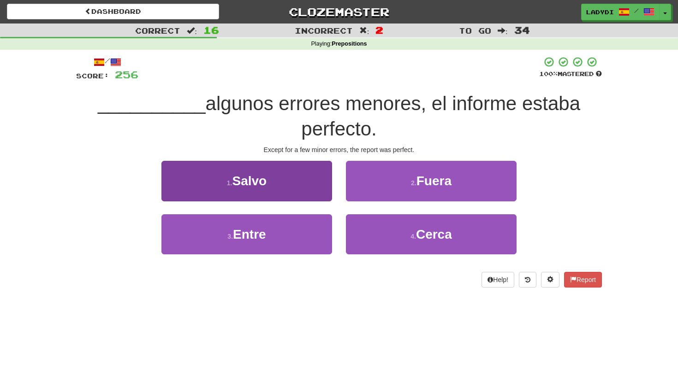
click at [309, 179] on button "1 . [GEOGRAPHIC_DATA]" at bounding box center [246, 181] width 171 height 40
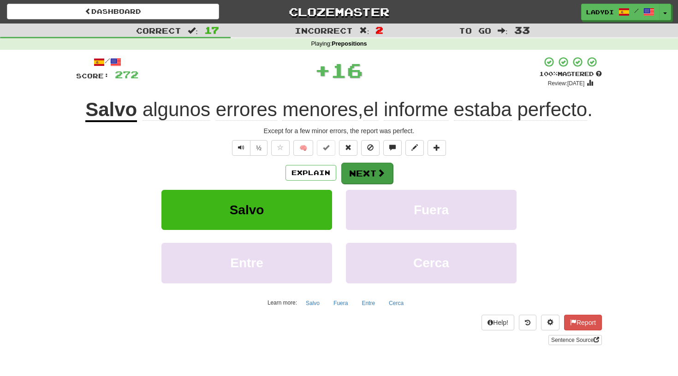
click at [363, 172] on button "Next" at bounding box center [367, 173] width 52 height 21
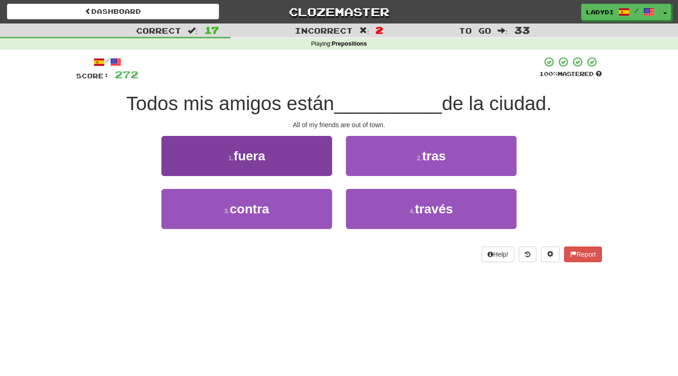
click at [305, 167] on button "1 . fuera" at bounding box center [246, 156] width 171 height 40
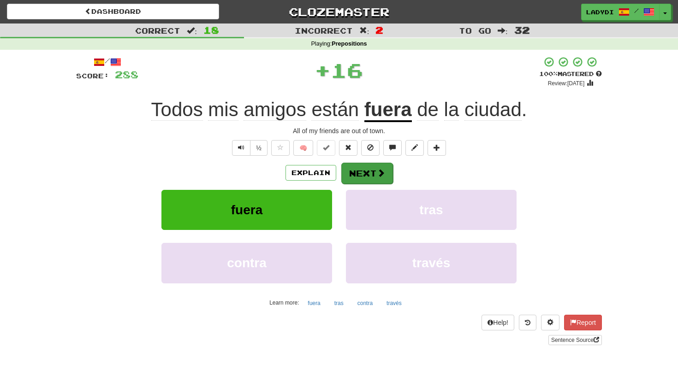
click at [364, 171] on button "Next" at bounding box center [367, 173] width 52 height 21
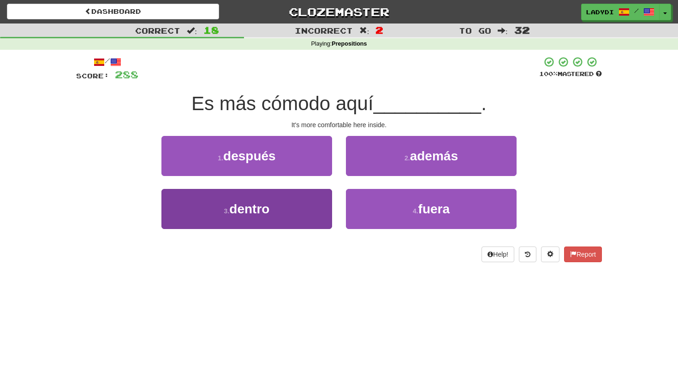
click at [263, 208] on span "dentro" at bounding box center [249, 209] width 40 height 14
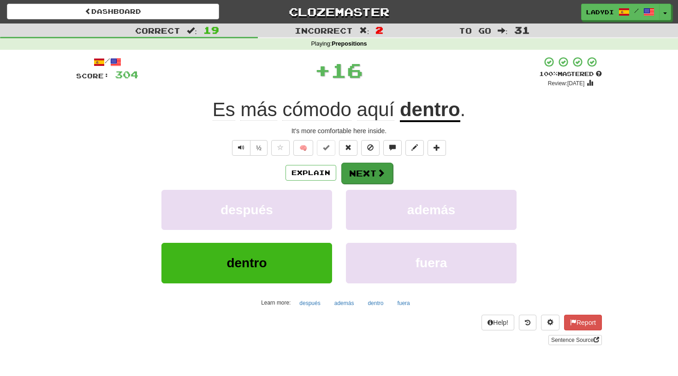
click at [362, 169] on button "Next" at bounding box center [367, 173] width 52 height 21
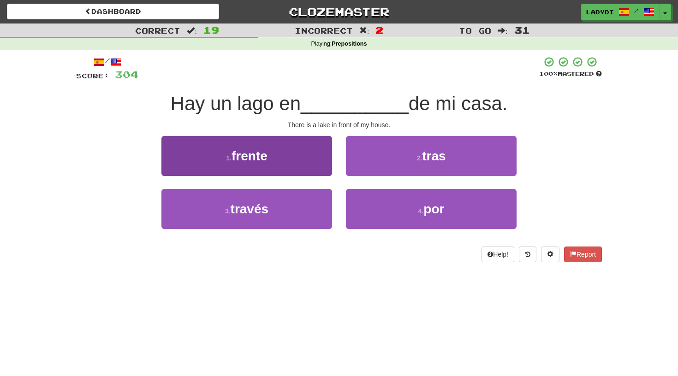
click at [291, 157] on button "1 . frente" at bounding box center [246, 156] width 171 height 40
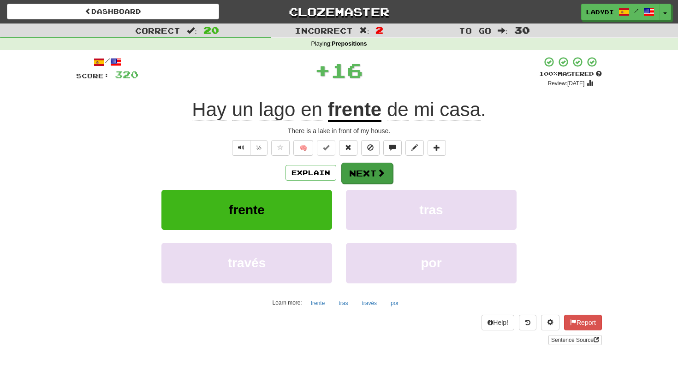
click at [360, 173] on button "Next" at bounding box center [367, 173] width 52 height 21
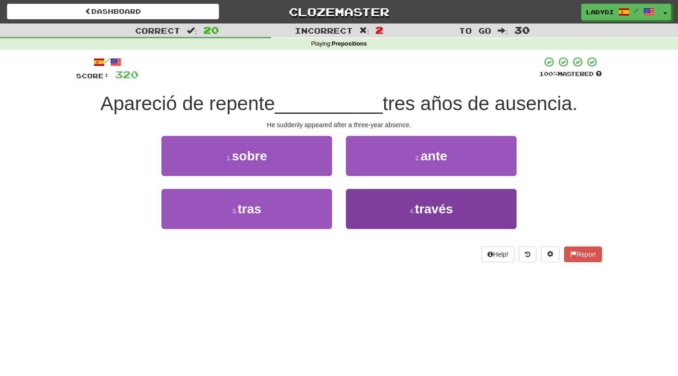
click at [361, 203] on button "4 . través" at bounding box center [431, 209] width 171 height 40
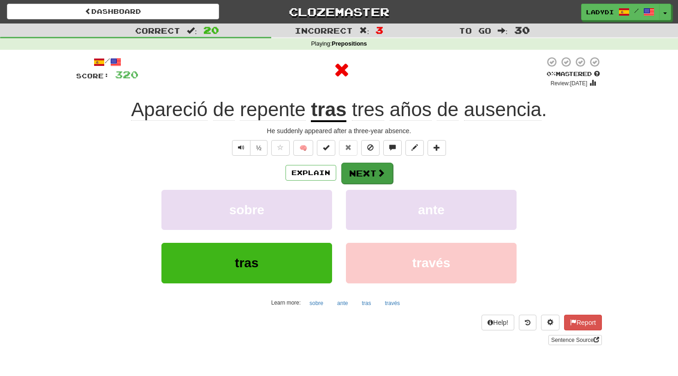
click at [356, 173] on button "Next" at bounding box center [367, 173] width 52 height 21
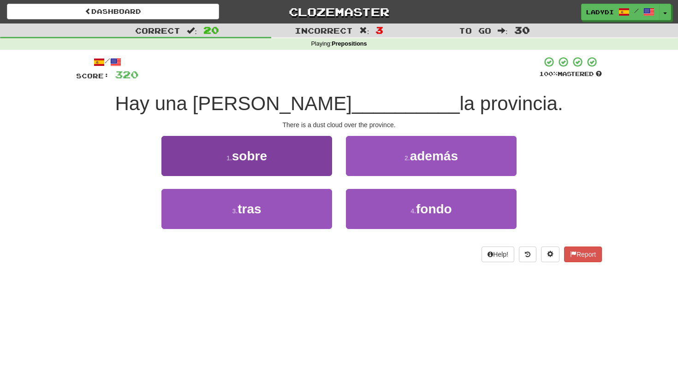
click at [298, 162] on button "1 . sobre" at bounding box center [246, 156] width 171 height 40
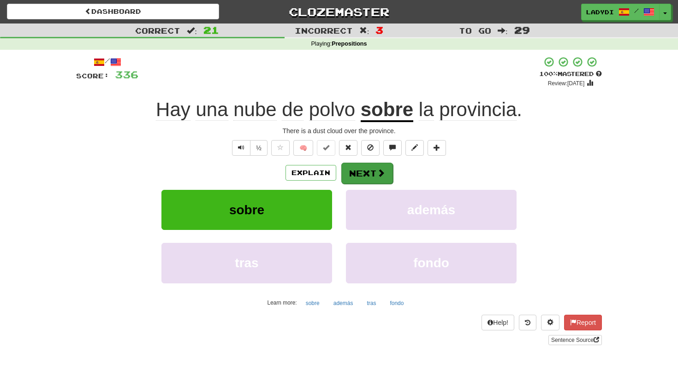
click at [363, 174] on button "Next" at bounding box center [367, 173] width 52 height 21
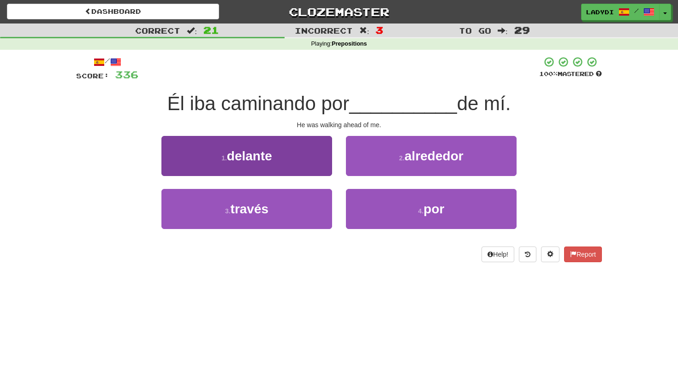
click at [304, 164] on button "1 . delante" at bounding box center [246, 156] width 171 height 40
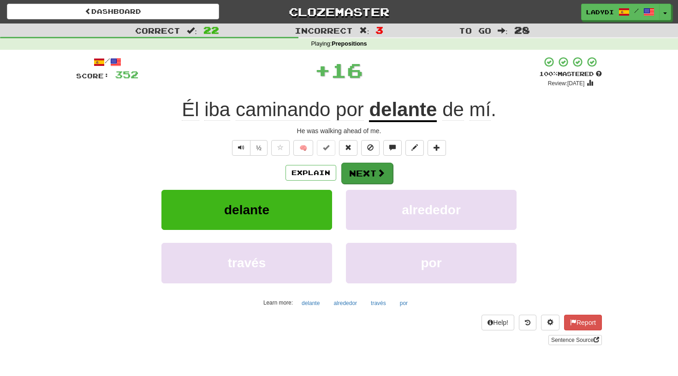
click at [358, 167] on button "Next" at bounding box center [367, 173] width 52 height 21
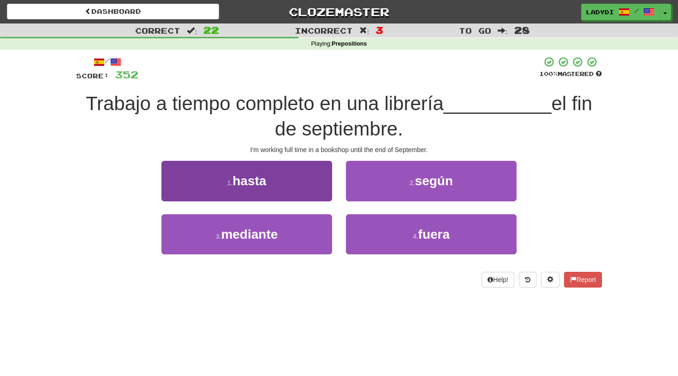
click at [305, 189] on button "1 . hasta" at bounding box center [246, 181] width 171 height 40
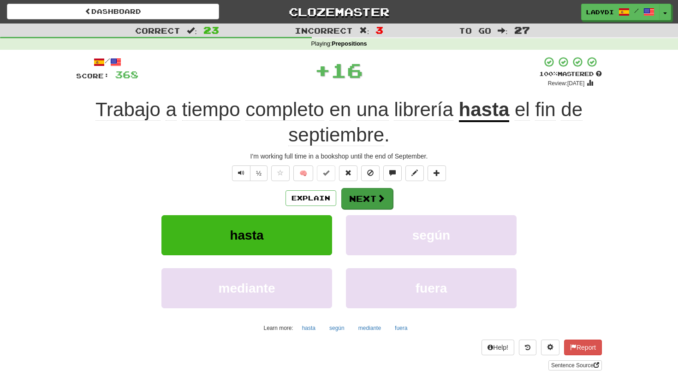
click at [357, 192] on button "Next" at bounding box center [367, 198] width 52 height 21
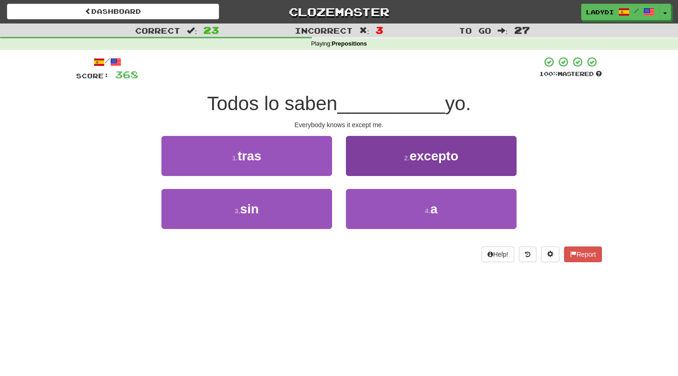
click at [376, 153] on button "2 . excepto" at bounding box center [431, 156] width 171 height 40
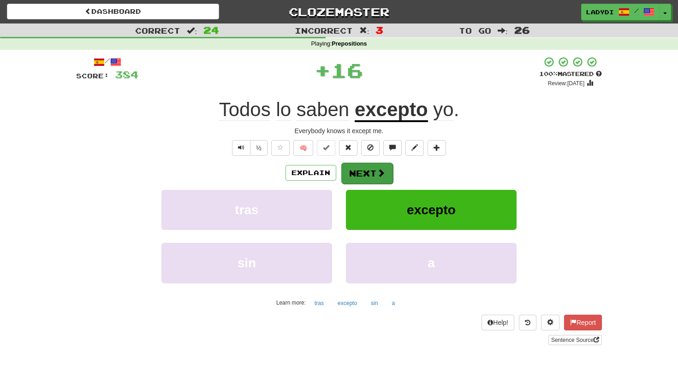
click at [352, 173] on button "Next" at bounding box center [367, 173] width 52 height 21
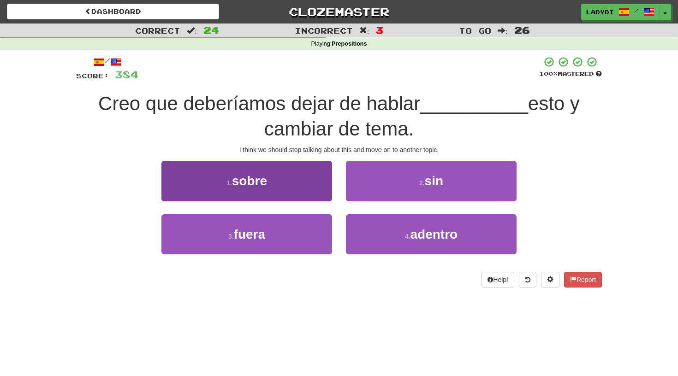
click at [287, 178] on button "1 . sobre" at bounding box center [246, 181] width 171 height 40
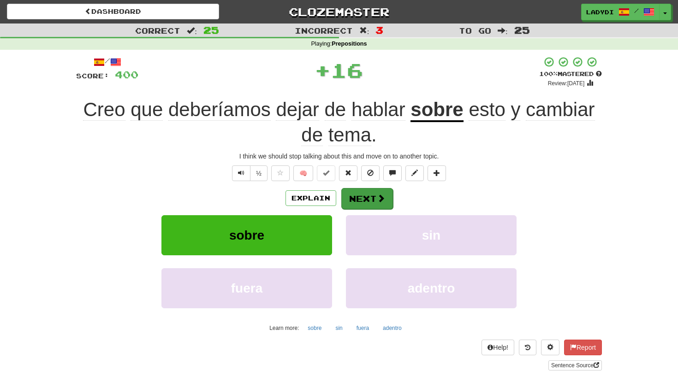
click at [359, 189] on button "Next" at bounding box center [367, 198] width 52 height 21
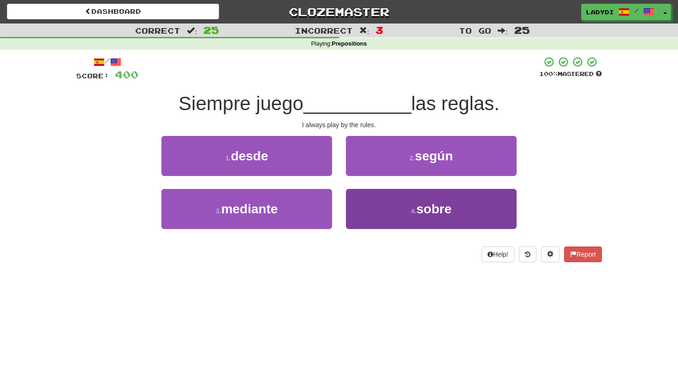
click at [378, 201] on button "4 . sobre" at bounding box center [431, 209] width 171 height 40
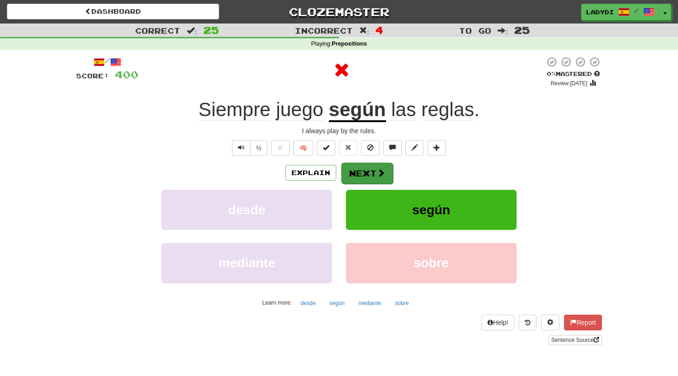
click at [369, 163] on button "Next" at bounding box center [367, 173] width 52 height 21
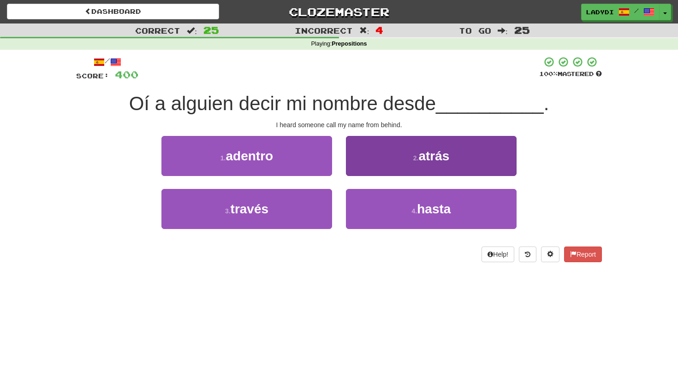
click at [363, 160] on button "2 . atrás" at bounding box center [431, 156] width 171 height 40
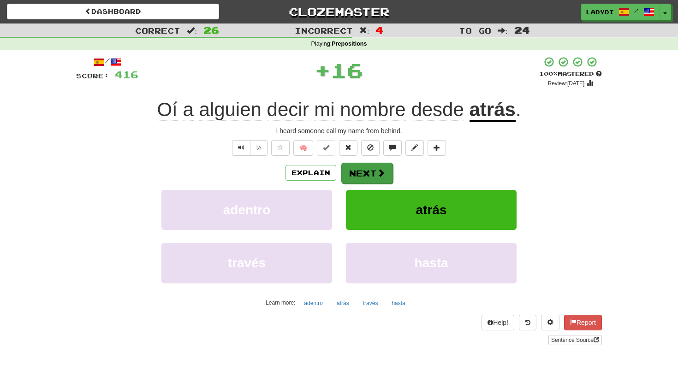
click at [357, 168] on button "Next" at bounding box center [367, 173] width 52 height 21
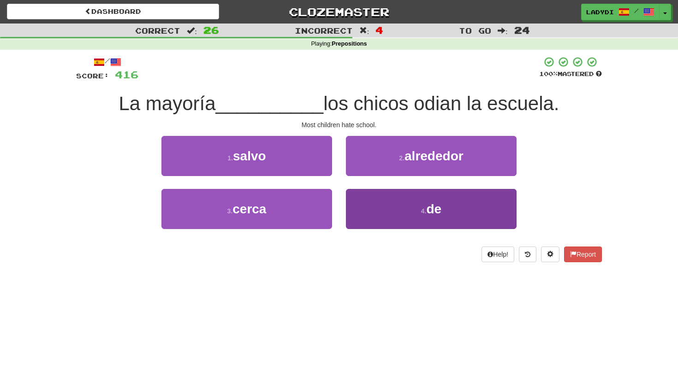
click at [371, 206] on button "4 . de" at bounding box center [431, 209] width 171 height 40
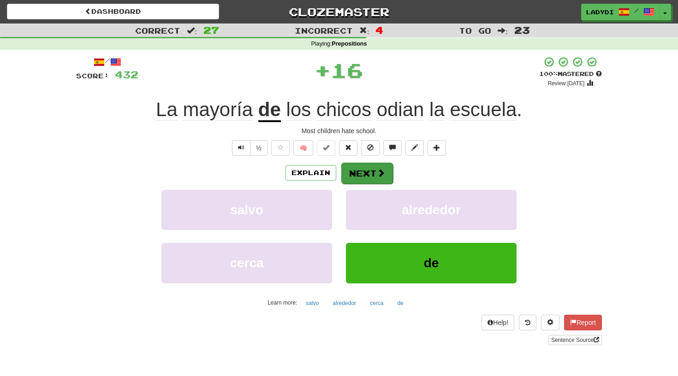
click at [360, 175] on button "Next" at bounding box center [367, 173] width 52 height 21
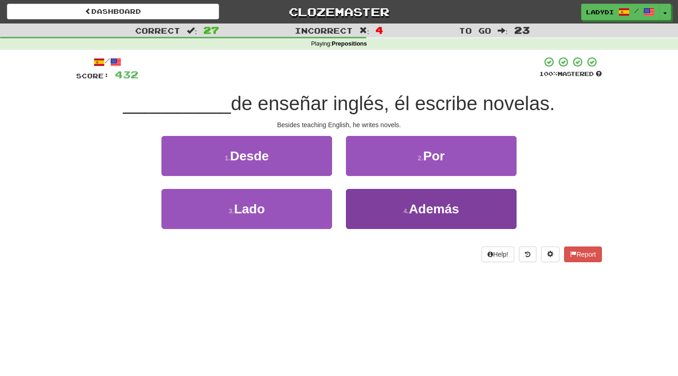
click at [375, 222] on button "4 . Además" at bounding box center [431, 209] width 171 height 40
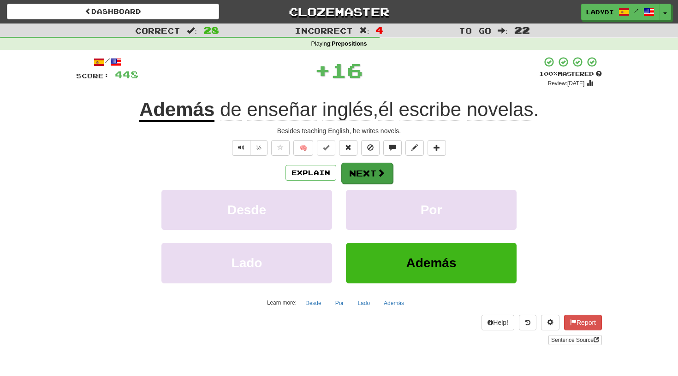
click at [365, 172] on button "Next" at bounding box center [367, 173] width 52 height 21
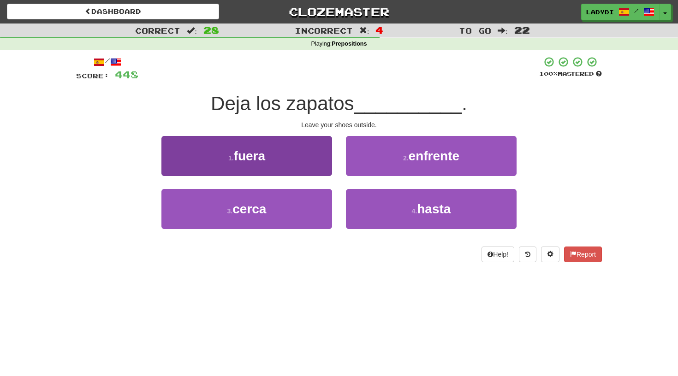
click at [324, 164] on button "1 . fuera" at bounding box center [246, 156] width 171 height 40
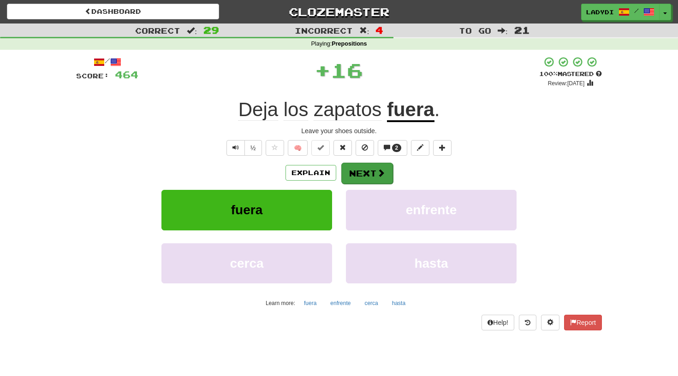
click at [354, 172] on button "Next" at bounding box center [367, 173] width 52 height 21
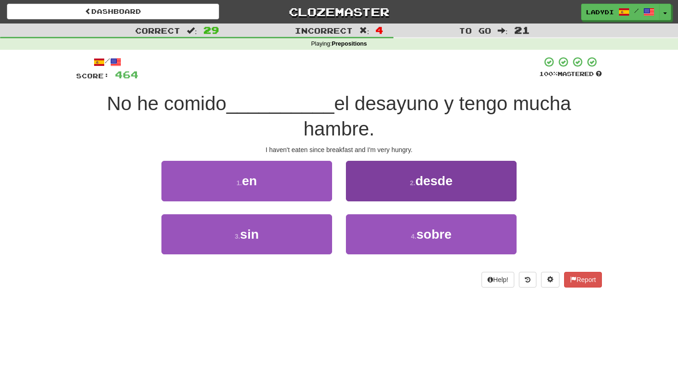
click at [374, 189] on button "2 . desde" at bounding box center [431, 181] width 171 height 40
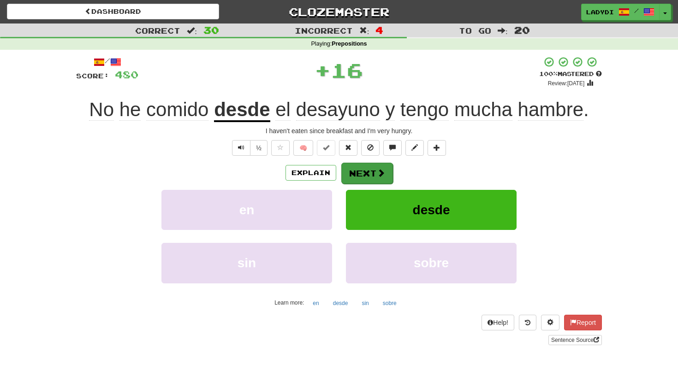
click at [362, 172] on button "Next" at bounding box center [367, 173] width 52 height 21
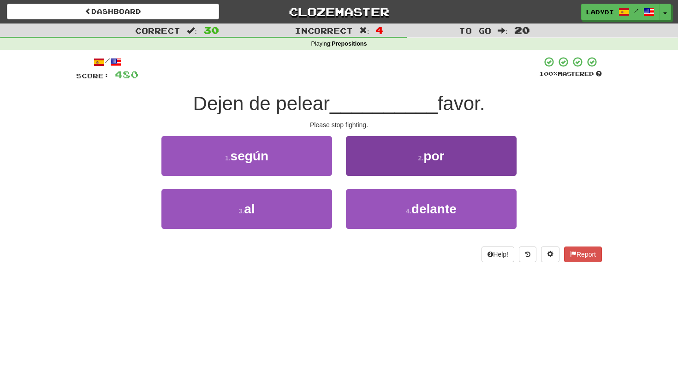
click at [370, 165] on button "2 . por" at bounding box center [431, 156] width 171 height 40
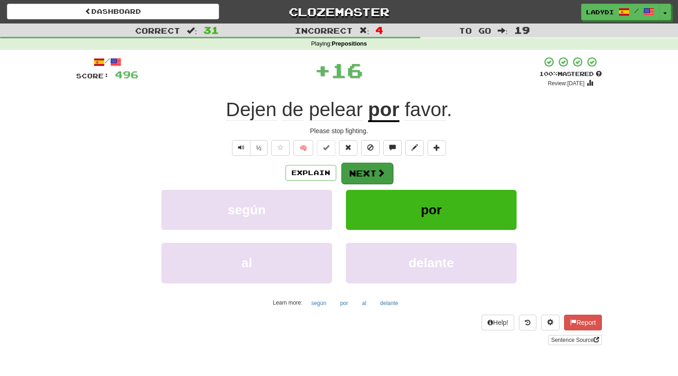
click at [364, 166] on button "Next" at bounding box center [367, 173] width 52 height 21
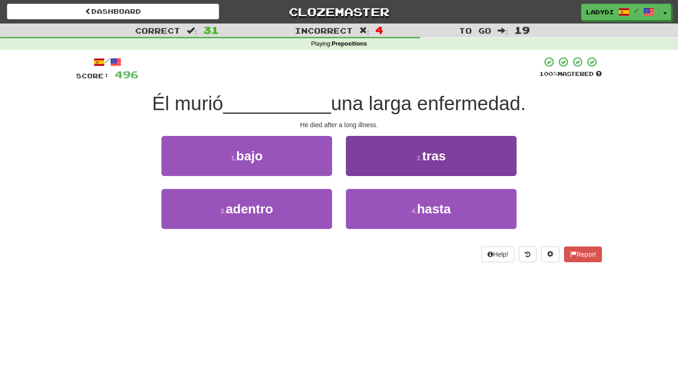
click at [382, 146] on button "2 . tras" at bounding box center [431, 156] width 171 height 40
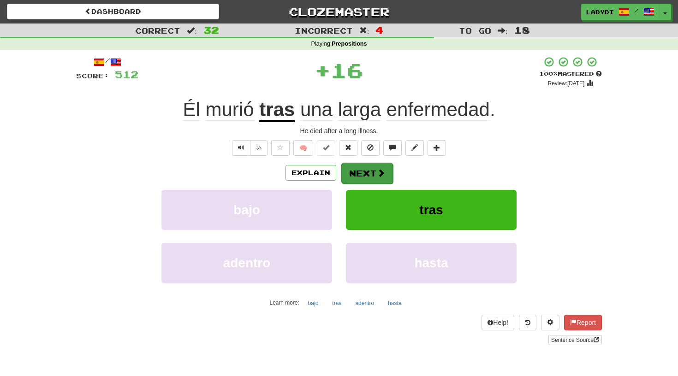
click at [363, 169] on button "Next" at bounding box center [367, 173] width 52 height 21
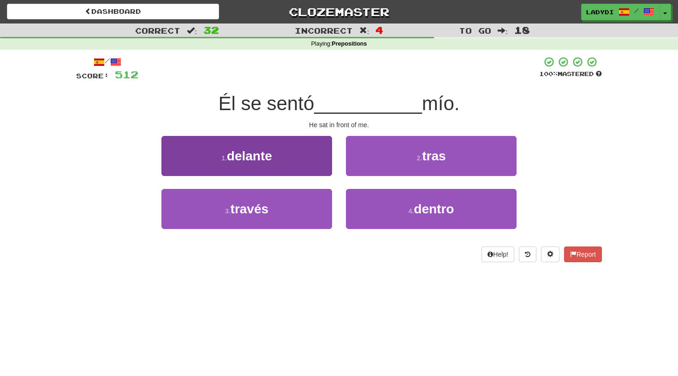
click at [311, 160] on button "1 . delante" at bounding box center [246, 156] width 171 height 40
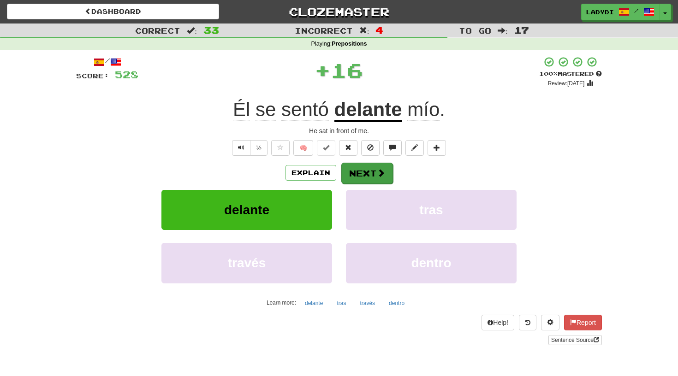
click at [365, 169] on button "Next" at bounding box center [367, 173] width 52 height 21
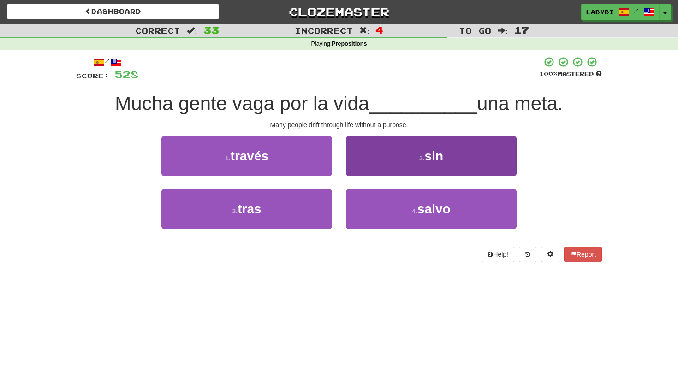
click at [387, 155] on button "2 . sin" at bounding box center [431, 156] width 171 height 40
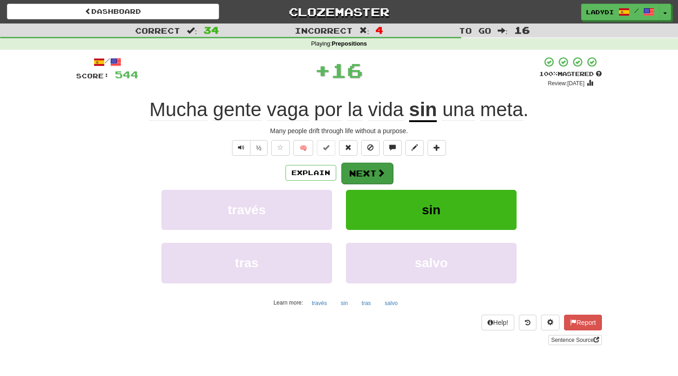
click at [363, 166] on button "Next" at bounding box center [367, 173] width 52 height 21
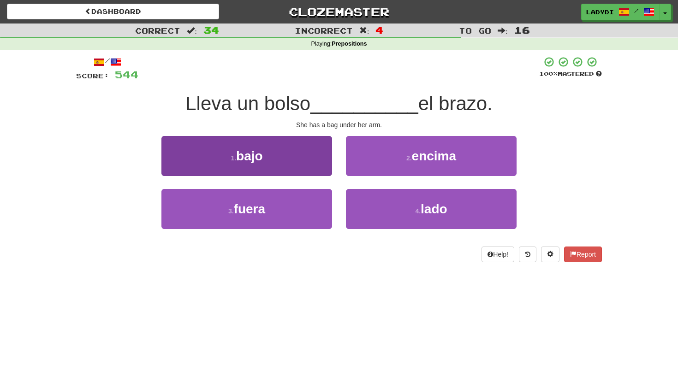
click at [297, 161] on button "1 . bajo" at bounding box center [246, 156] width 171 height 40
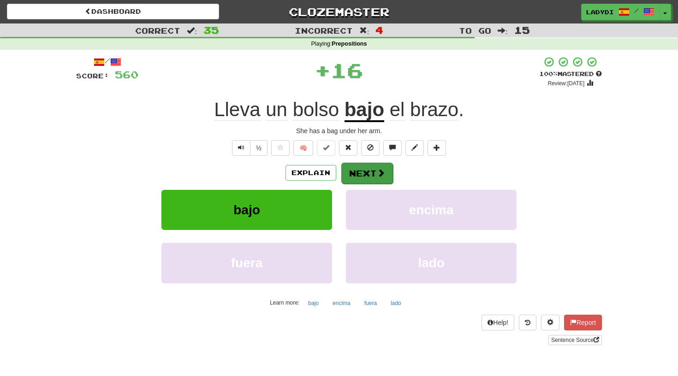
click at [347, 171] on button "Next" at bounding box center [367, 173] width 52 height 21
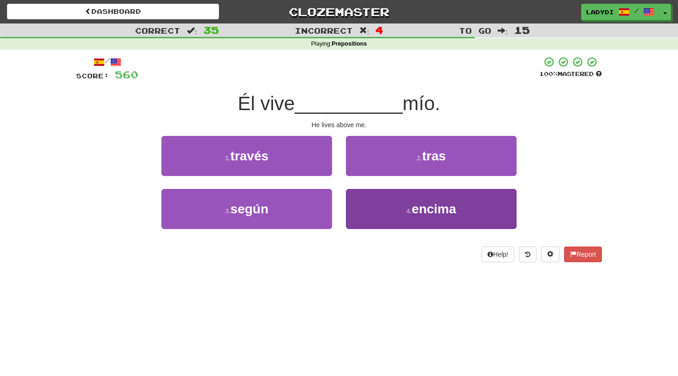
click at [383, 206] on button "4 . encima" at bounding box center [431, 209] width 171 height 40
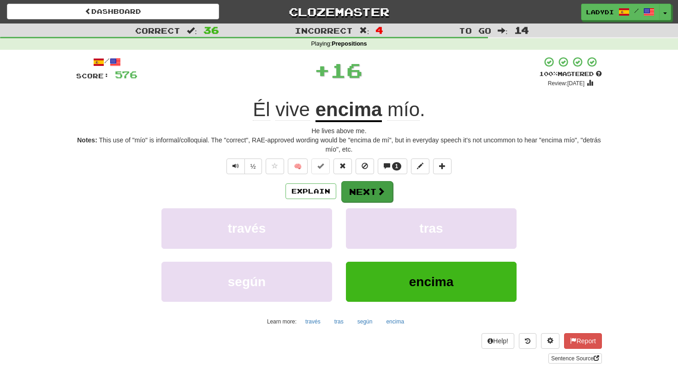
click at [360, 185] on button "Next" at bounding box center [367, 191] width 52 height 21
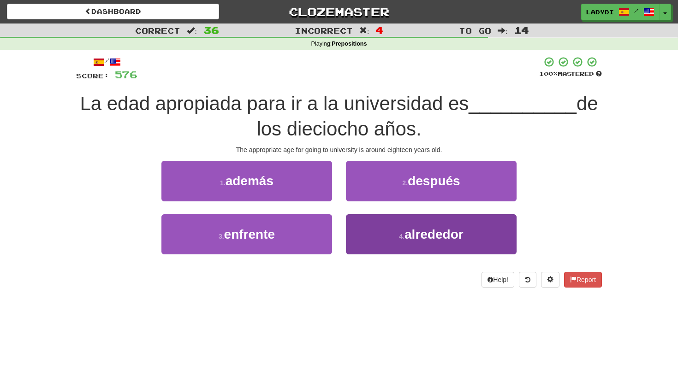
click at [368, 233] on button "4 . alrededor" at bounding box center [431, 234] width 171 height 40
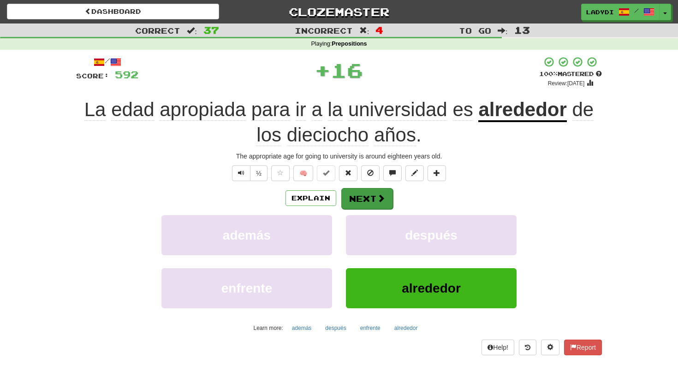
click at [356, 190] on button "Next" at bounding box center [367, 198] width 52 height 21
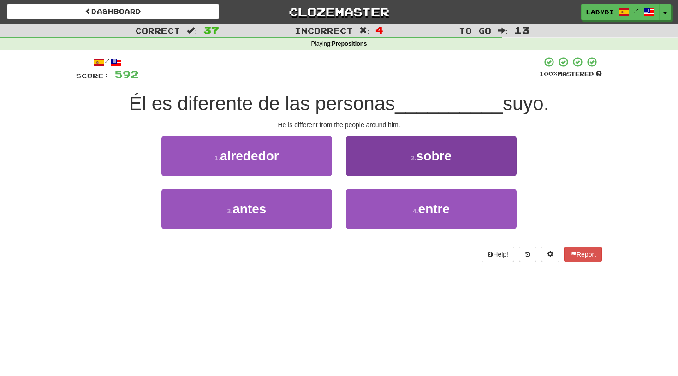
click at [373, 160] on button "2 . sobre" at bounding box center [431, 156] width 171 height 40
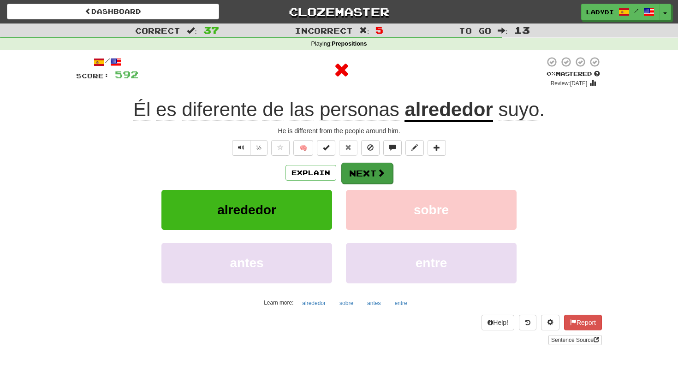
click at [355, 170] on button "Next" at bounding box center [367, 173] width 52 height 21
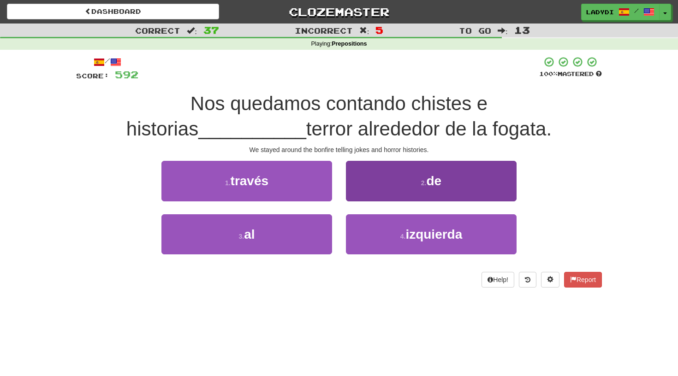
click at [371, 184] on button "2 . de" at bounding box center [431, 181] width 171 height 40
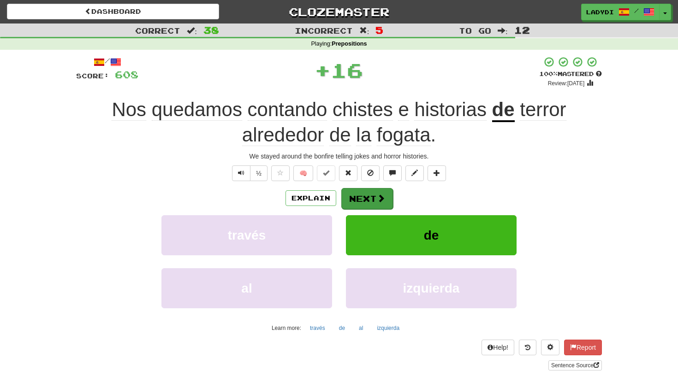
click at [357, 195] on button "Next" at bounding box center [367, 198] width 52 height 21
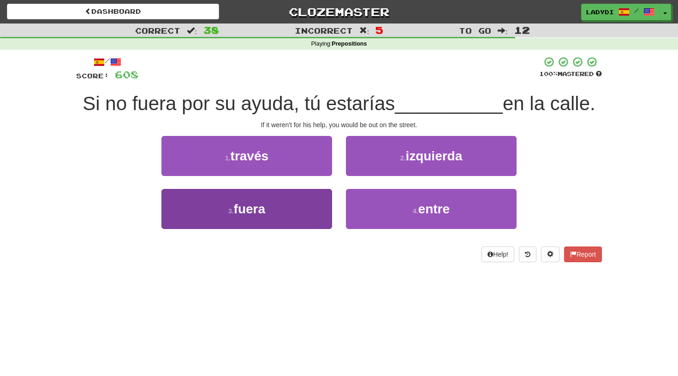
click at [305, 198] on button "3 . fuera" at bounding box center [246, 209] width 171 height 40
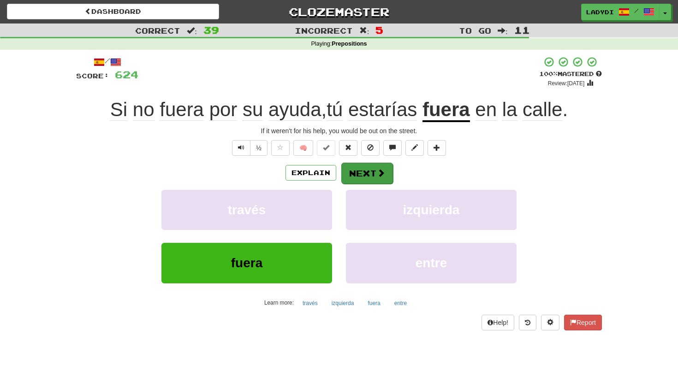
click at [359, 170] on button "Next" at bounding box center [367, 173] width 52 height 21
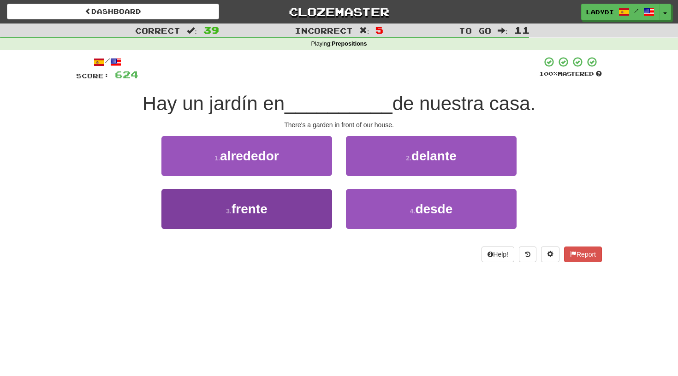
click at [298, 205] on button "3 . frente" at bounding box center [246, 209] width 171 height 40
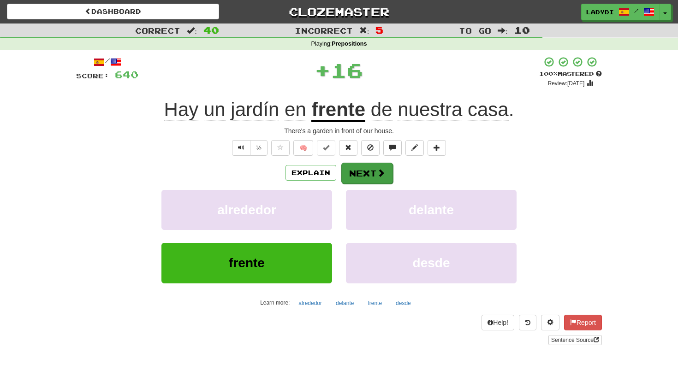
click at [356, 171] on button "Next" at bounding box center [367, 173] width 52 height 21
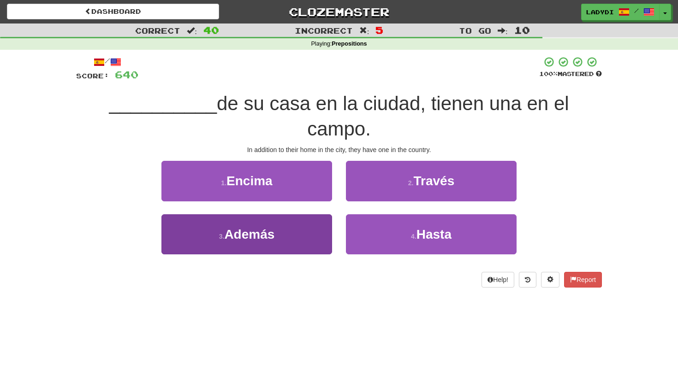
click at [297, 214] on button "3 . Además" at bounding box center [246, 234] width 171 height 40
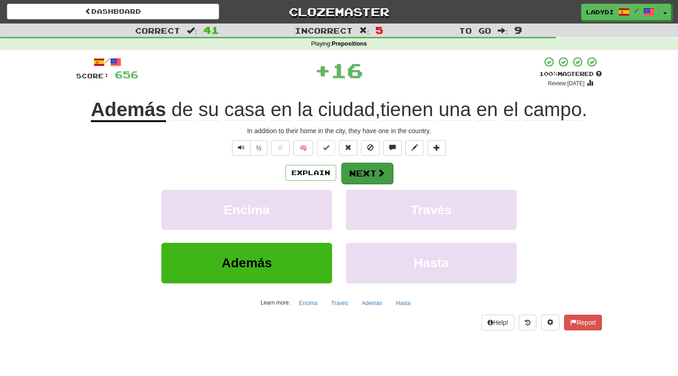
click at [358, 170] on button "Next" at bounding box center [367, 173] width 52 height 21
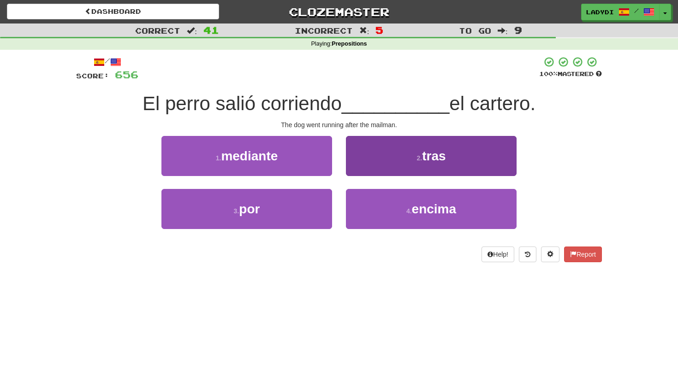
click at [360, 158] on button "2 . tras" at bounding box center [431, 156] width 171 height 40
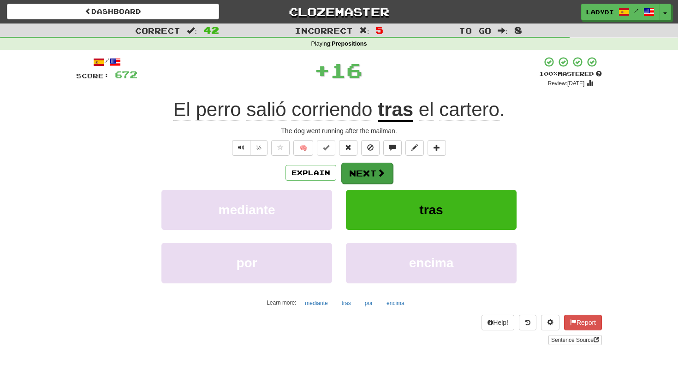
click at [349, 171] on button "Next" at bounding box center [367, 173] width 52 height 21
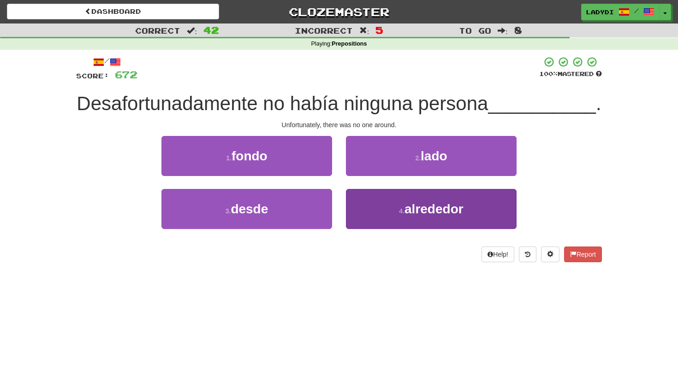
click at [361, 198] on button "4 . alrededor" at bounding box center [431, 209] width 171 height 40
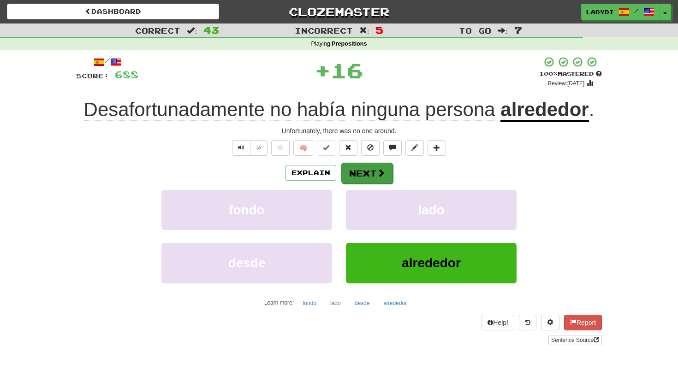
click at [357, 172] on button "Next" at bounding box center [367, 173] width 52 height 21
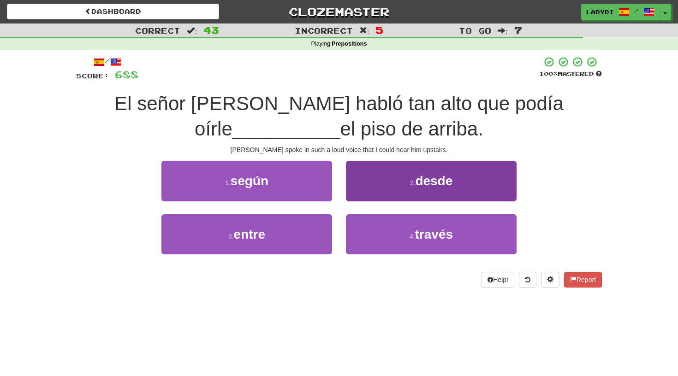
click at [363, 185] on button "2 . desde" at bounding box center [431, 181] width 171 height 40
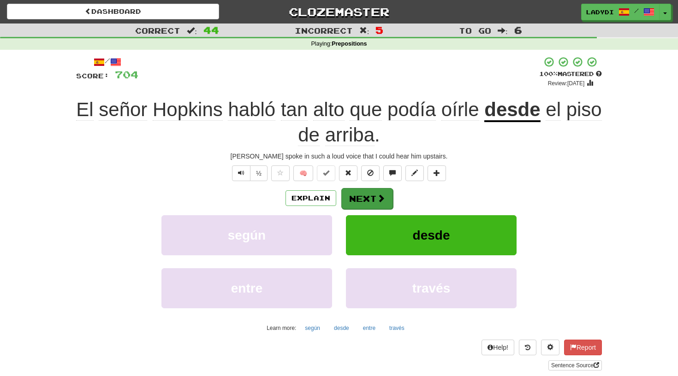
click at [362, 198] on button "Next" at bounding box center [367, 198] width 52 height 21
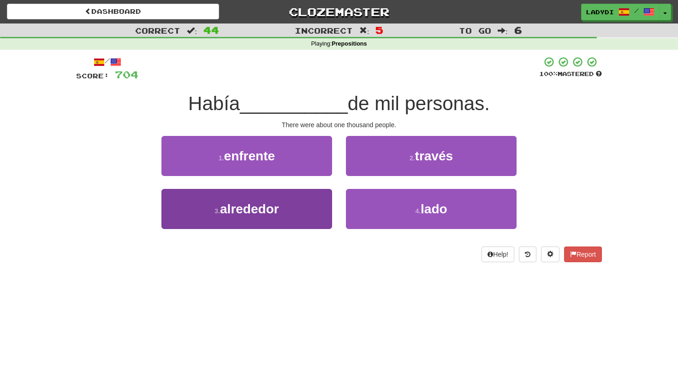
click at [314, 204] on button "3 . alrededor" at bounding box center [246, 209] width 171 height 40
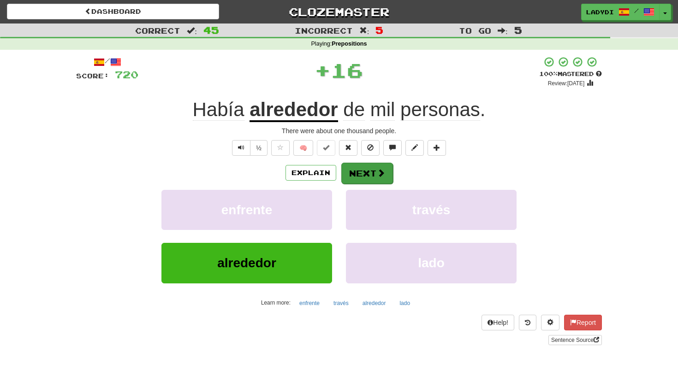
click at [366, 166] on button "Next" at bounding box center [367, 173] width 52 height 21
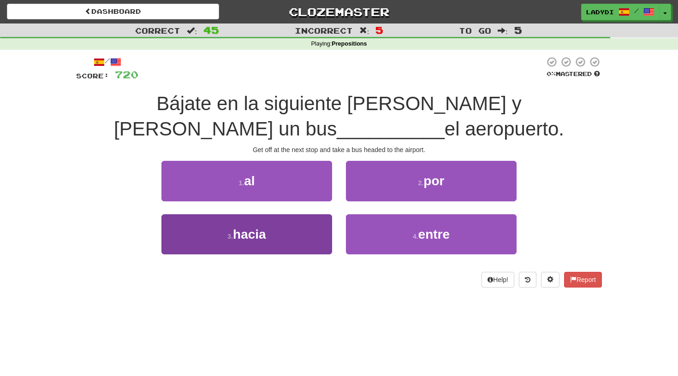
click at [312, 226] on button "3 . hacia" at bounding box center [246, 234] width 171 height 40
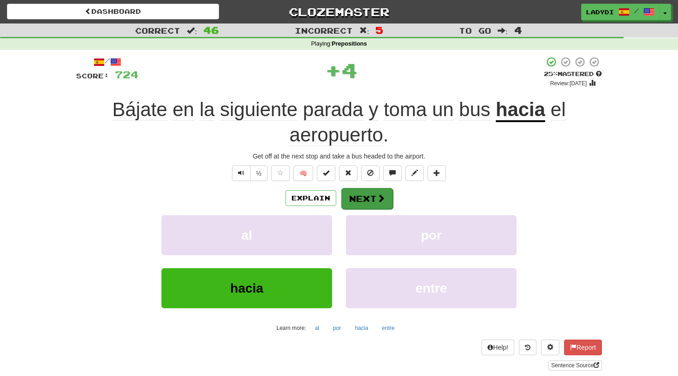
click at [366, 194] on button "Next" at bounding box center [367, 198] width 52 height 21
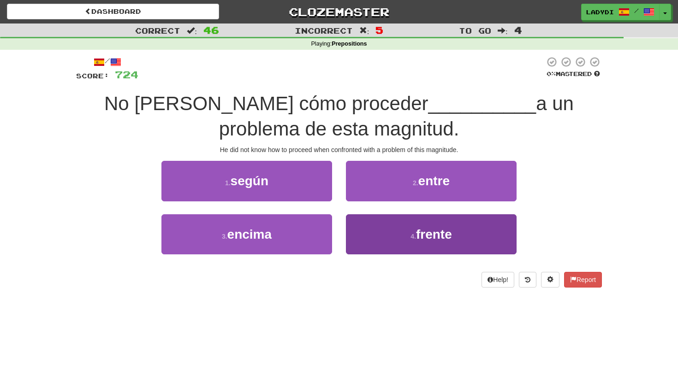
click at [366, 224] on button "4 . frente" at bounding box center [431, 234] width 171 height 40
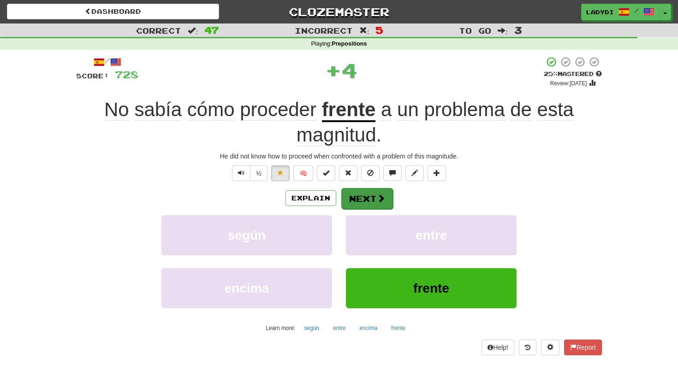
click at [357, 190] on button "Next" at bounding box center [367, 198] width 52 height 21
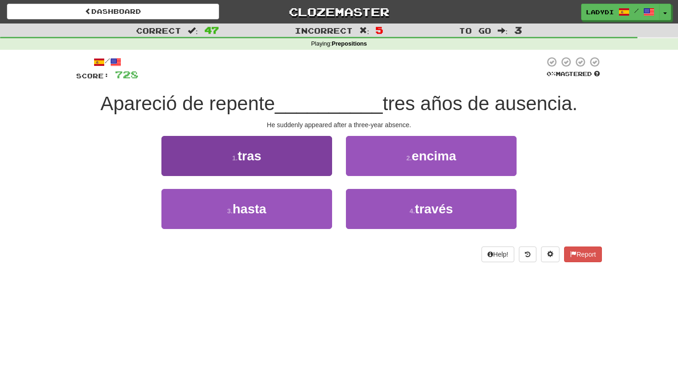
click at [302, 160] on button "1 . tras" at bounding box center [246, 156] width 171 height 40
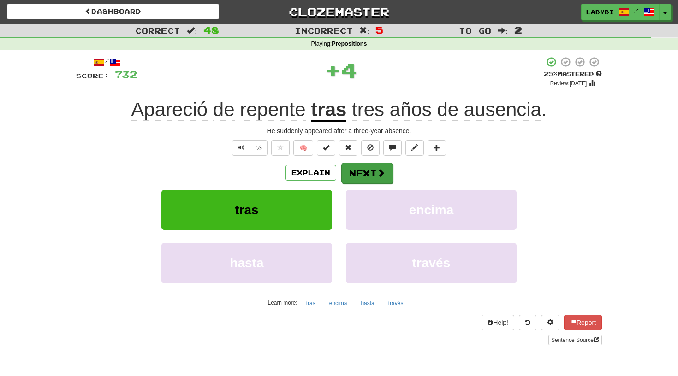
click at [362, 166] on button "Next" at bounding box center [367, 173] width 52 height 21
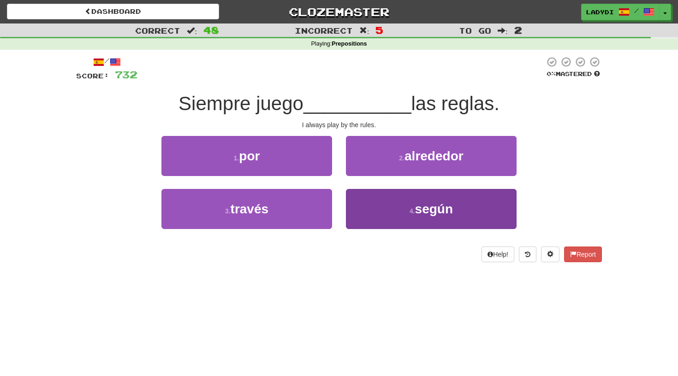
click at [368, 203] on button "4 . según" at bounding box center [431, 209] width 171 height 40
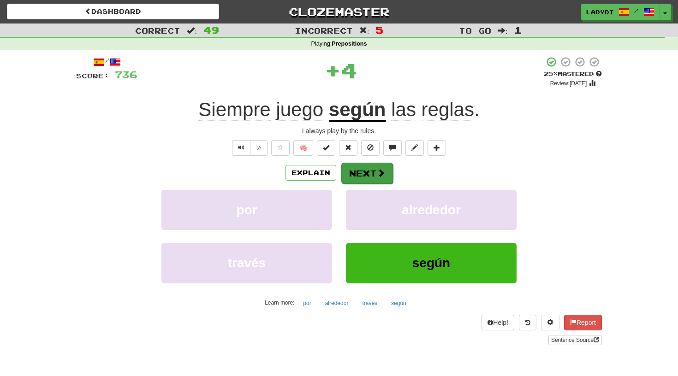
click at [361, 168] on button "Next" at bounding box center [367, 173] width 52 height 21
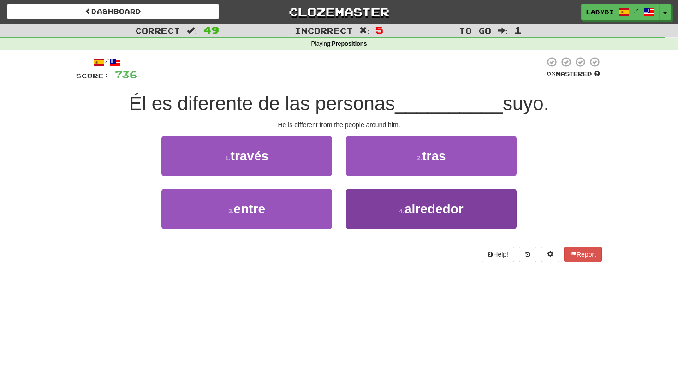
click at [375, 198] on button "4 . alrededor" at bounding box center [431, 209] width 171 height 40
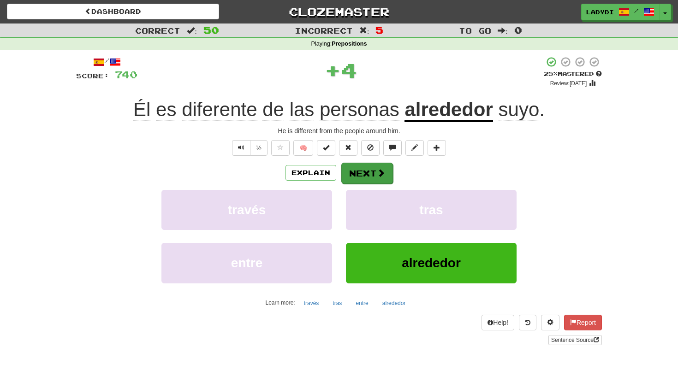
click at [359, 169] on button "Next" at bounding box center [367, 173] width 52 height 21
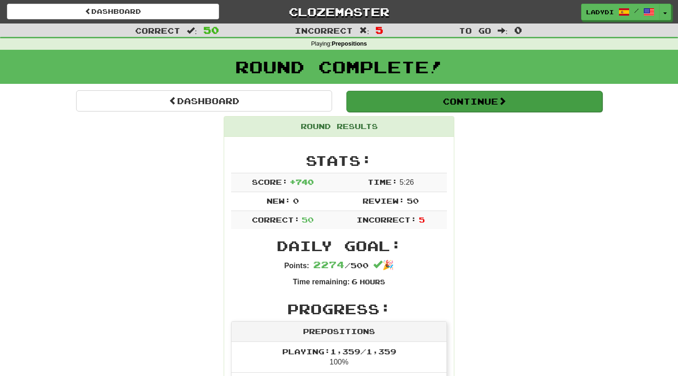
click at [457, 97] on button "Continue" at bounding box center [474, 101] width 256 height 21
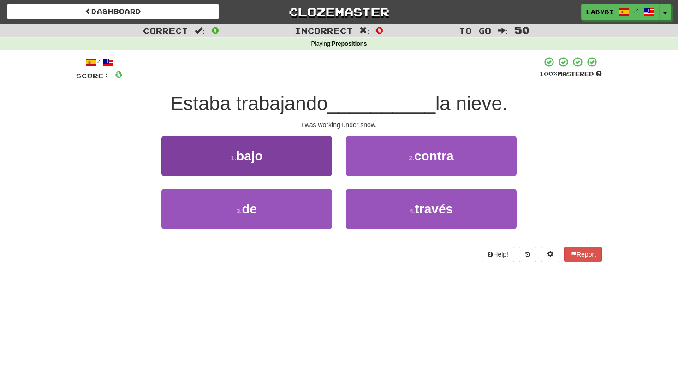
click at [291, 165] on button "1 . bajo" at bounding box center [246, 156] width 171 height 40
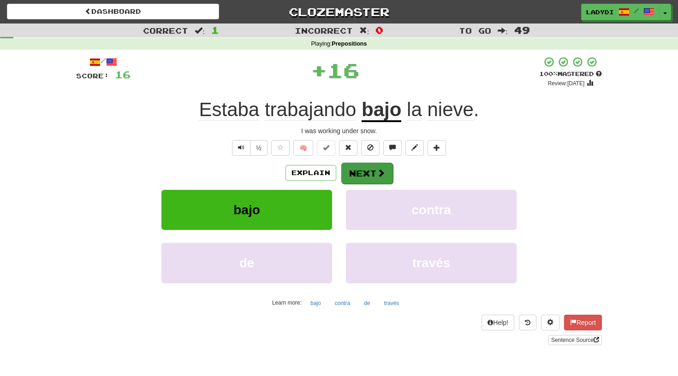
click at [366, 169] on button "Next" at bounding box center [367, 173] width 52 height 21
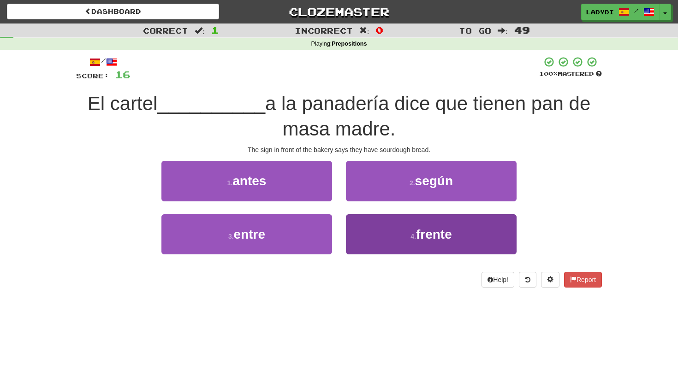
click at [364, 229] on button "4 . frente" at bounding box center [431, 234] width 171 height 40
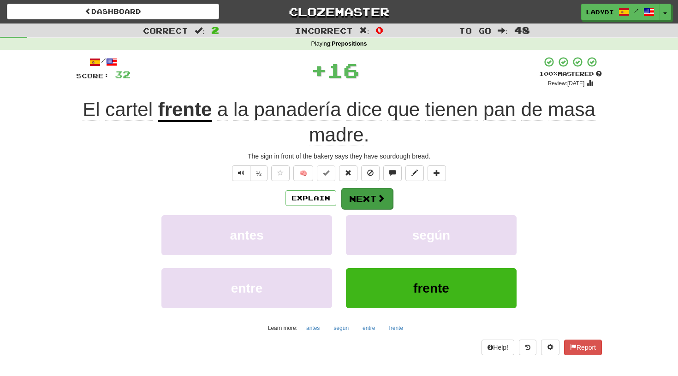
click at [362, 199] on button "Next" at bounding box center [367, 198] width 52 height 21
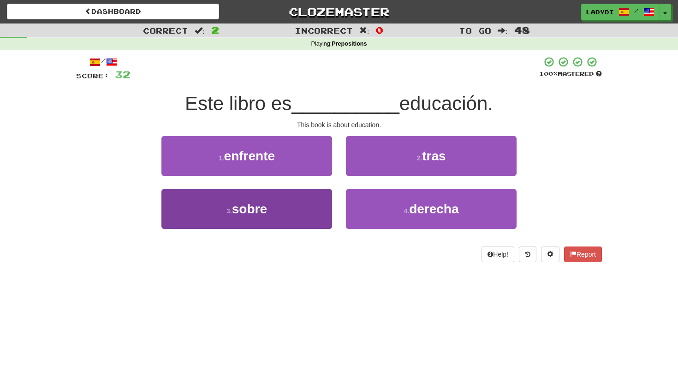
click at [326, 211] on button "3 . sobre" at bounding box center [246, 209] width 171 height 40
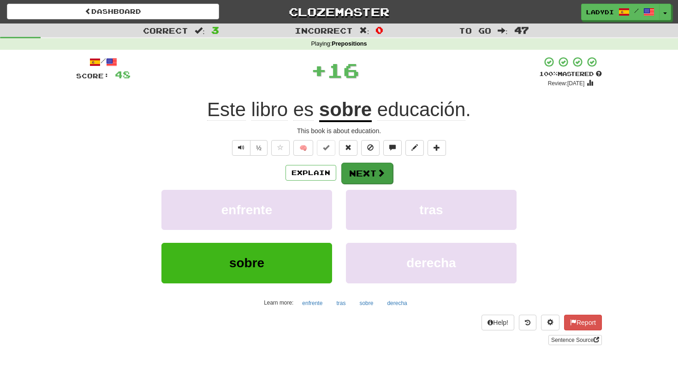
click at [362, 175] on button "Next" at bounding box center [367, 173] width 52 height 21
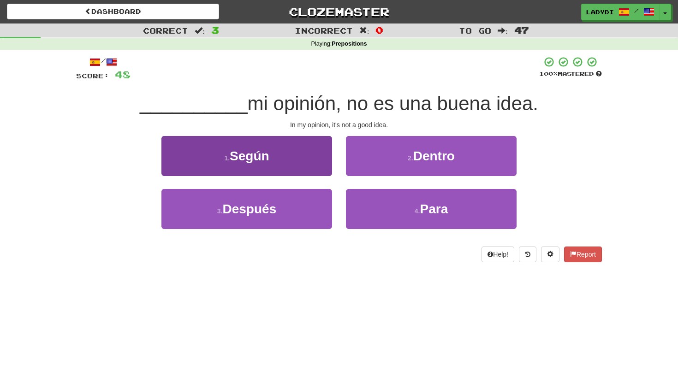
click at [293, 151] on button "1 . Según" at bounding box center [246, 156] width 171 height 40
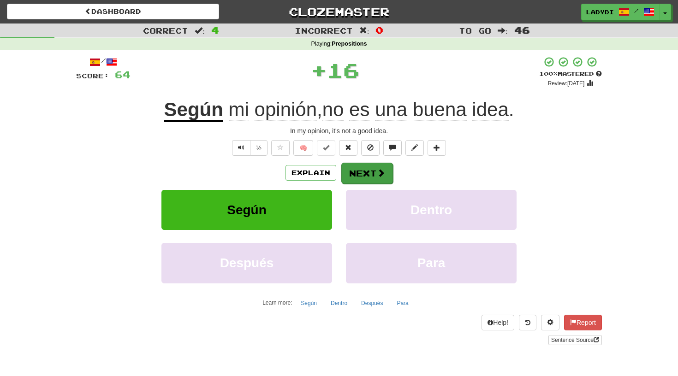
click at [355, 166] on button "Next" at bounding box center [367, 173] width 52 height 21
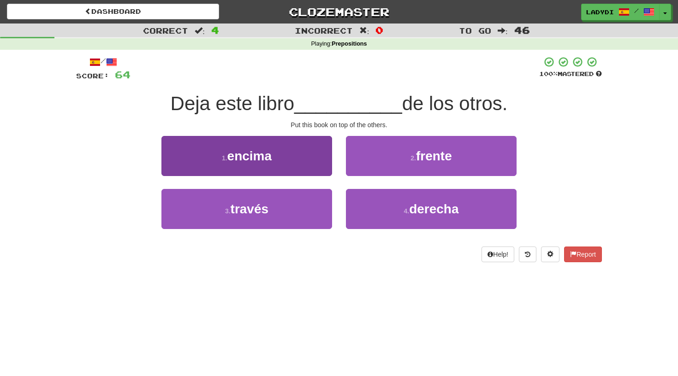
click at [315, 167] on button "1 . encima" at bounding box center [246, 156] width 171 height 40
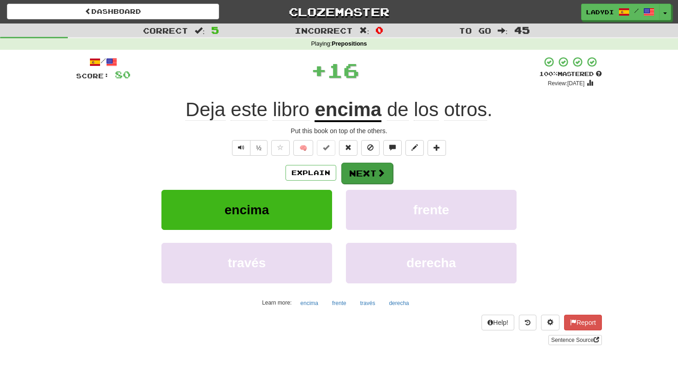
click at [350, 169] on button "Next" at bounding box center [367, 173] width 52 height 21
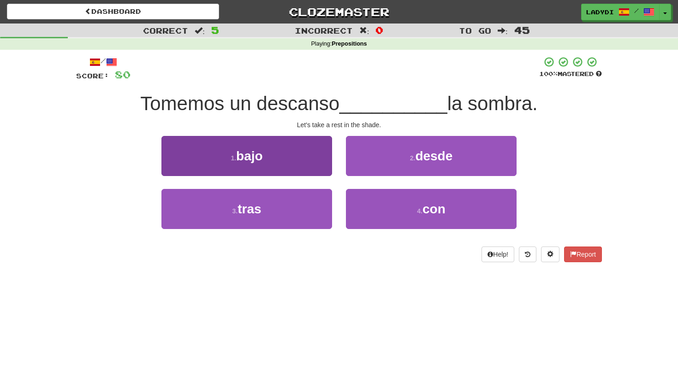
click at [316, 147] on button "1 . bajo" at bounding box center [246, 156] width 171 height 40
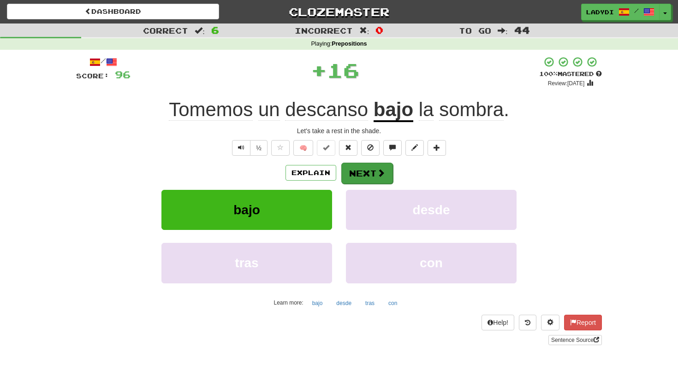
click at [359, 170] on button "Next" at bounding box center [367, 173] width 52 height 21
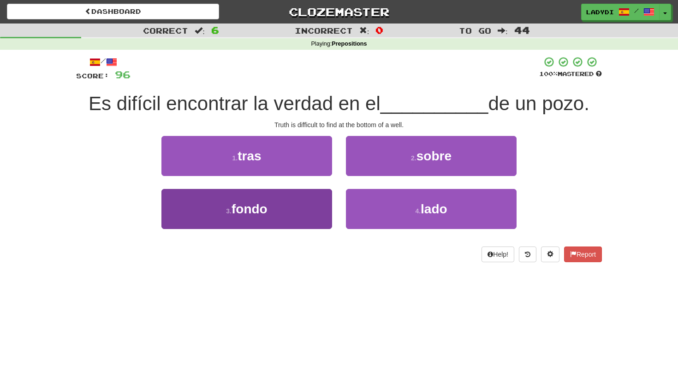
click at [298, 196] on button "3 . fondo" at bounding box center [246, 209] width 171 height 40
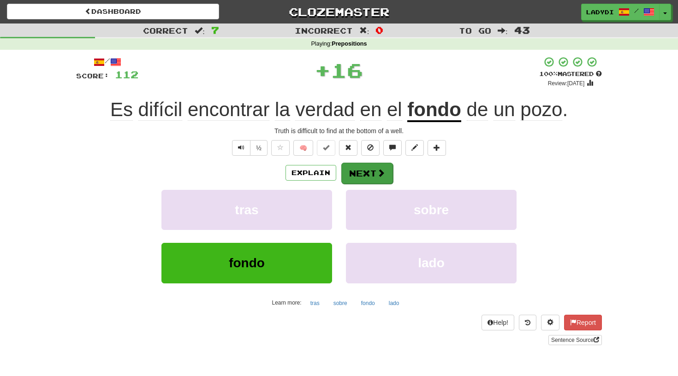
click at [362, 171] on button "Next" at bounding box center [367, 173] width 52 height 21
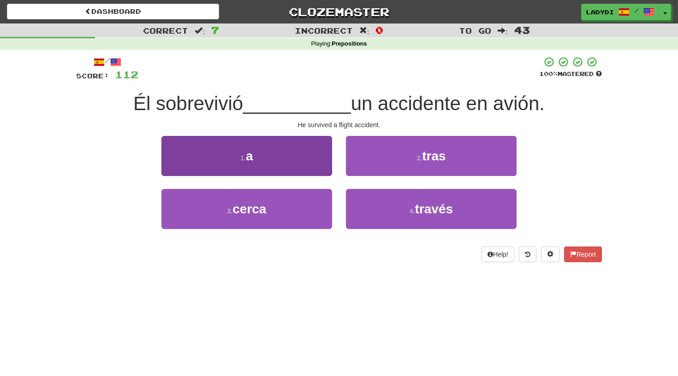
click at [314, 159] on button "1 . a" at bounding box center [246, 156] width 171 height 40
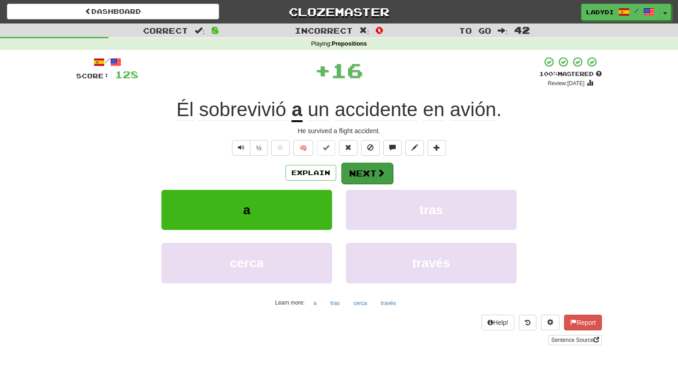
click at [358, 166] on button "Next" at bounding box center [367, 173] width 52 height 21
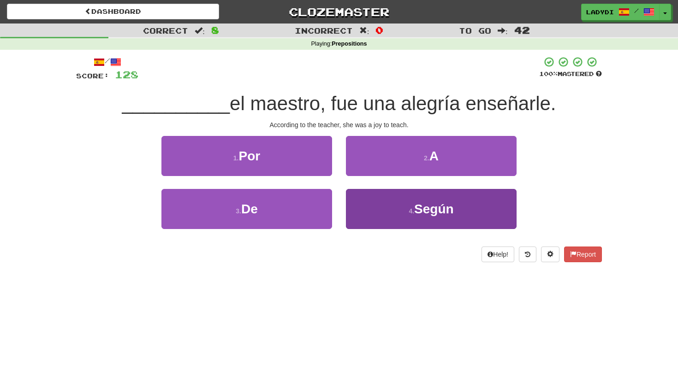
click at [365, 214] on button "4 . Según" at bounding box center [431, 209] width 171 height 40
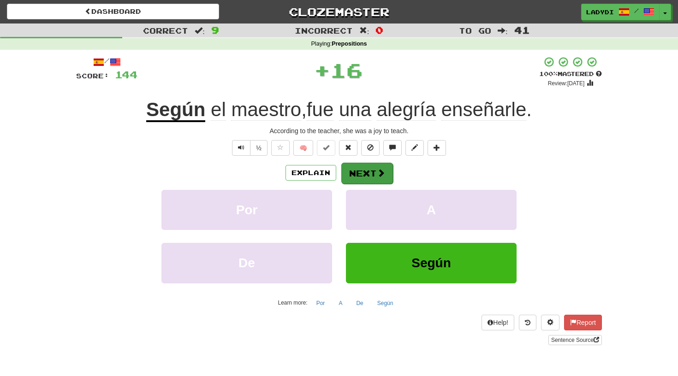
click at [365, 173] on button "Next" at bounding box center [367, 173] width 52 height 21
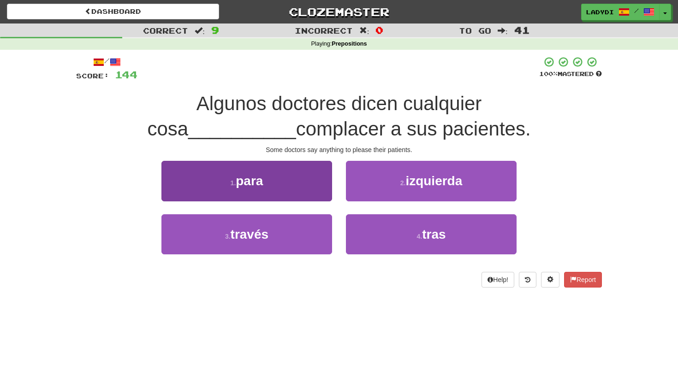
click at [311, 171] on button "1 . para" at bounding box center [246, 181] width 171 height 40
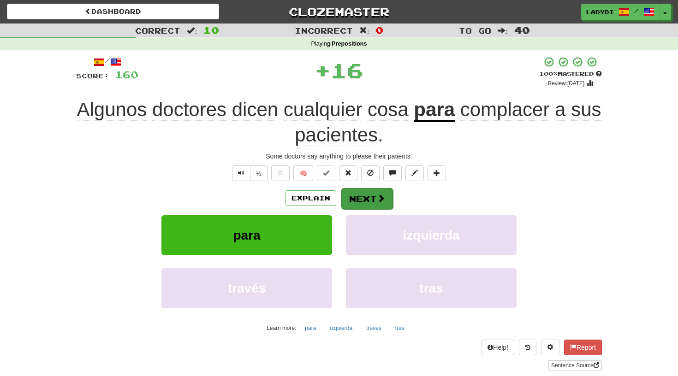
click at [364, 194] on button "Next" at bounding box center [367, 198] width 52 height 21
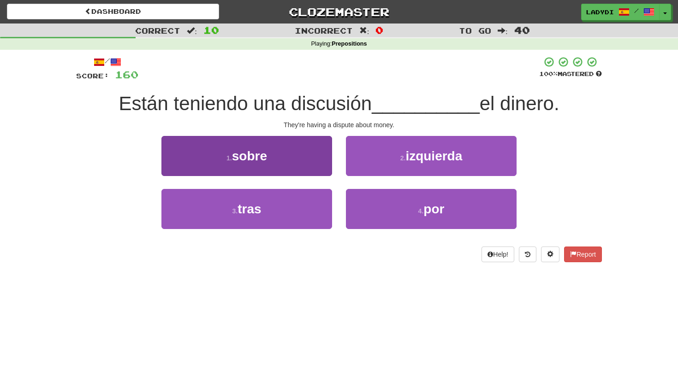
click at [314, 163] on button "1 . sobre" at bounding box center [246, 156] width 171 height 40
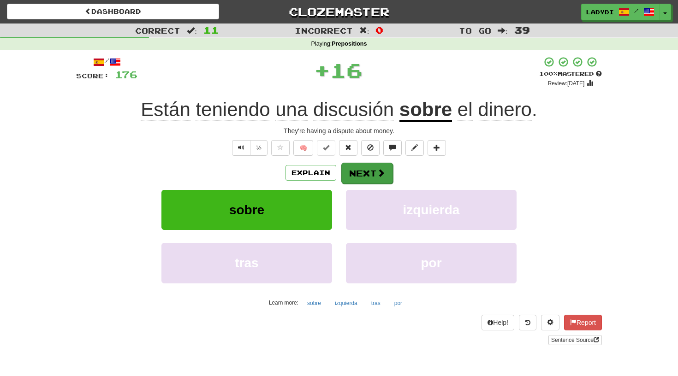
click at [374, 164] on button "Next" at bounding box center [367, 173] width 52 height 21
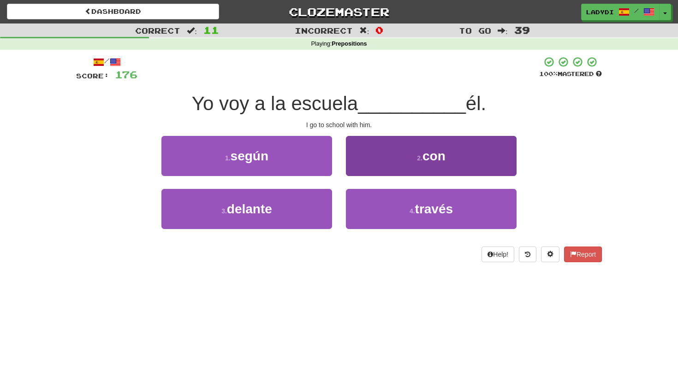
click at [360, 159] on button "2 . con" at bounding box center [431, 156] width 171 height 40
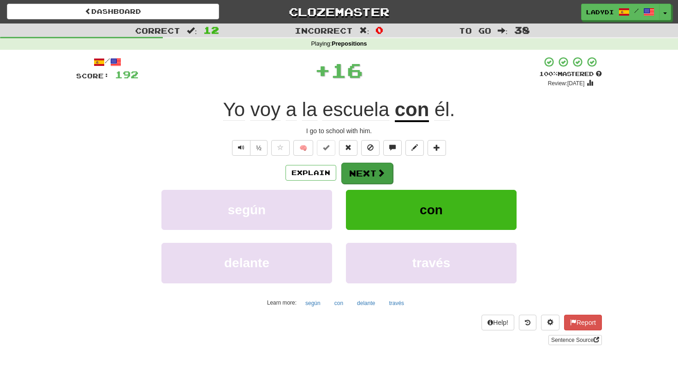
click at [355, 171] on button "Next" at bounding box center [367, 173] width 52 height 21
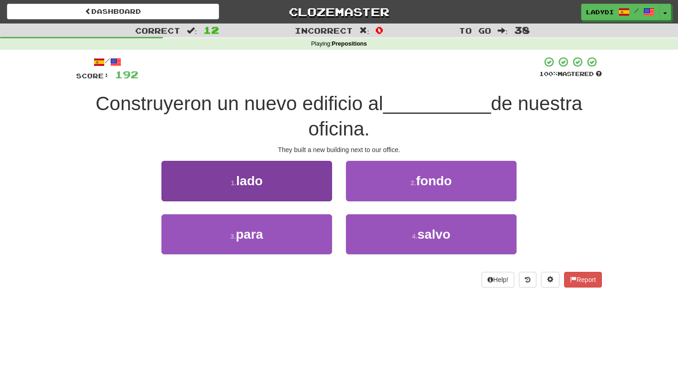
click at [307, 181] on button "1 . lado" at bounding box center [246, 181] width 171 height 40
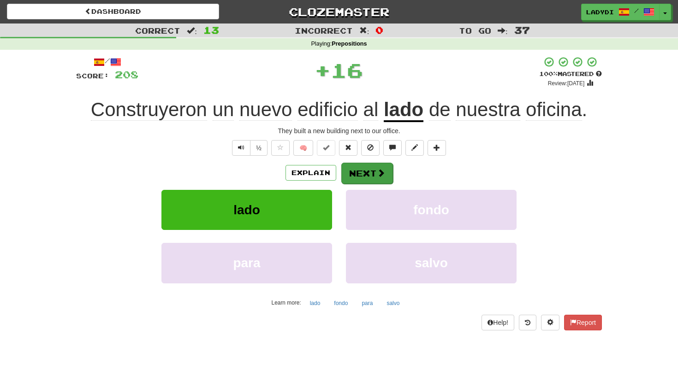
click at [356, 173] on button "Next" at bounding box center [367, 173] width 52 height 21
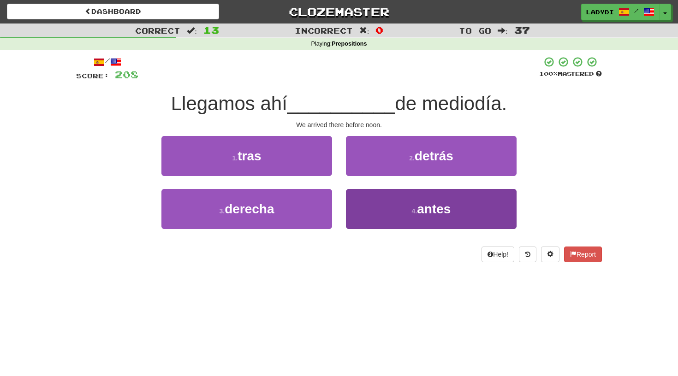
click at [371, 202] on button "4 . antes" at bounding box center [431, 209] width 171 height 40
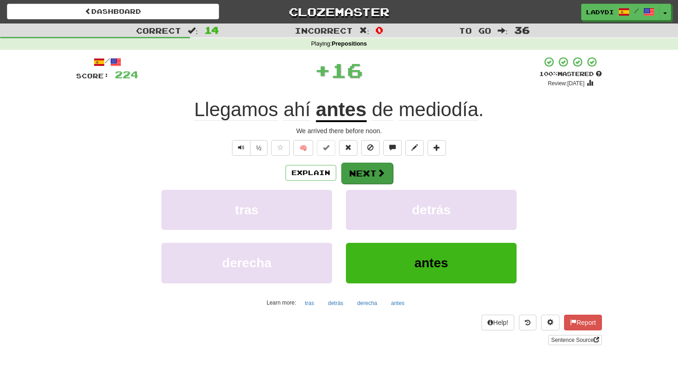
click at [355, 168] on button "Next" at bounding box center [367, 173] width 52 height 21
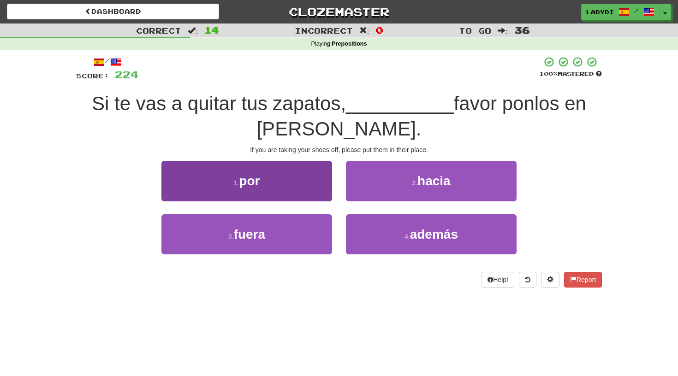
click at [296, 198] on button "1 . por" at bounding box center [246, 181] width 171 height 40
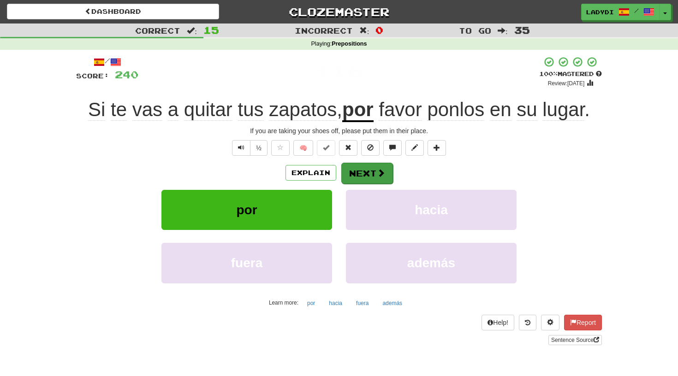
click at [356, 173] on button "Next" at bounding box center [367, 173] width 52 height 21
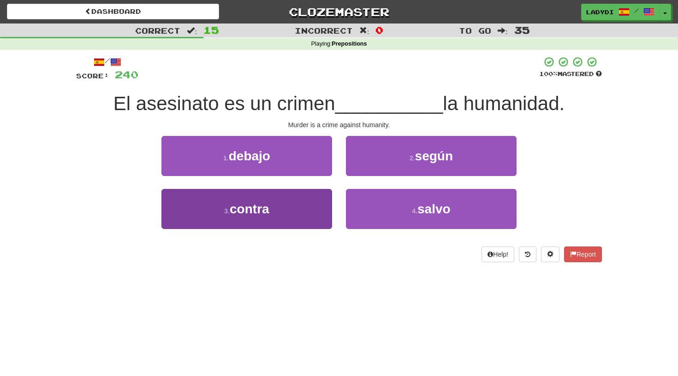
click at [320, 202] on button "3 . contra" at bounding box center [246, 209] width 171 height 40
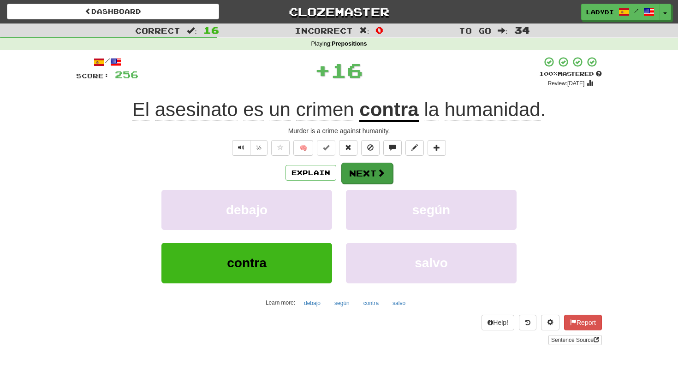
click at [363, 166] on button "Next" at bounding box center [367, 173] width 52 height 21
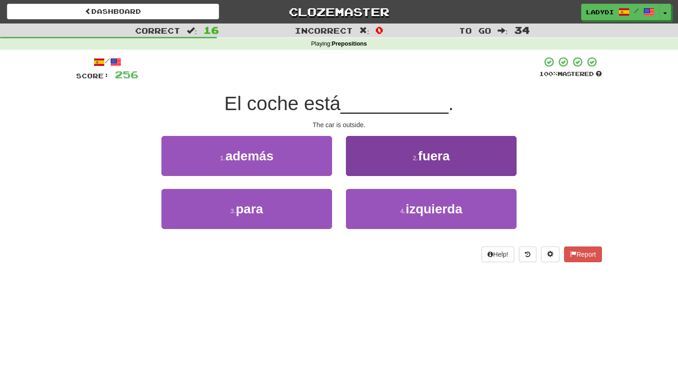
click at [377, 160] on button "2 . fuera" at bounding box center [431, 156] width 171 height 40
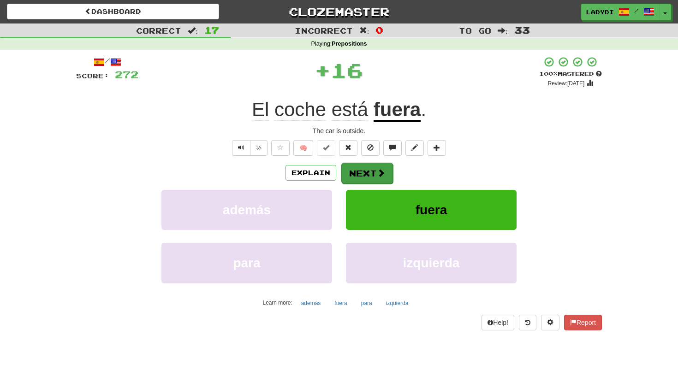
click at [355, 167] on button "Next" at bounding box center [367, 173] width 52 height 21
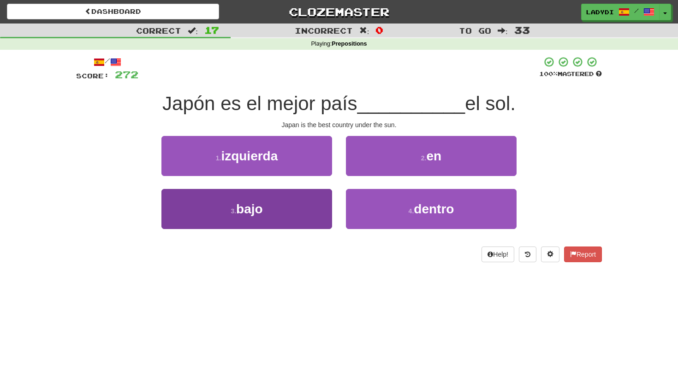
click at [288, 201] on button "3 . bajo" at bounding box center [246, 209] width 171 height 40
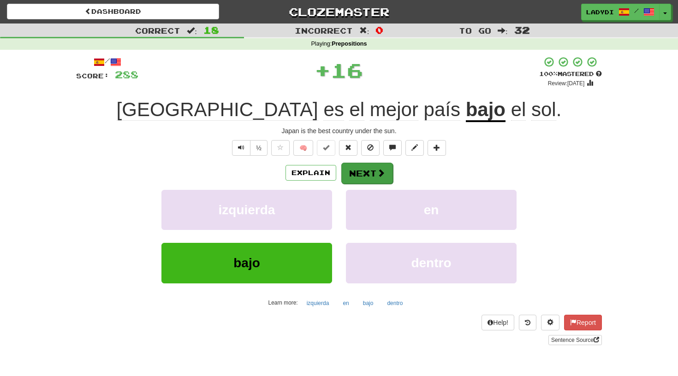
click at [368, 164] on button "Next" at bounding box center [367, 173] width 52 height 21
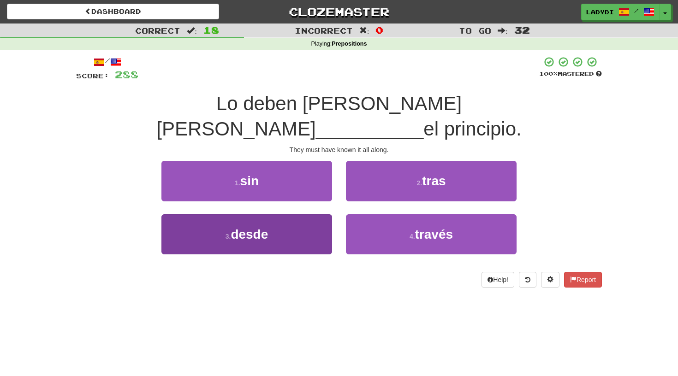
click at [308, 214] on button "3 . desde" at bounding box center [246, 234] width 171 height 40
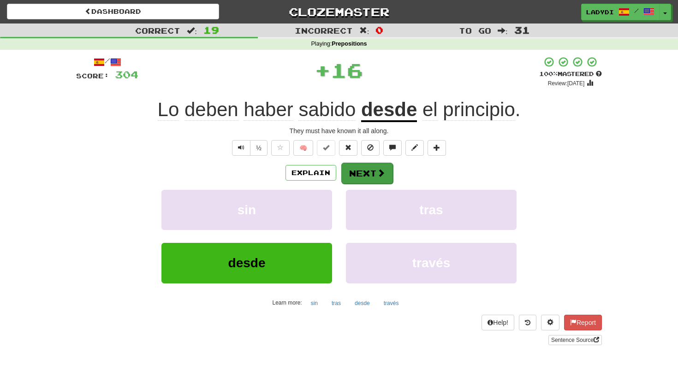
click at [365, 170] on button "Next" at bounding box center [367, 173] width 52 height 21
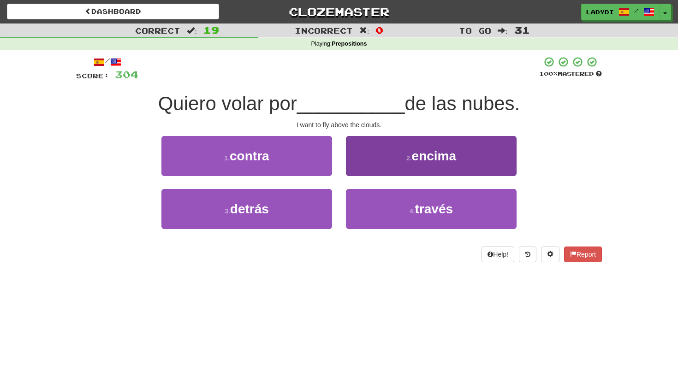
click at [394, 149] on button "2 . encima" at bounding box center [431, 156] width 171 height 40
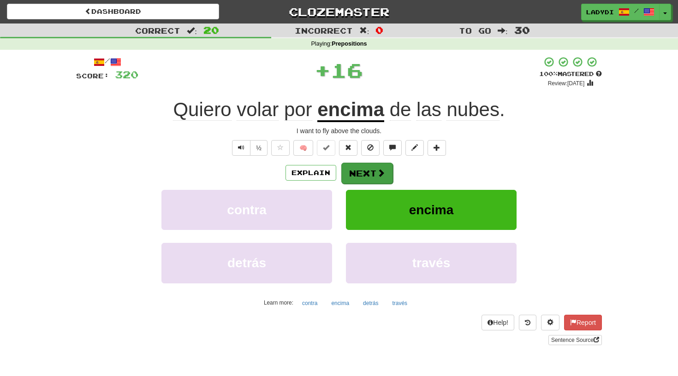
click at [363, 168] on button "Next" at bounding box center [367, 173] width 52 height 21
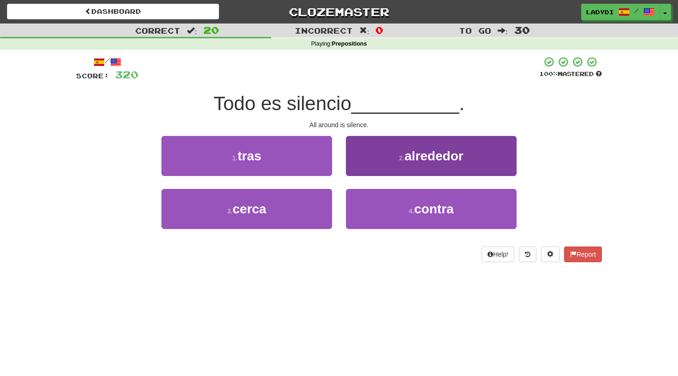
click at [371, 159] on button "2 . alrededor" at bounding box center [431, 156] width 171 height 40
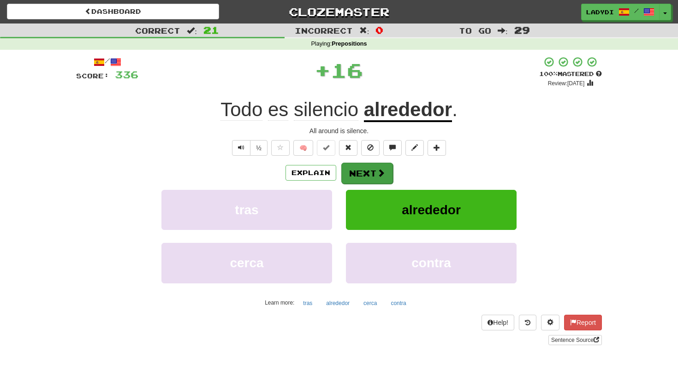
click at [349, 171] on button "Next" at bounding box center [367, 173] width 52 height 21
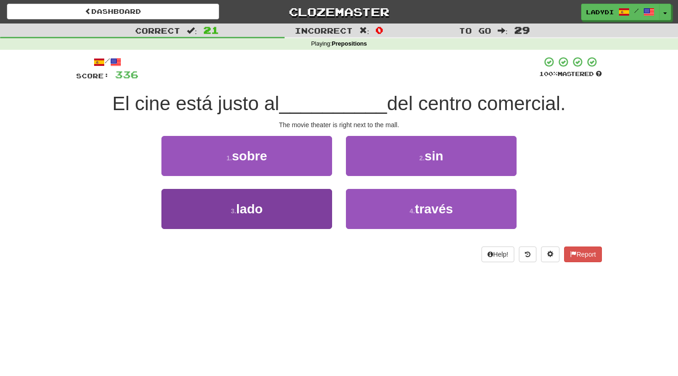
click at [299, 204] on button "3 . lado" at bounding box center [246, 209] width 171 height 40
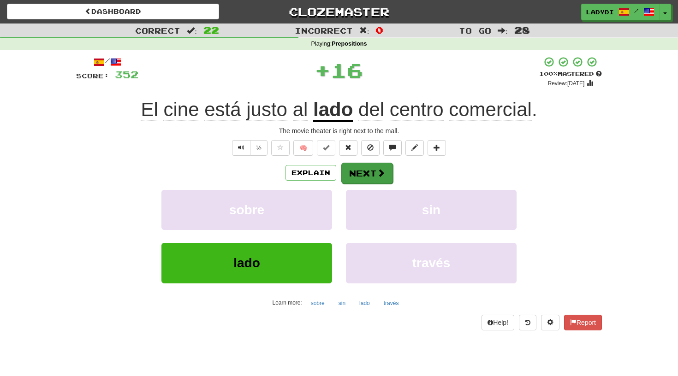
click at [357, 172] on button "Next" at bounding box center [367, 173] width 52 height 21
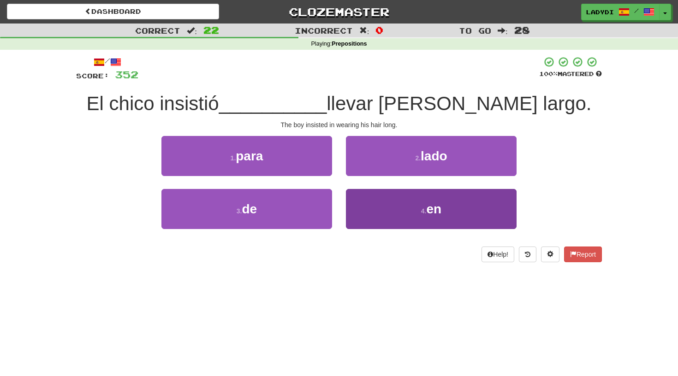
click at [374, 199] on button "4 . en" at bounding box center [431, 209] width 171 height 40
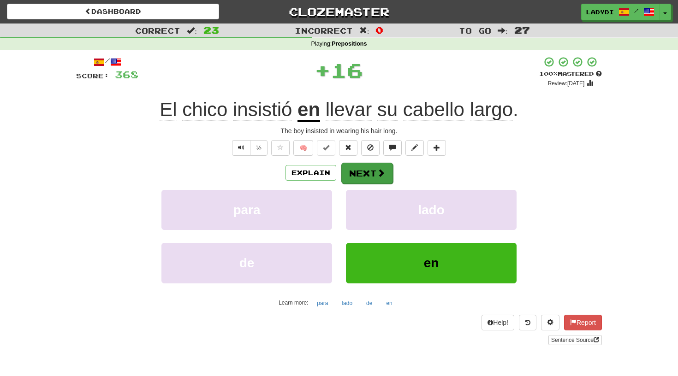
click at [363, 166] on button "Next" at bounding box center [367, 173] width 52 height 21
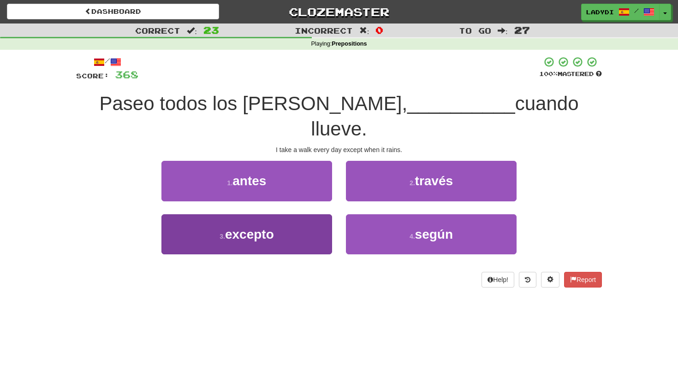
click at [308, 214] on button "3 . excepto" at bounding box center [246, 234] width 171 height 40
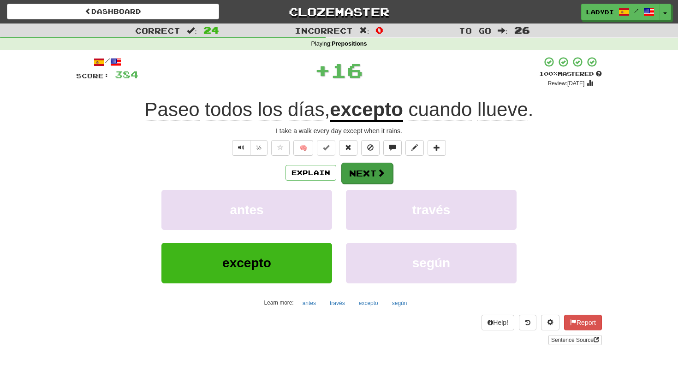
click at [363, 167] on button "Next" at bounding box center [367, 173] width 52 height 21
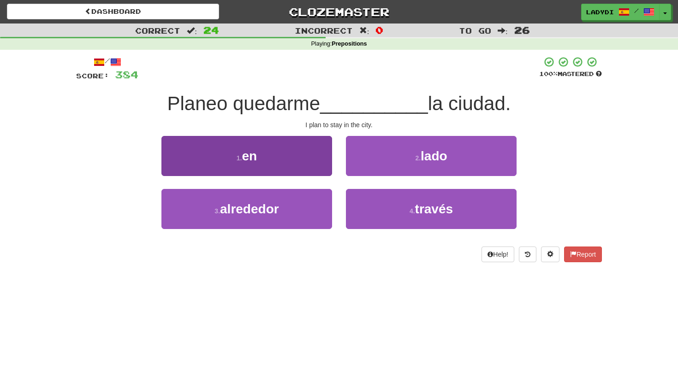
click at [315, 159] on button "1 . en" at bounding box center [246, 156] width 171 height 40
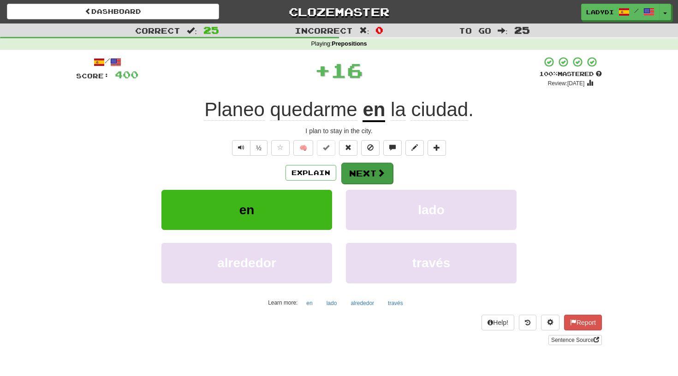
click at [348, 168] on button "Next" at bounding box center [367, 173] width 52 height 21
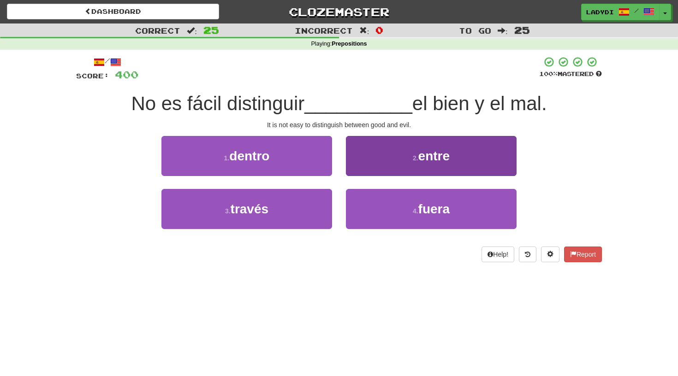
click at [377, 163] on button "2 . entre" at bounding box center [431, 156] width 171 height 40
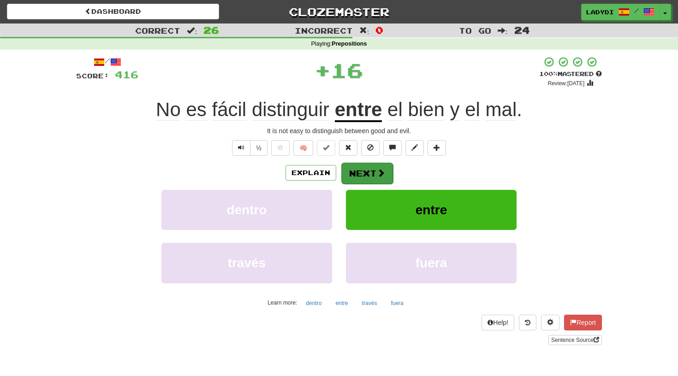
click at [345, 170] on button "Next" at bounding box center [367, 173] width 52 height 21
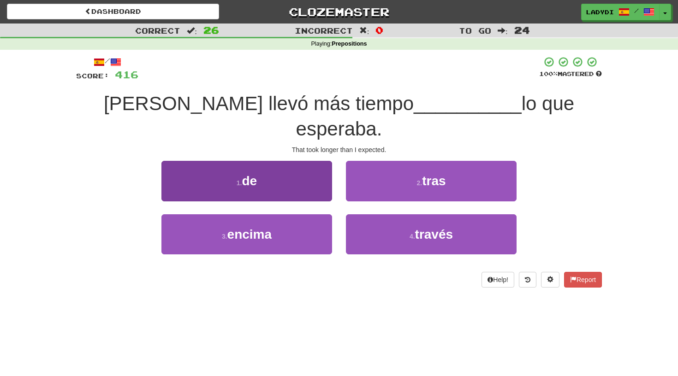
click at [308, 161] on button "1 . de" at bounding box center [246, 181] width 171 height 40
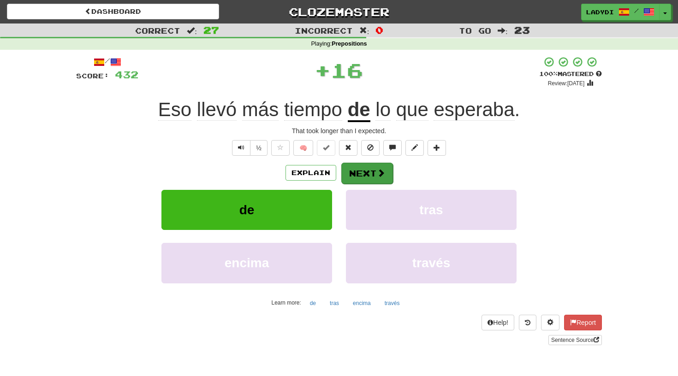
click at [361, 167] on button "Next" at bounding box center [367, 173] width 52 height 21
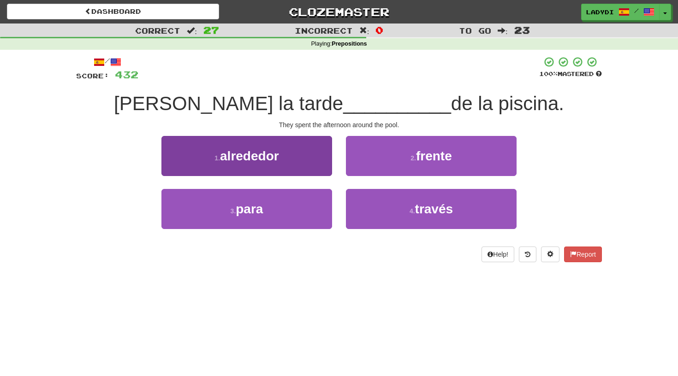
click at [304, 166] on button "1 . alrededor" at bounding box center [246, 156] width 171 height 40
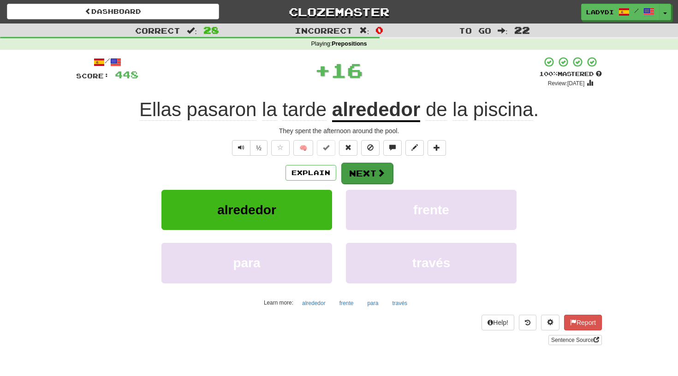
click at [357, 165] on button "Next" at bounding box center [367, 173] width 52 height 21
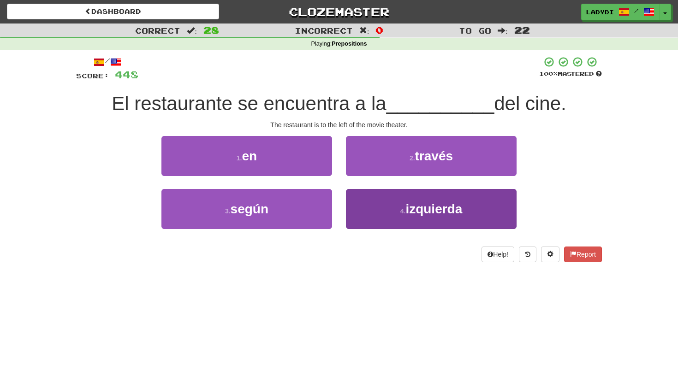
click at [365, 203] on button "4 . izquierda" at bounding box center [431, 209] width 171 height 40
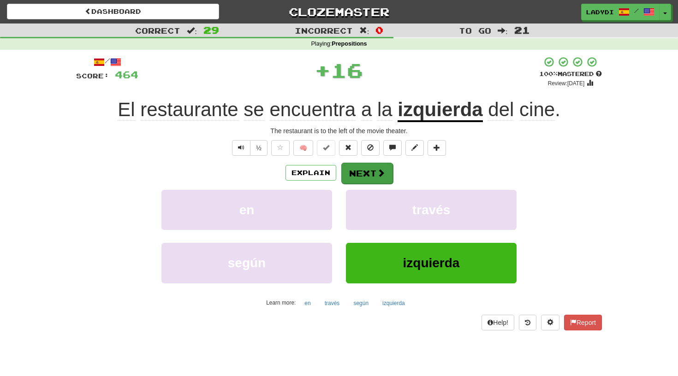
click at [358, 172] on button "Next" at bounding box center [367, 173] width 52 height 21
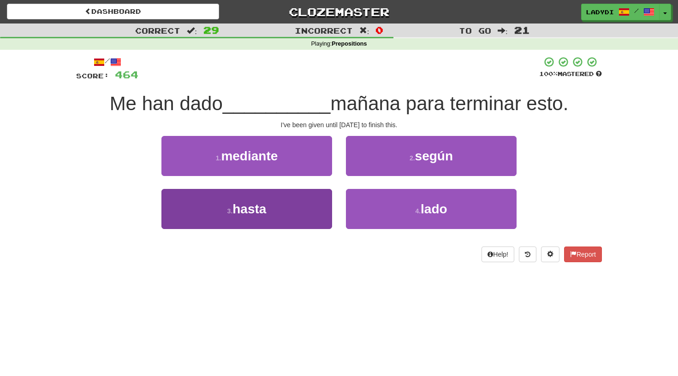
click at [319, 193] on button "3 . hasta" at bounding box center [246, 209] width 171 height 40
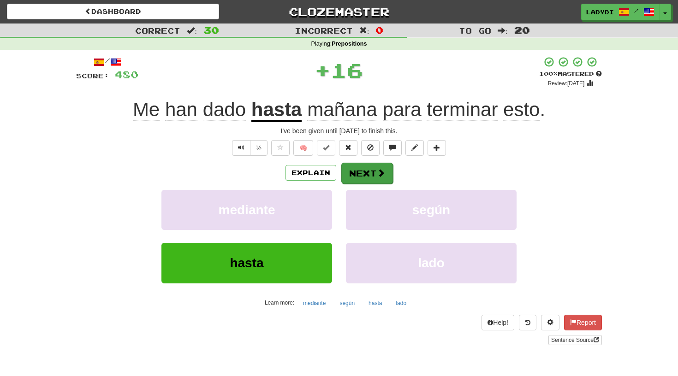
click at [351, 168] on button "Next" at bounding box center [367, 173] width 52 height 21
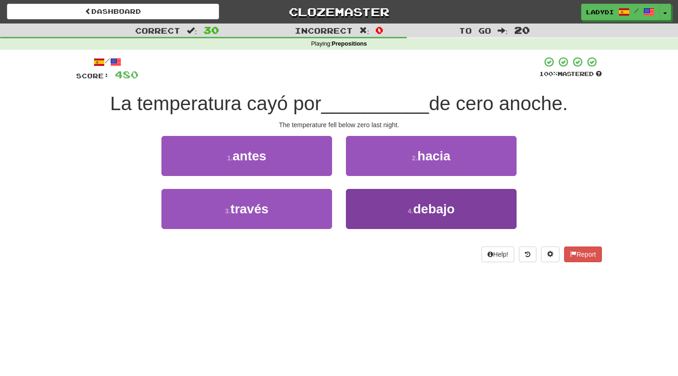
click at [378, 204] on button "4 . debajo" at bounding box center [431, 209] width 171 height 40
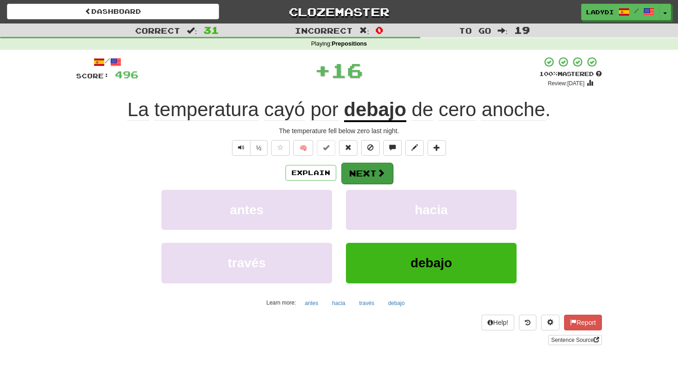
click at [363, 170] on button "Next" at bounding box center [367, 173] width 52 height 21
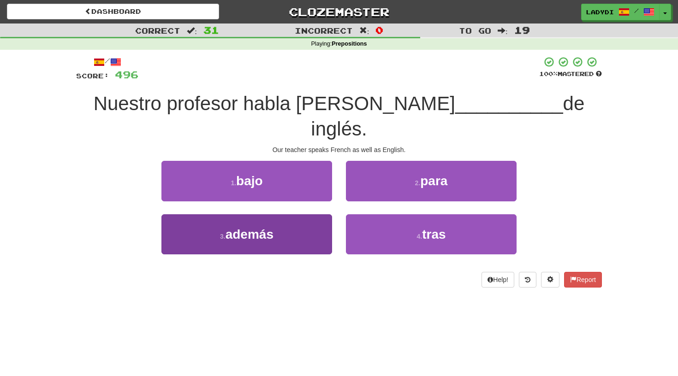
click at [301, 214] on button "3 . además" at bounding box center [246, 234] width 171 height 40
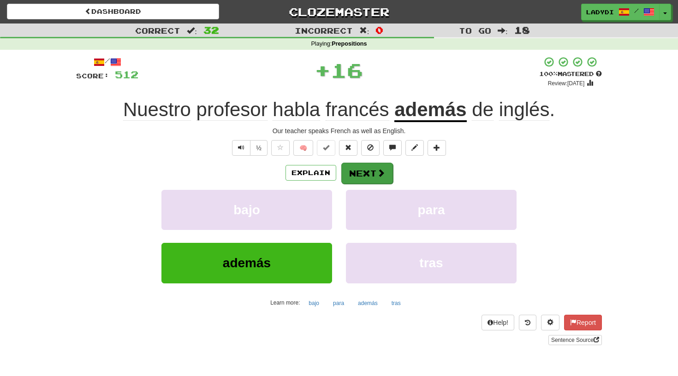
click at [367, 171] on button "Next" at bounding box center [367, 173] width 52 height 21
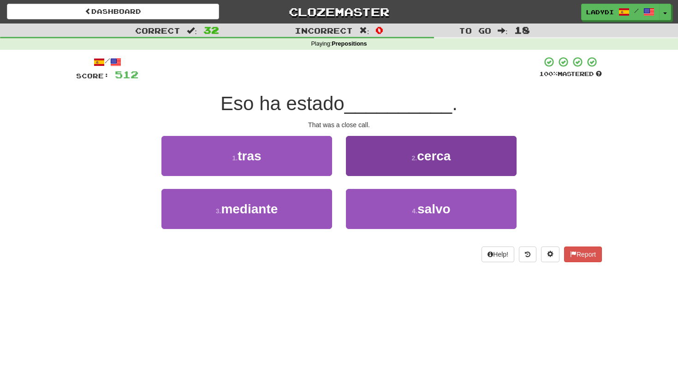
click at [362, 165] on button "2 . cerca" at bounding box center [431, 156] width 171 height 40
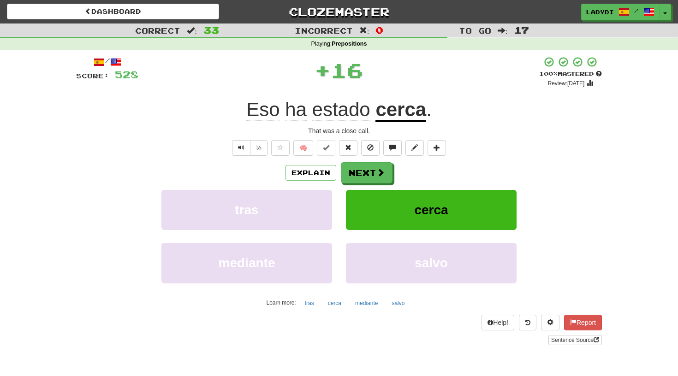
click at [362, 165] on button "Next" at bounding box center [367, 172] width 52 height 21
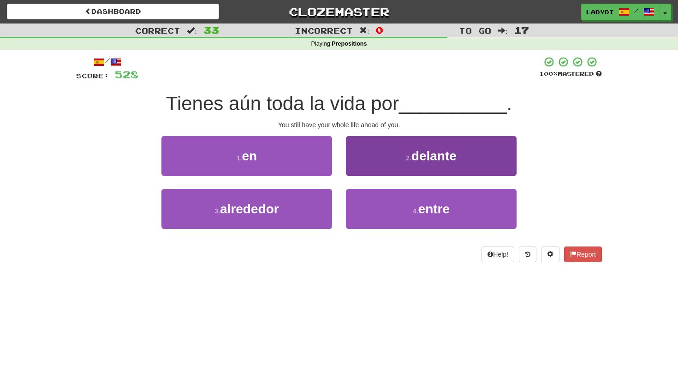
click at [383, 153] on button "2 . delante" at bounding box center [431, 156] width 171 height 40
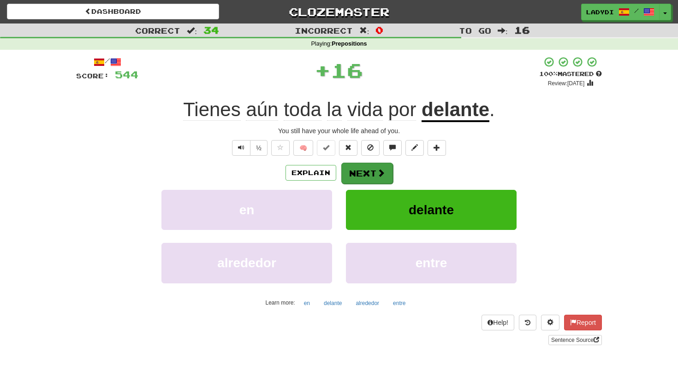
click at [357, 169] on button "Next" at bounding box center [367, 173] width 52 height 21
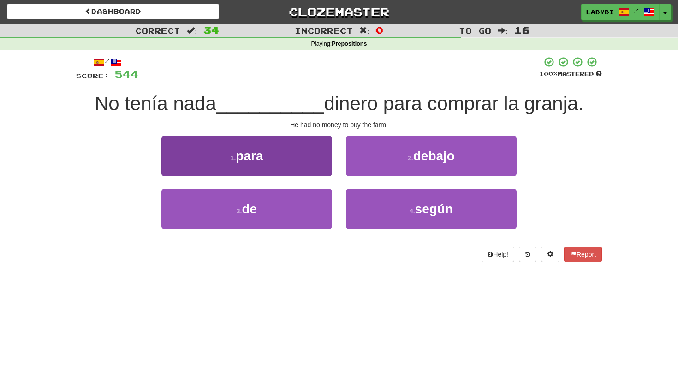
click at [307, 156] on button "1 . para" at bounding box center [246, 156] width 171 height 40
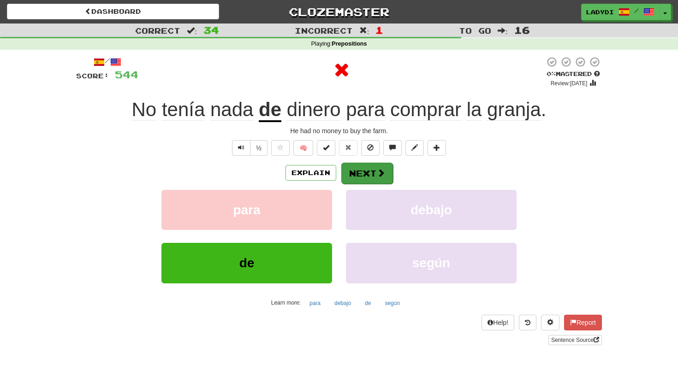
click at [357, 171] on button "Next" at bounding box center [367, 173] width 52 height 21
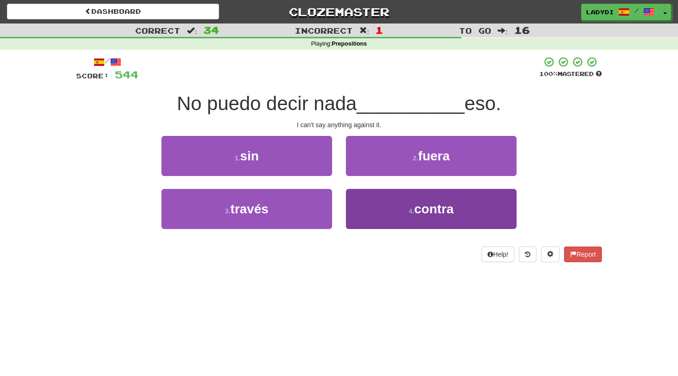
click at [353, 209] on button "4 . contra" at bounding box center [431, 209] width 171 height 40
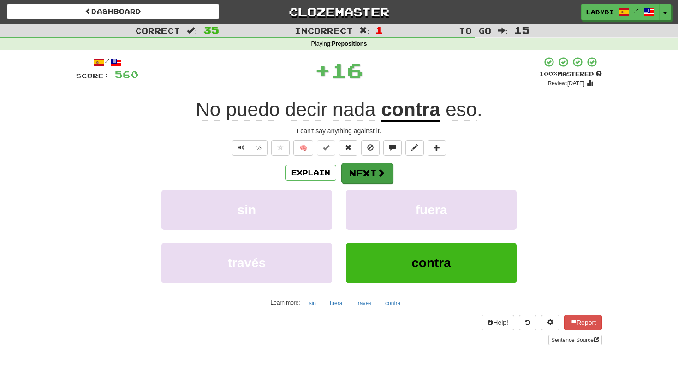
click at [359, 170] on button "Next" at bounding box center [367, 173] width 52 height 21
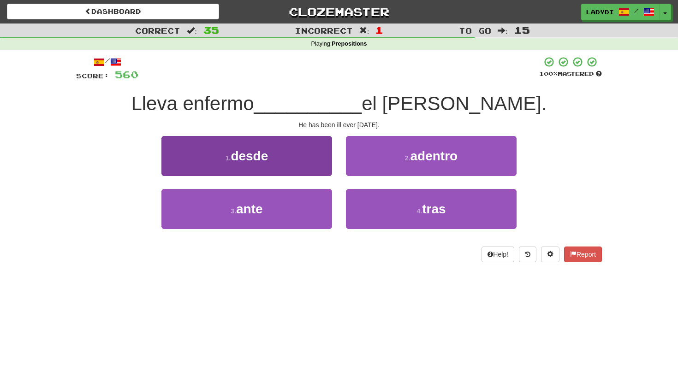
click at [287, 162] on button "1 . desde" at bounding box center [246, 156] width 171 height 40
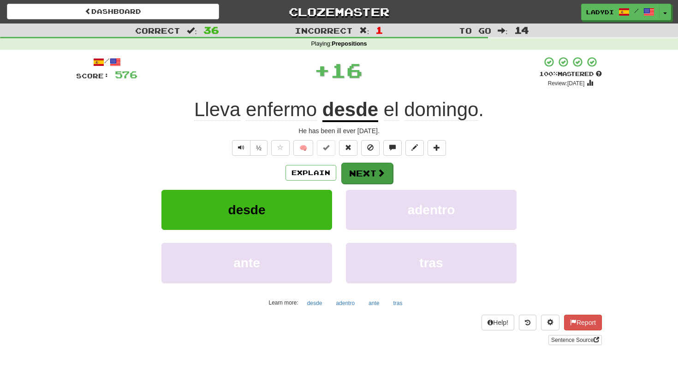
click at [357, 169] on button "Next" at bounding box center [367, 173] width 52 height 21
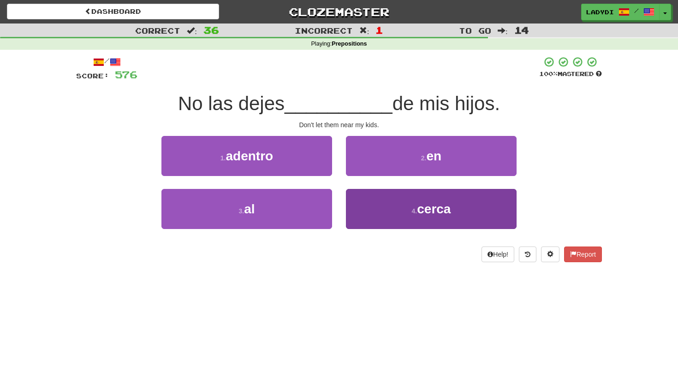
click at [373, 210] on button "4 . cerca" at bounding box center [431, 209] width 171 height 40
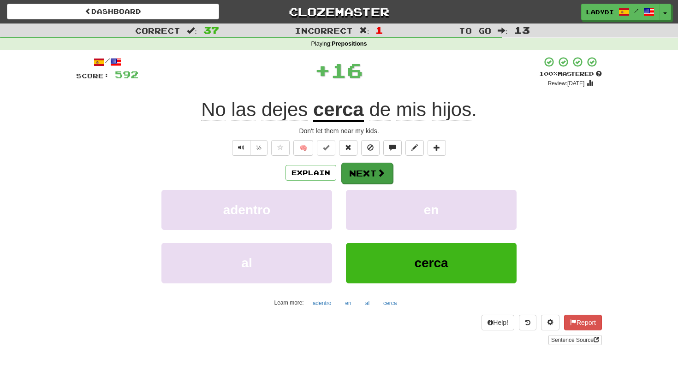
click at [352, 168] on button "Next" at bounding box center [367, 173] width 52 height 21
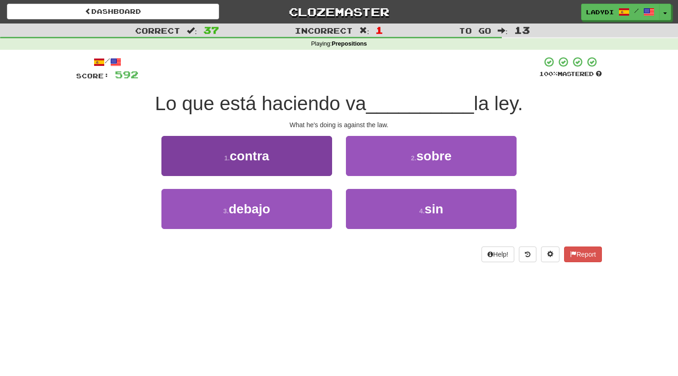
click at [315, 156] on button "1 . contra" at bounding box center [246, 156] width 171 height 40
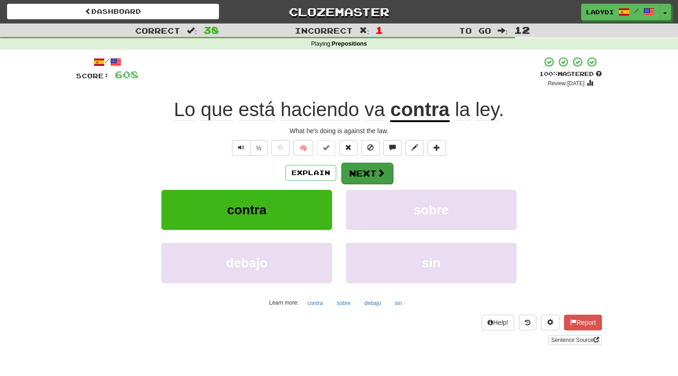
click at [357, 172] on button "Next" at bounding box center [367, 173] width 52 height 21
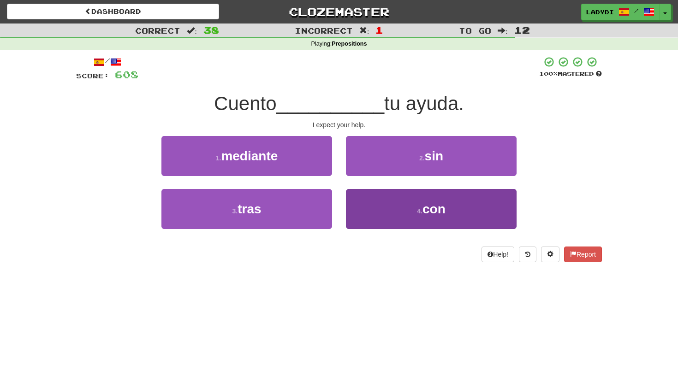
click at [359, 202] on button "4 . con" at bounding box center [431, 209] width 171 height 40
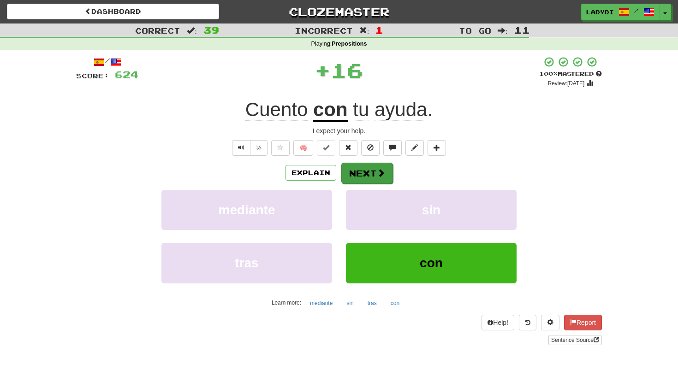
click at [363, 171] on button "Next" at bounding box center [367, 173] width 52 height 21
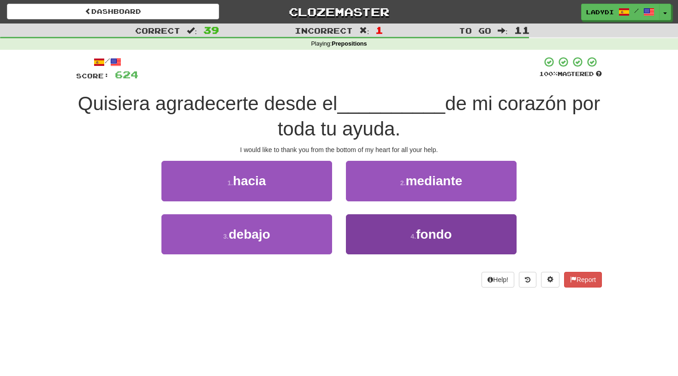
click at [366, 224] on button "4 . fondo" at bounding box center [431, 234] width 171 height 40
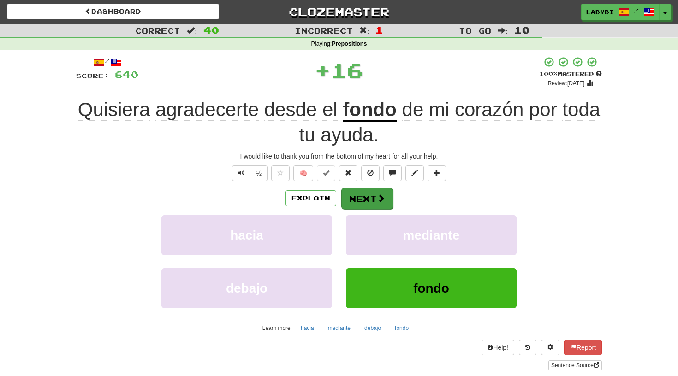
click at [362, 193] on button "Next" at bounding box center [367, 198] width 52 height 21
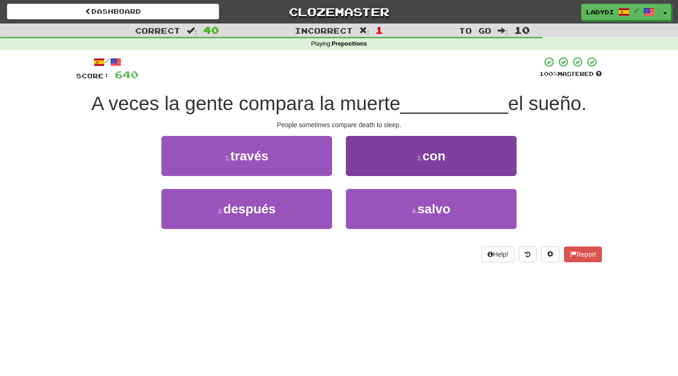
click at [388, 159] on button "2 . con" at bounding box center [431, 156] width 171 height 40
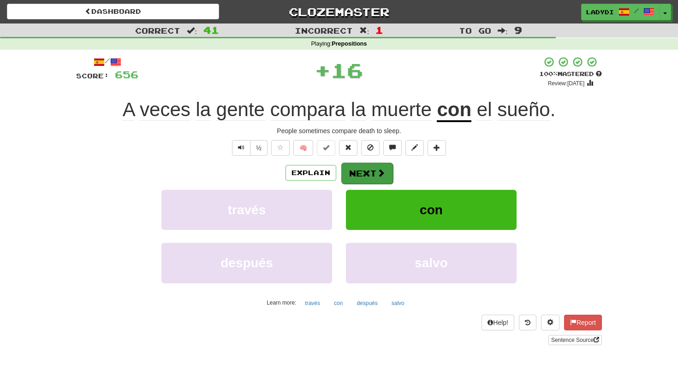
click at [361, 166] on button "Next" at bounding box center [367, 173] width 52 height 21
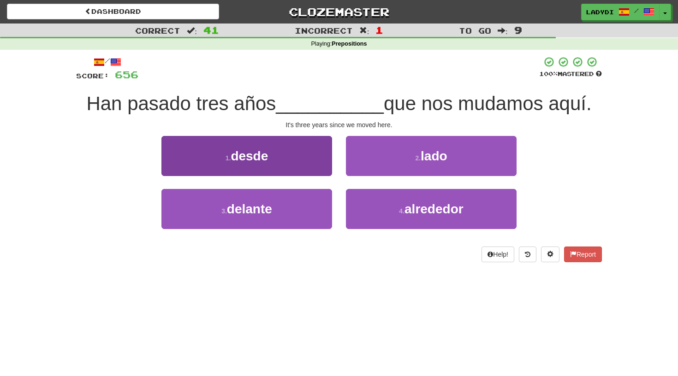
click at [308, 163] on button "1 . desde" at bounding box center [246, 156] width 171 height 40
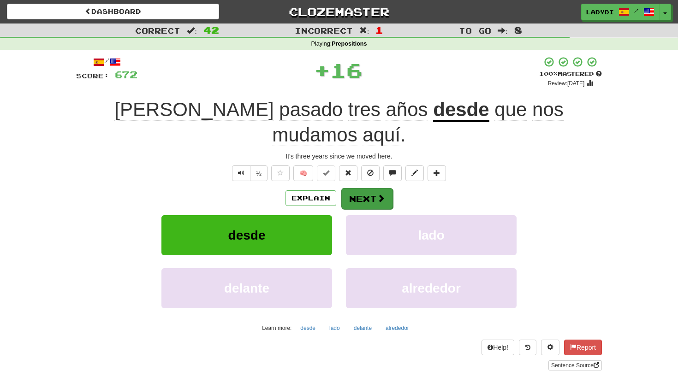
click at [354, 188] on button "Next" at bounding box center [367, 198] width 52 height 21
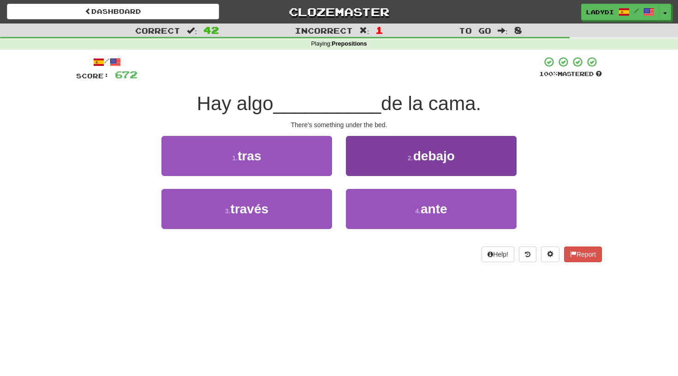
click at [382, 162] on button "2 . debajo" at bounding box center [431, 156] width 171 height 40
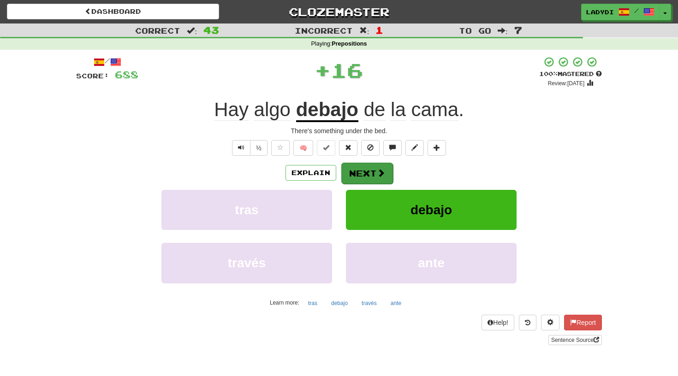
click at [353, 170] on button "Next" at bounding box center [367, 173] width 52 height 21
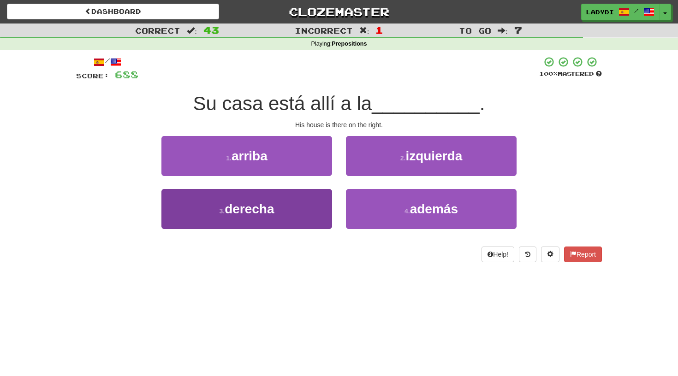
click at [314, 200] on button "3 . derecha" at bounding box center [246, 209] width 171 height 40
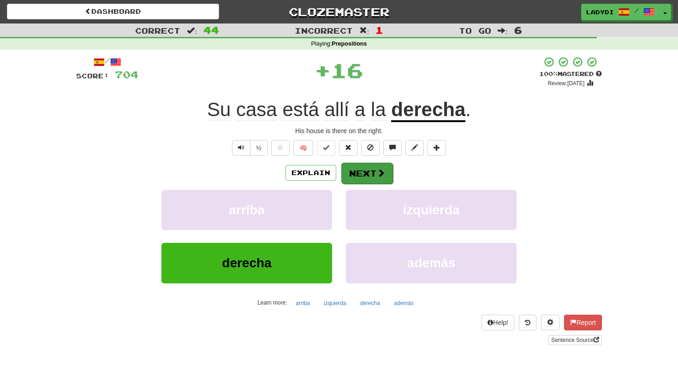
click at [356, 173] on button "Next" at bounding box center [367, 173] width 52 height 21
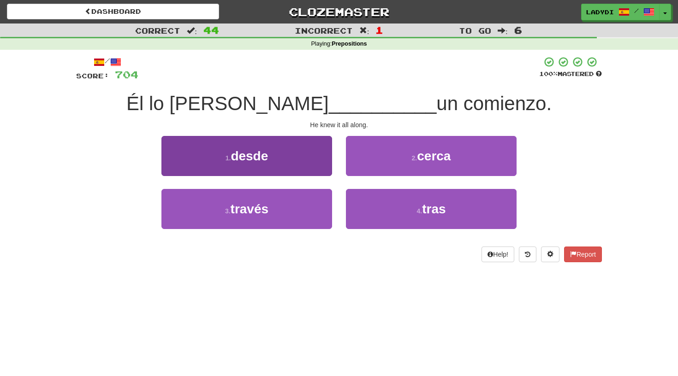
click at [308, 166] on button "1 . desde" at bounding box center [246, 156] width 171 height 40
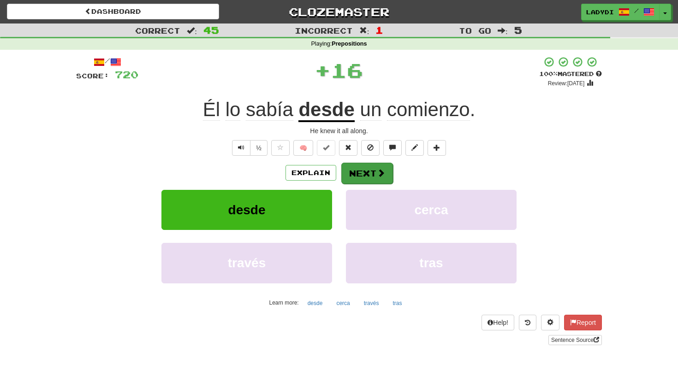
click at [353, 171] on button "Next" at bounding box center [367, 173] width 52 height 21
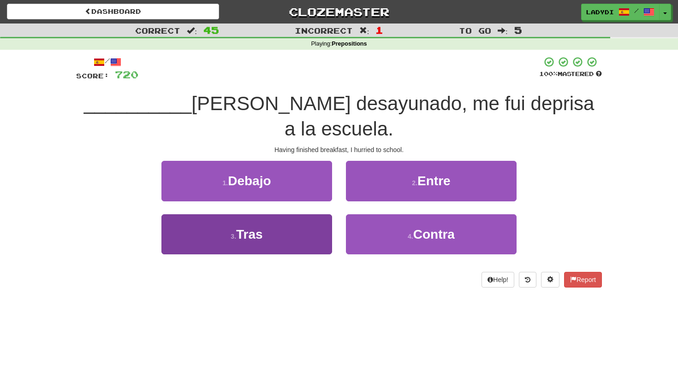
click at [311, 214] on button "3 . Tras" at bounding box center [246, 234] width 171 height 40
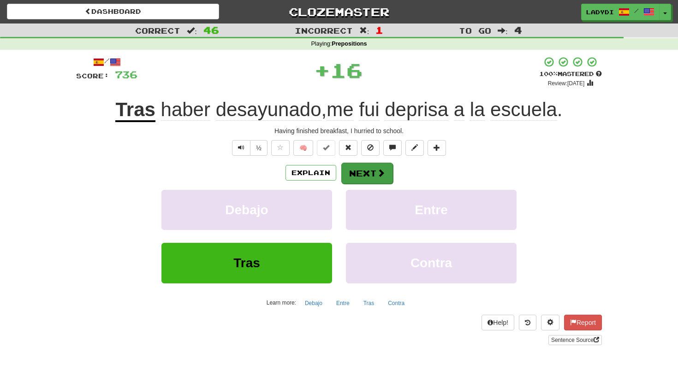
click at [363, 169] on button "Next" at bounding box center [367, 173] width 52 height 21
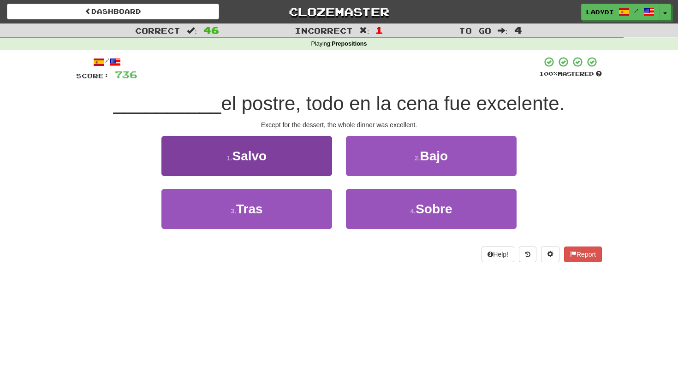
click at [305, 160] on button "1 . [GEOGRAPHIC_DATA]" at bounding box center [246, 156] width 171 height 40
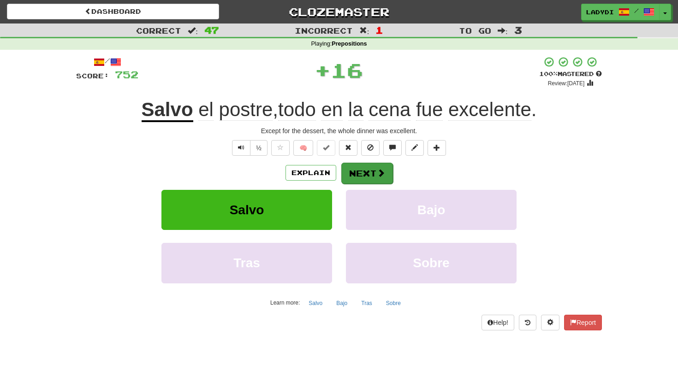
click at [358, 175] on button "Next" at bounding box center [367, 173] width 52 height 21
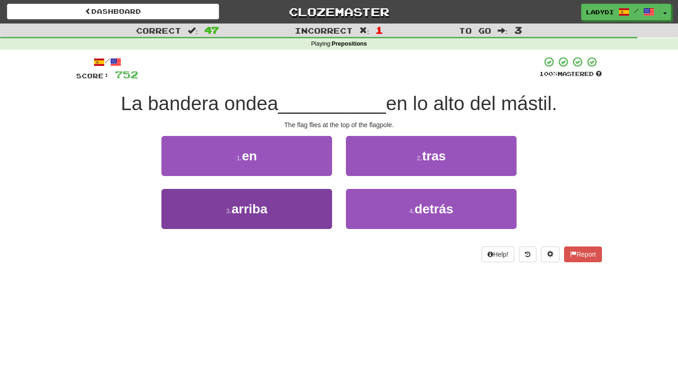
click at [297, 202] on button "3 . arriba" at bounding box center [246, 209] width 171 height 40
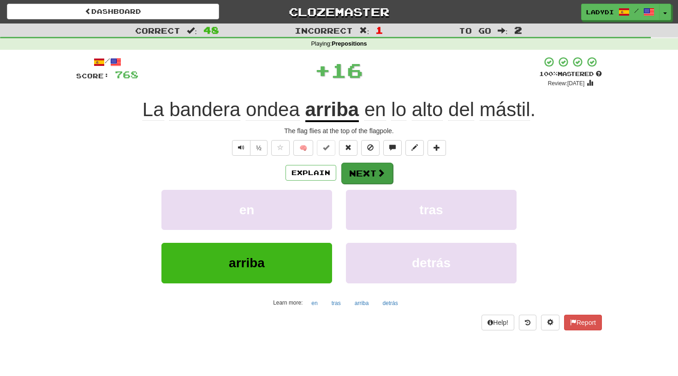
click at [361, 167] on button "Next" at bounding box center [367, 173] width 52 height 21
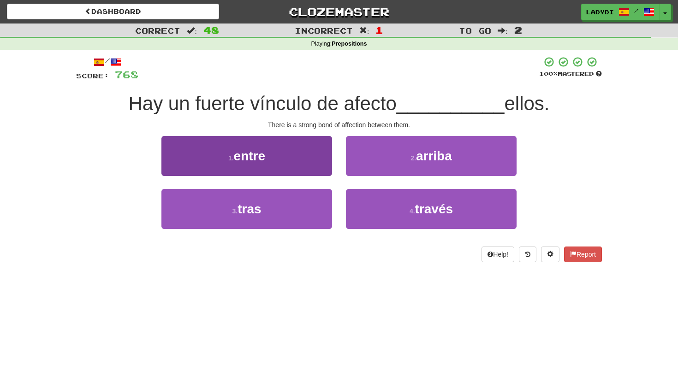
click at [312, 160] on button "1 . entre" at bounding box center [246, 156] width 171 height 40
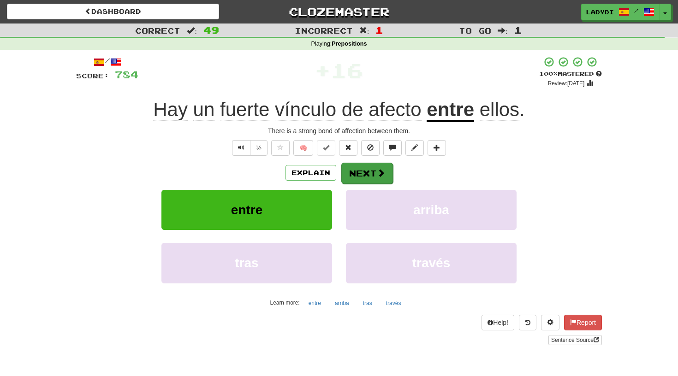
click at [358, 169] on button "Next" at bounding box center [367, 173] width 52 height 21
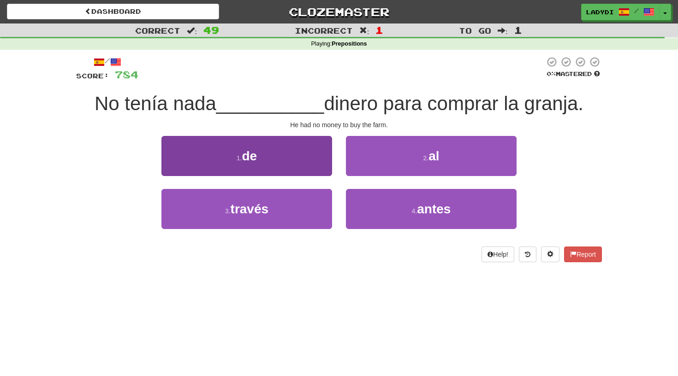
click at [304, 162] on button "1 . de" at bounding box center [246, 156] width 171 height 40
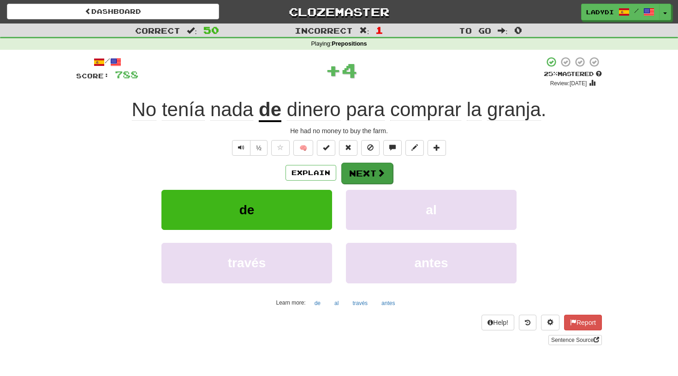
click at [365, 168] on button "Next" at bounding box center [367, 173] width 52 height 21
